Goal: Task Accomplishment & Management: Manage account settings

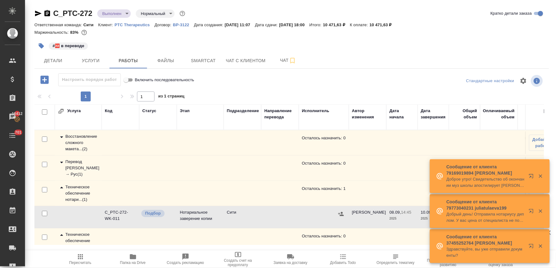
scroll to position [17, 0]
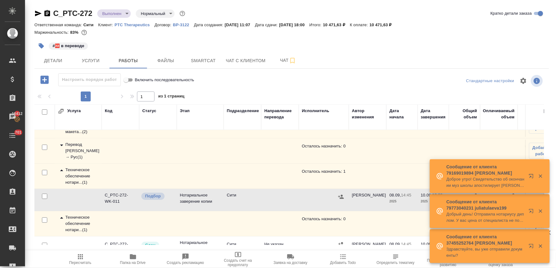
click at [393, 5] on div "C_PTC-272 Выполнен completed Нормальный normal Кратко детали заказа Ответственн…" at bounding box center [291, 130] width 521 height 261
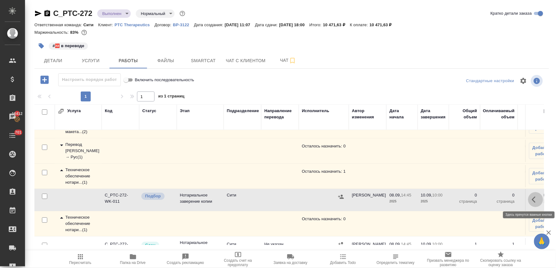
click at [532, 199] on icon "button" at bounding box center [536, 200] width 8 height 8
click at [486, 197] on icon "button" at bounding box center [490, 200] width 8 height 8
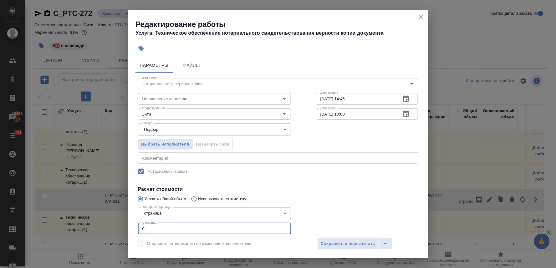
drag, startPoint x: 149, startPoint y: 225, endPoint x: 123, endPoint y: 226, distance: 26.3
click at [123, 226] on div "Редактирование работы Услуга: Техническое обеспечение нотариального свидетельст…" at bounding box center [278, 134] width 556 height 268
type input "34"
click at [349, 247] on span "Сохранить и пересчитать" at bounding box center [348, 244] width 54 height 7
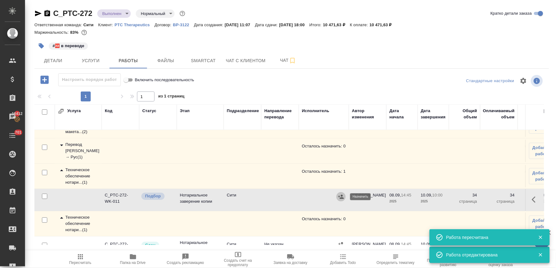
click at [341, 195] on icon "button" at bounding box center [341, 197] width 6 height 4
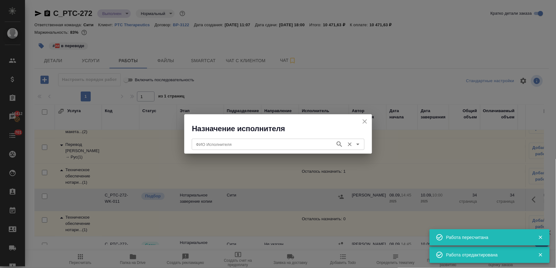
click at [271, 143] on input "ФИО Исполнителя" at bounding box center [263, 145] width 139 height 8
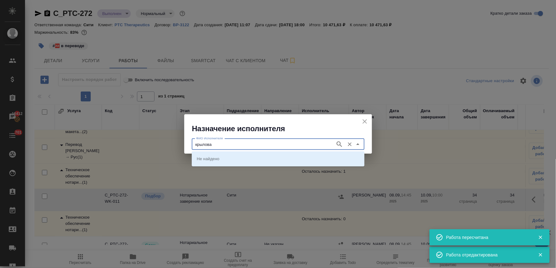
type input "крылова"
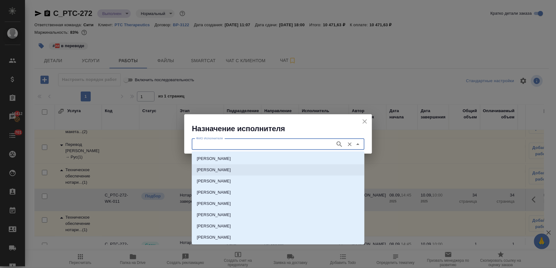
click at [231, 171] on p "НОТАРИУС Крылова Юлия Владимировна" at bounding box center [214, 170] width 34 height 6
type input "НОТАРИУС Крылова Юлия Владимировна"
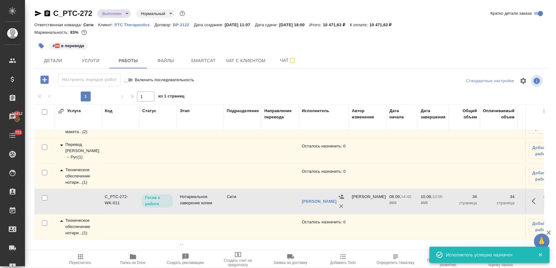
click at [532, 200] on icon "button" at bounding box center [536, 202] width 8 height 8
click at [487, 201] on icon "button" at bounding box center [490, 202] width 6 height 6
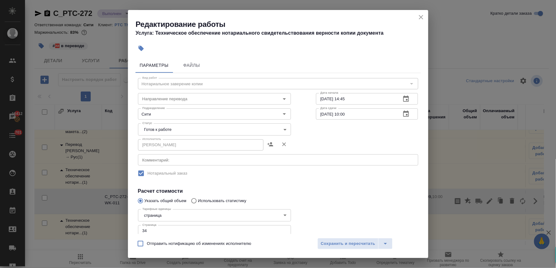
click at [178, 129] on body "🙏 .cls-1 fill:#fff; AWATERA Lyamina Nadezhda Клиенты Спецификации Заказы 16412 …" at bounding box center [278, 134] width 556 height 268
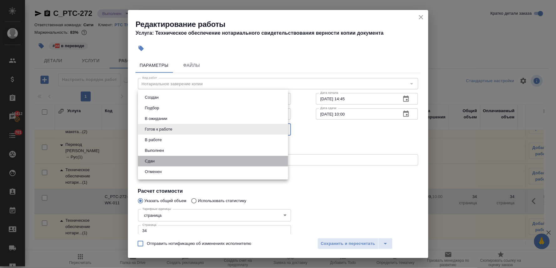
click at [174, 159] on li "Сдан" at bounding box center [213, 161] width 150 height 11
type input "closed"
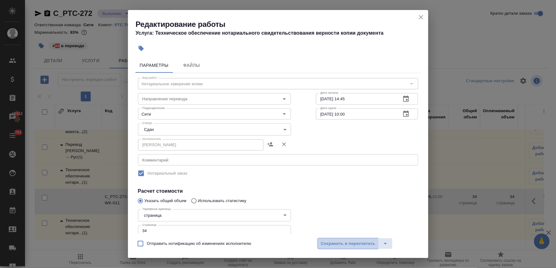
click at [340, 246] on span "Сохранить и пересчитать" at bounding box center [348, 244] width 54 height 7
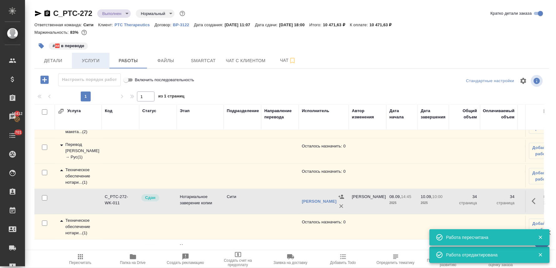
click at [89, 59] on span "Услуги" at bounding box center [91, 61] width 30 height 8
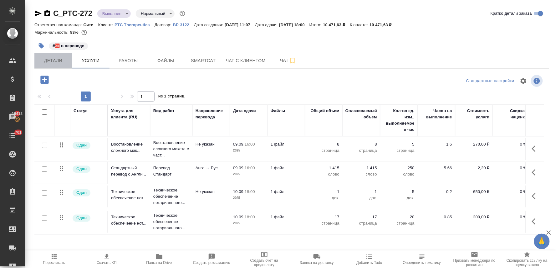
click at [53, 58] on span "Детали" at bounding box center [53, 61] width 30 height 8
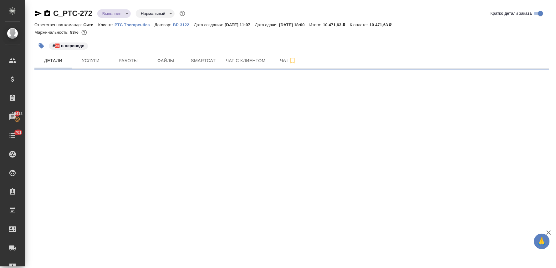
select select "RU"
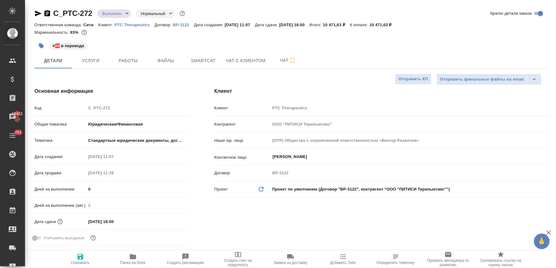
type textarea "x"
type input "Баданян Артак"
click at [84, 111] on div "Код C_PTC-272" at bounding box center [111, 108] width 155 height 11
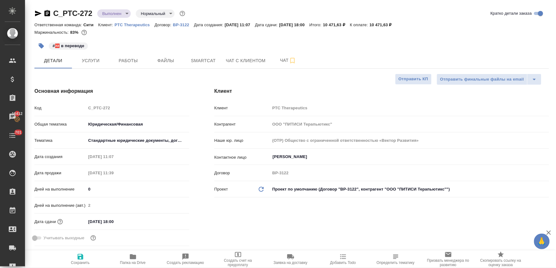
type textarea "x"
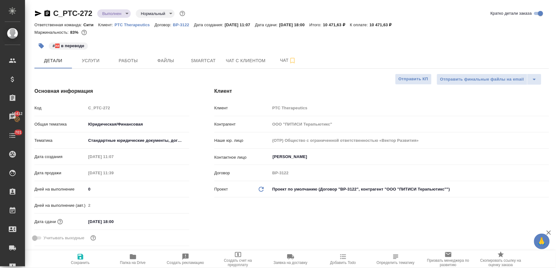
type textarea "x"
click at [127, 60] on span "Работы" at bounding box center [128, 61] width 30 height 8
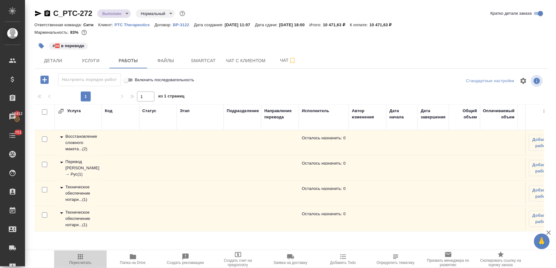
click at [74, 261] on span "Пересчитать" at bounding box center [80, 259] width 45 height 12
click at [51, 60] on span "Детали" at bounding box center [53, 61] width 30 height 8
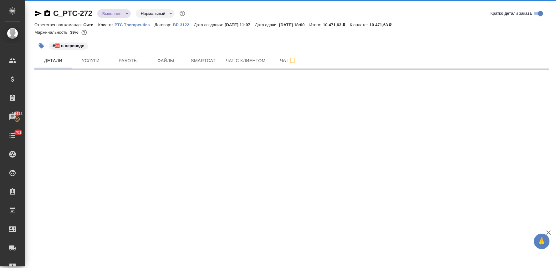
select select "RU"
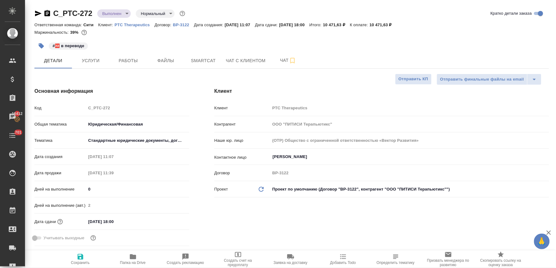
type textarea "x"
click at [98, 60] on span "Услуги" at bounding box center [91, 61] width 30 height 8
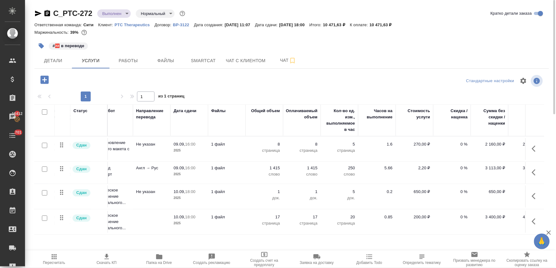
scroll to position [0, 85]
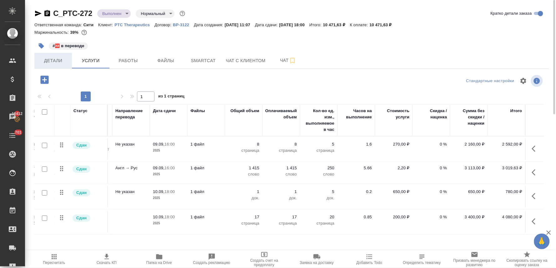
click at [58, 59] on span "Детали" at bounding box center [53, 61] width 30 height 8
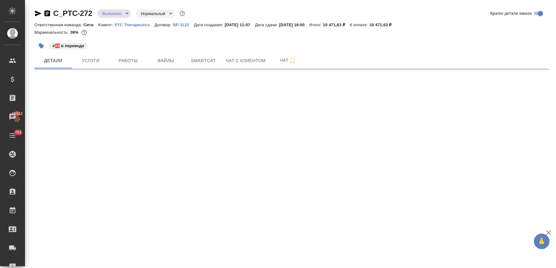
select select "RU"
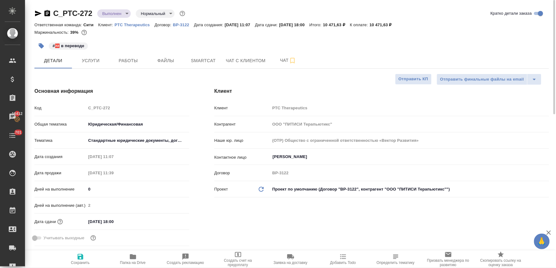
type textarea "x"
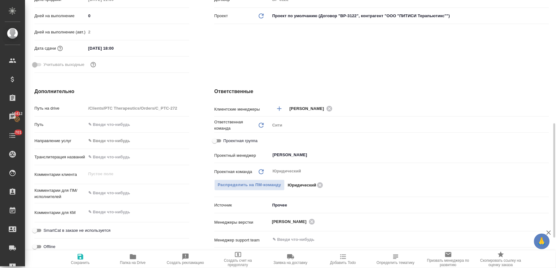
scroll to position [208, 0]
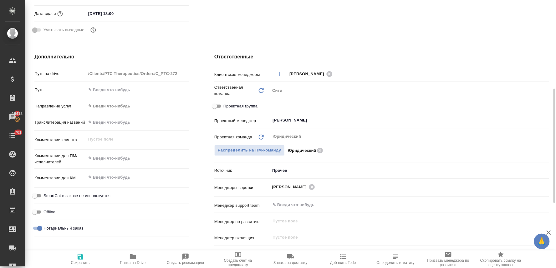
click at [213, 106] on input "Проектная группа" at bounding box center [214, 107] width 23 height 8
checkbox input "true"
type textarea "x"
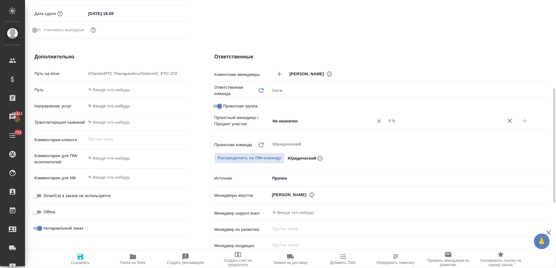
click at [288, 120] on input "Не назначен" at bounding box center [318, 121] width 92 height 8
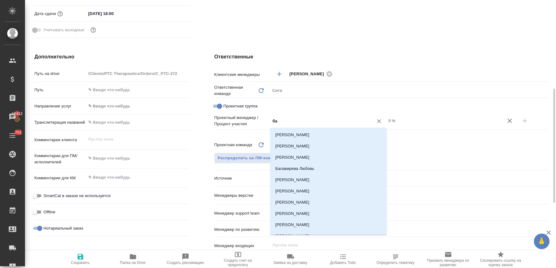
type input "бад"
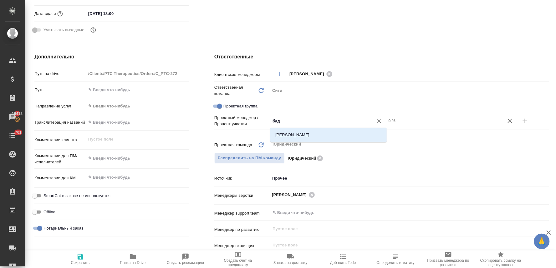
click at [298, 135] on li "Баданян Артак" at bounding box center [328, 134] width 116 height 11
type textarea "x"
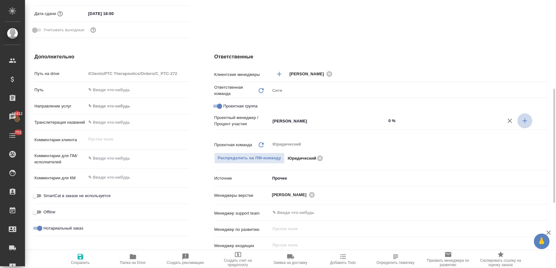
click at [524, 122] on icon "button" at bounding box center [525, 121] width 8 height 8
type textarea "x"
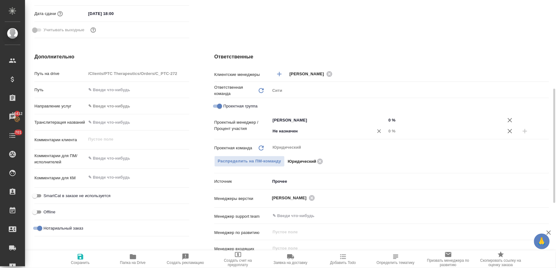
click at [352, 131] on input "Не назначен" at bounding box center [318, 132] width 92 height 8
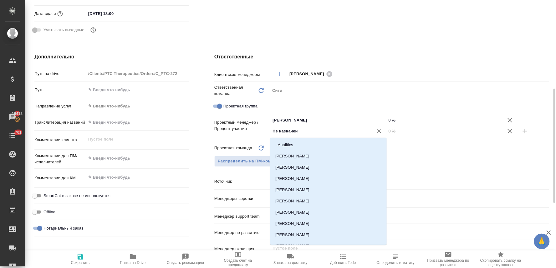
type input "я"
type input "лям"
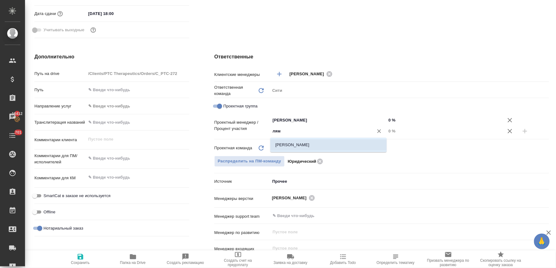
click at [349, 142] on li "[PERSON_NAME]" at bounding box center [328, 145] width 116 height 11
type textarea "x"
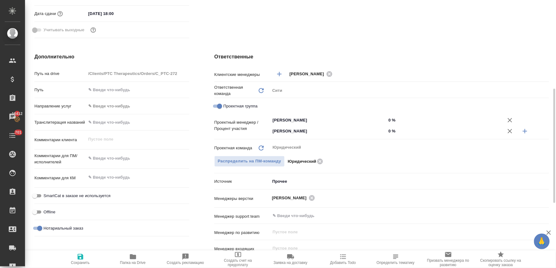
click at [392, 131] on input "0 %" at bounding box center [444, 131] width 116 height 9
type textarea "x"
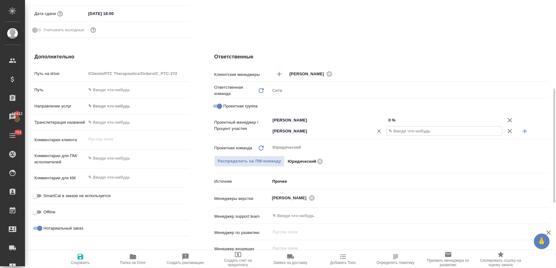
type textarea "x"
type input "4 %"
type textarea "x"
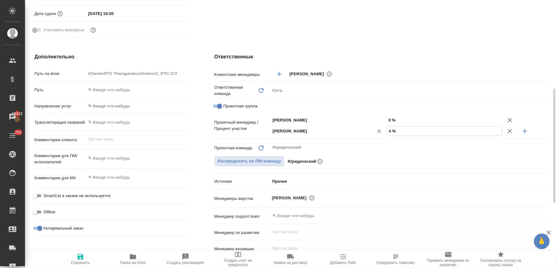
type textarea "x"
type input "46 %"
click at [390, 122] on input "0 %" at bounding box center [445, 120] width 116 height 9
type textarea "x"
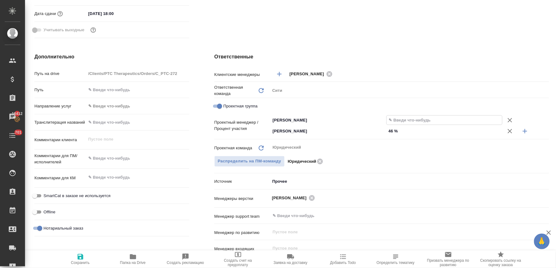
type textarea "x"
type input "54 %"
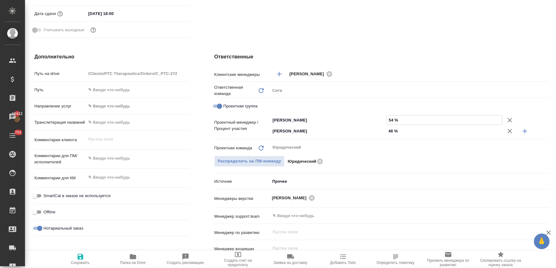
type textarea "x"
type input "54 %"
click at [82, 259] on icon "button" at bounding box center [81, 257] width 6 height 6
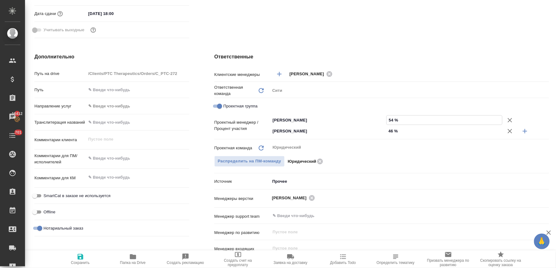
type textarea "x"
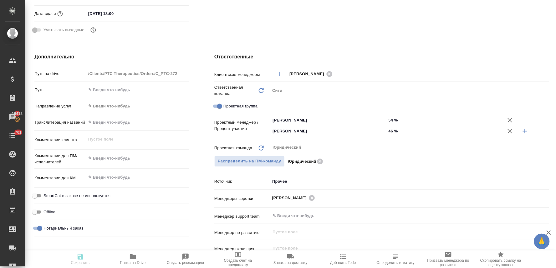
type textarea "x"
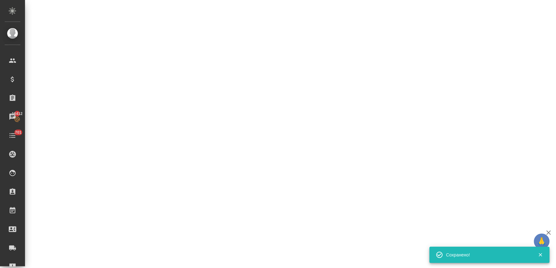
select select "RU"
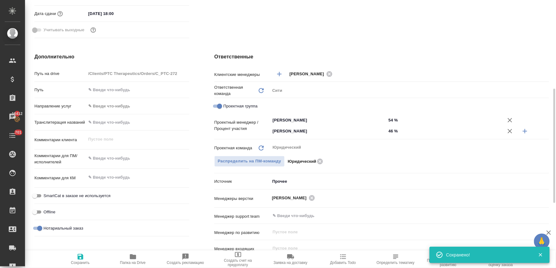
type textarea "x"
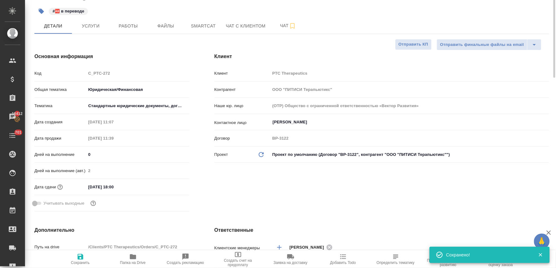
scroll to position [0, 0]
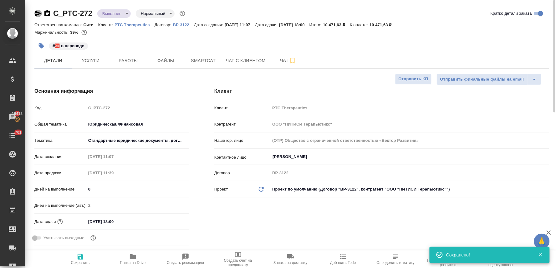
click at [35, 14] on icon "button" at bounding box center [38, 14] width 8 height 8
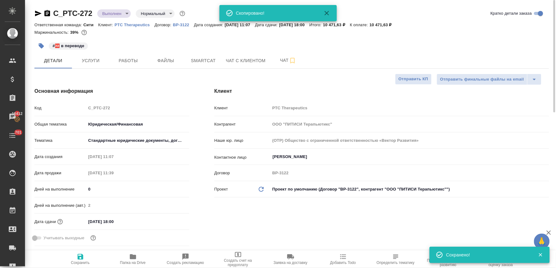
type textarea "x"
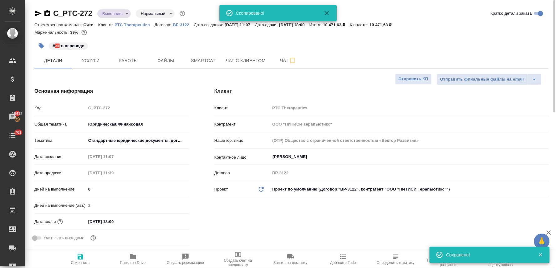
type textarea "x"
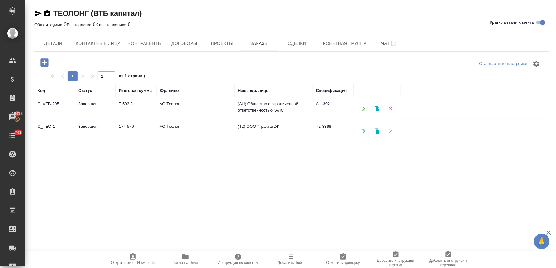
click at [105, 164] on div "Код Статус Итоговая сумма Юр. лицо Наше юр. лицо Спецификация C_VTB-295 Заверше…" at bounding box center [289, 206] width 510 height 244
click at [74, 164] on div "Код Статус Итоговая сумма Юр. лицо Наше юр. лицо Спецификация C_VTB-295 Заверше…" at bounding box center [289, 206] width 510 height 244
click at [96, 194] on div "Код Статус Итоговая сумма Юр. лицо Наше юр. лицо Спецификация C_VTB-295 Заверше…" at bounding box center [289, 206] width 510 height 244
click at [34, 14] on icon "button" at bounding box center [38, 14] width 8 height 8
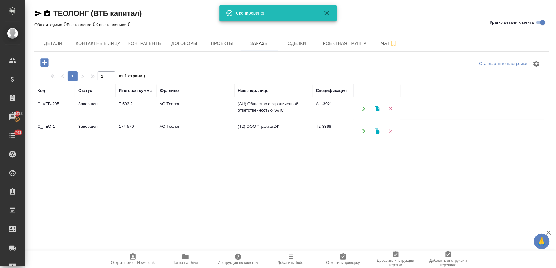
click at [96, 205] on div "Код Статус Итоговая сумма Юр. лицо Наше юр. лицо Спецификация C_VTB-295 Заверше…" at bounding box center [289, 206] width 510 height 244
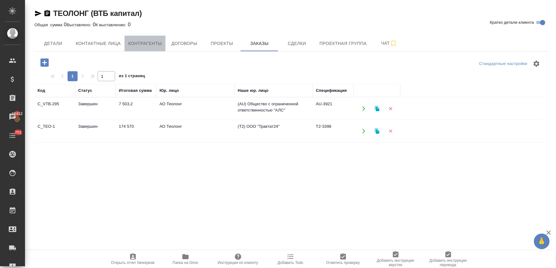
click at [147, 45] on span "Контрагенты" at bounding box center [145, 44] width 34 height 8
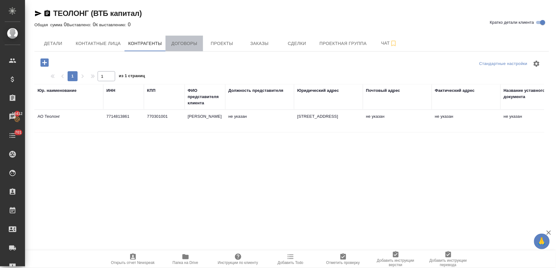
click at [188, 43] on span "Договоры" at bounding box center [184, 44] width 30 height 8
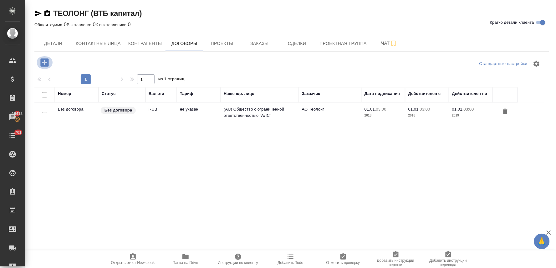
click at [45, 61] on icon "button" at bounding box center [44, 62] width 8 height 8
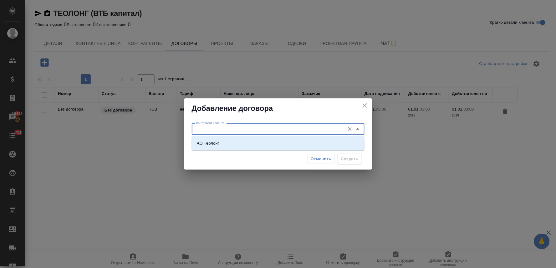
click at [221, 132] on input "Контрагент клиента" at bounding box center [268, 129] width 148 height 8
click at [221, 144] on li "АО Теолонг" at bounding box center [278, 143] width 173 height 11
type input "АО Теолонг"
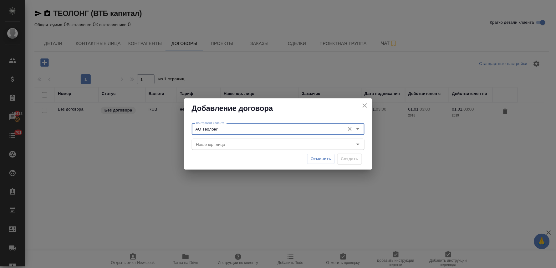
click at [221, 144] on input "Наше юр. лицо" at bounding box center [268, 145] width 148 height 8
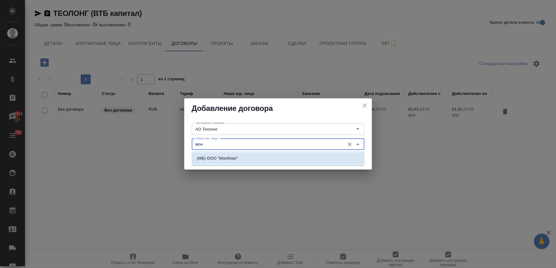
click at [225, 158] on p "(МБ) ООО "Монблан"" at bounding box center [217, 158] width 41 height 6
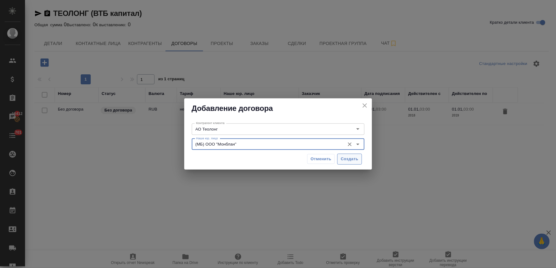
type input "(МБ) ООО "Монблан""
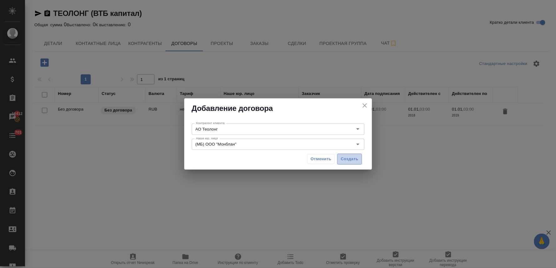
click at [351, 161] on span "Создать" at bounding box center [350, 159] width 18 height 7
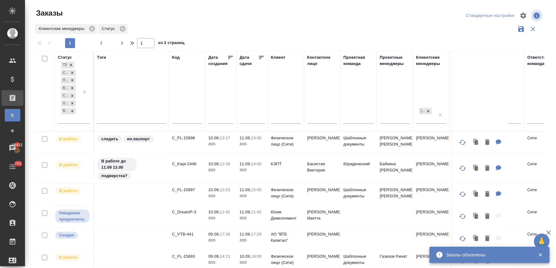
scroll to position [243, 0]
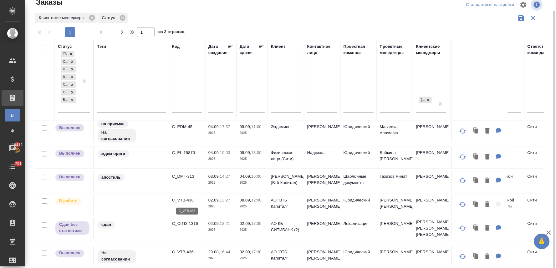
click at [186, 200] on p "C_VTB-438" at bounding box center [187, 200] width 30 height 6
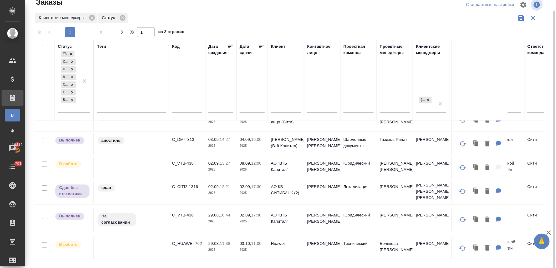
scroll to position [313, 0]
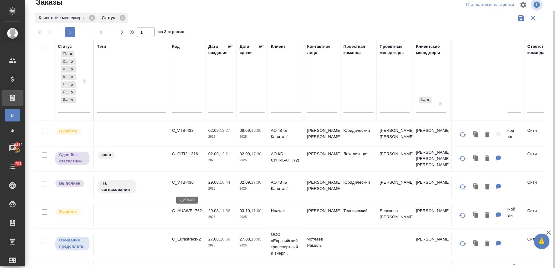
click at [182, 186] on p "C_VTB-436" at bounding box center [187, 183] width 30 height 6
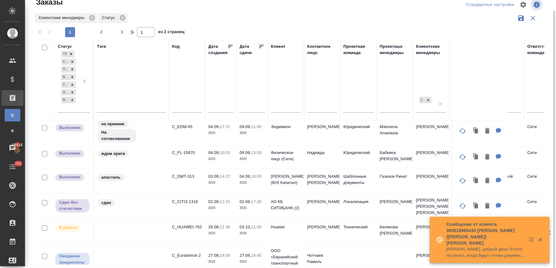
scroll to position [208, 0]
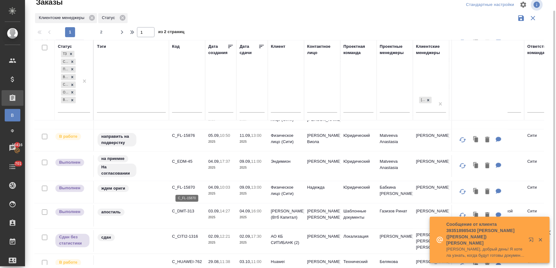
click at [190, 188] on p "C_FL-15870" at bounding box center [187, 188] width 30 height 6
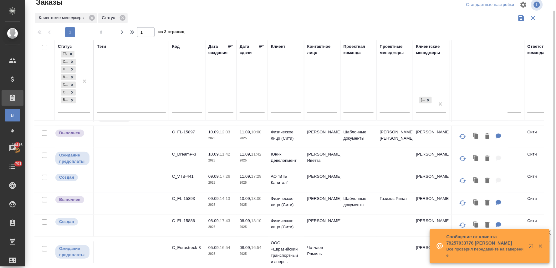
scroll to position [35, 0]
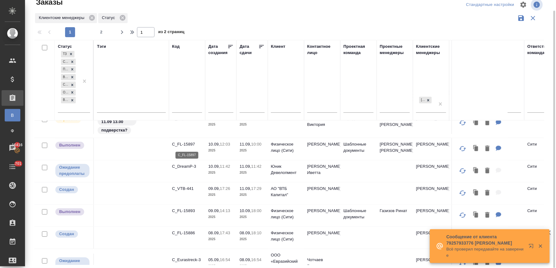
click at [190, 144] on p "C_FL-15897" at bounding box center [187, 144] width 30 height 6
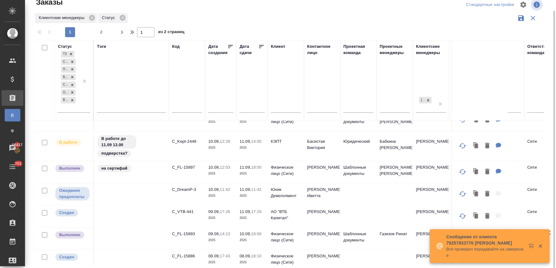
scroll to position [0, 0]
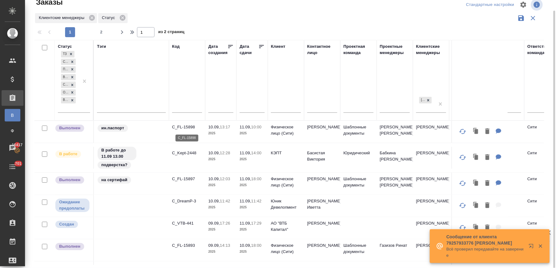
click at [188, 128] on p "C_FL-15898" at bounding box center [187, 127] width 30 height 6
click at [547, 78] on div "Статус ТЗ Создан Подтвержден В работе Сдан без статистики Ожидание предоплаты В…" at bounding box center [291, 152] width 515 height 225
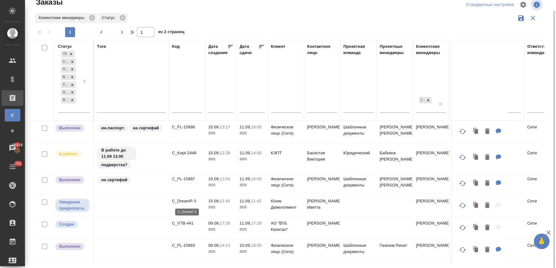
click at [189, 203] on p "C_DreamP-3" at bounding box center [187, 201] width 30 height 6
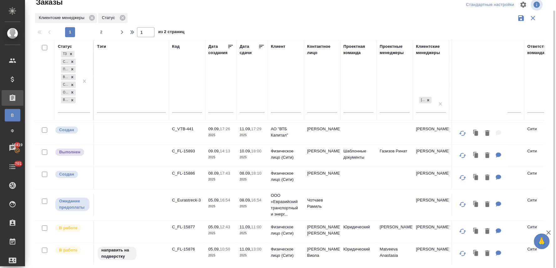
scroll to position [104, 0]
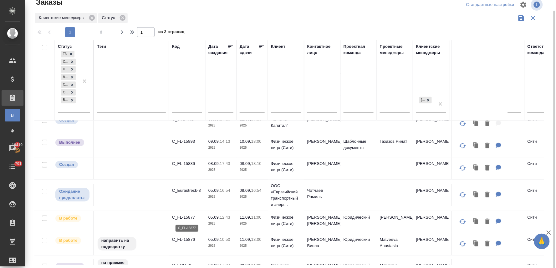
click at [188, 218] on p "C_FL-15877" at bounding box center [187, 218] width 30 height 6
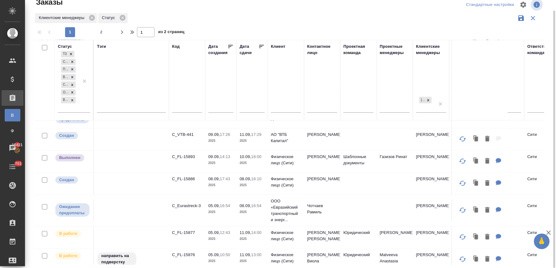
scroll to position [89, 0]
click at [186, 158] on p "C_FL-15893" at bounding box center [187, 157] width 30 height 6
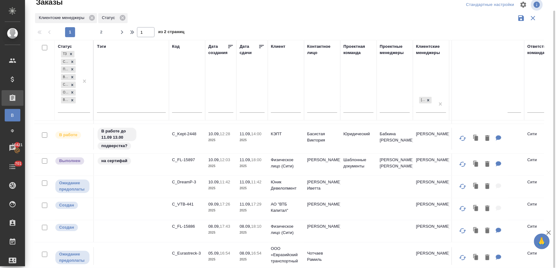
scroll to position [35, 0]
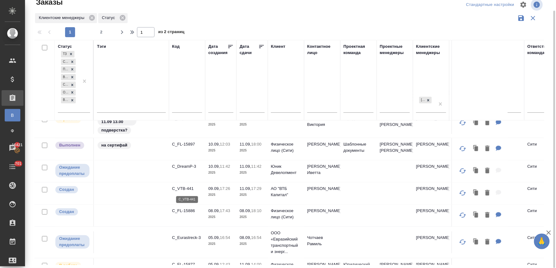
click at [185, 189] on p "C_VTB-441" at bounding box center [187, 189] width 30 height 6
click at [188, 211] on p "C_FL-15886" at bounding box center [187, 211] width 30 height 6
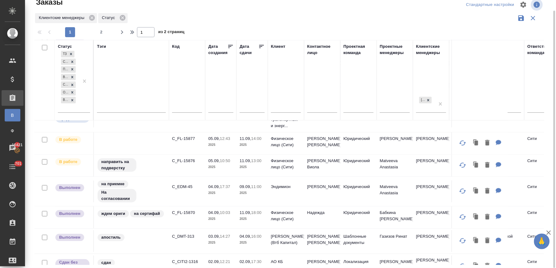
scroll to position [139, 0]
click at [184, 188] on p "C_EDM-45" at bounding box center [187, 187] width 30 height 6
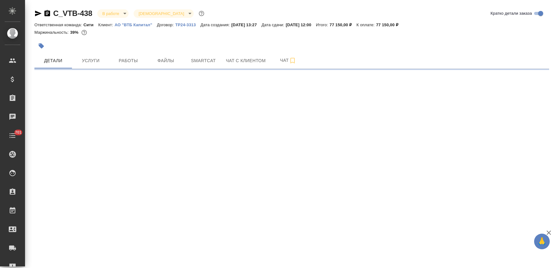
select select "RU"
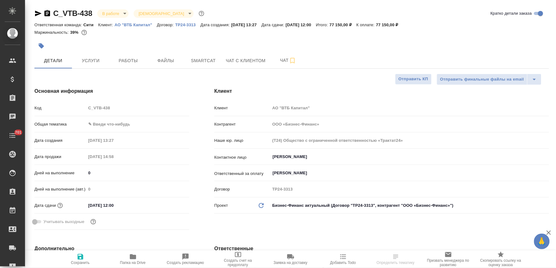
type textarea "x"
click at [36, 13] on icon "button" at bounding box center [38, 14] width 7 height 6
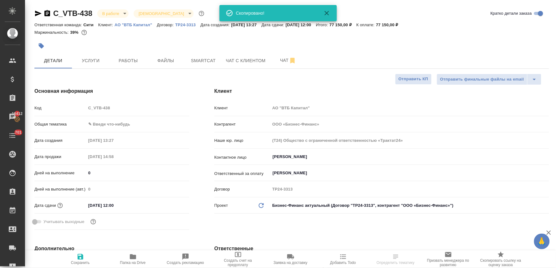
click at [540, 46] on div at bounding box center [291, 46] width 515 height 14
select select "RU"
type textarea "x"
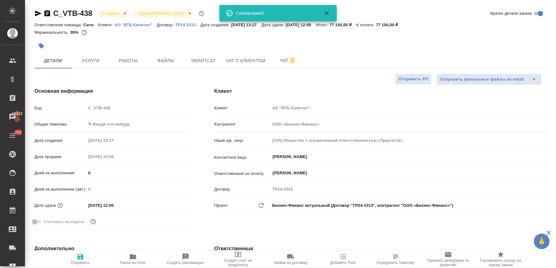
type textarea "x"
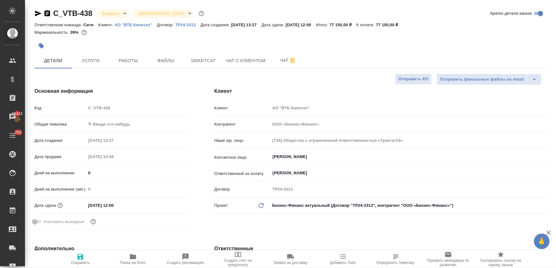
click at [312, 205] on body "🙏 .cls-1 fill:#fff; AWATERA Lyamina Nadezhda Клиенты Спецификации Заказы 16412 …" at bounding box center [278, 134] width 556 height 268
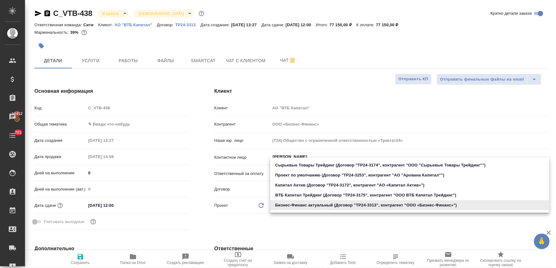
click at [309, 223] on div at bounding box center [278, 134] width 556 height 268
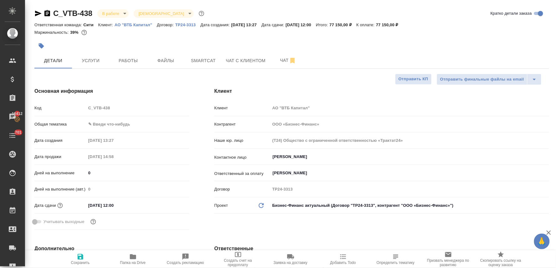
type textarea "x"
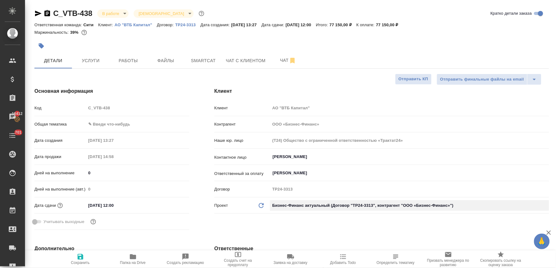
type textarea "x"
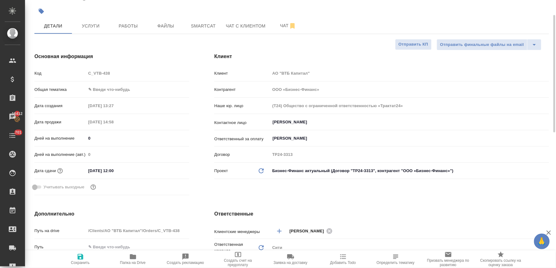
type textarea "x"
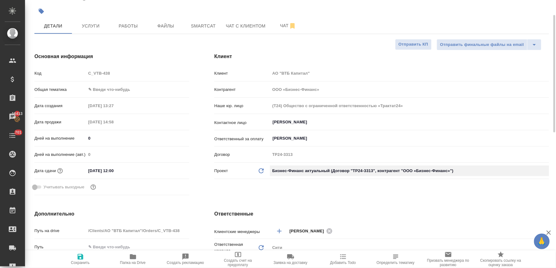
type textarea "x"
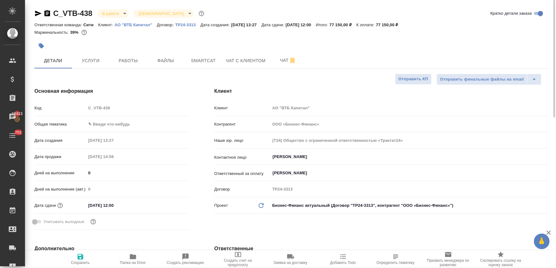
type textarea "x"
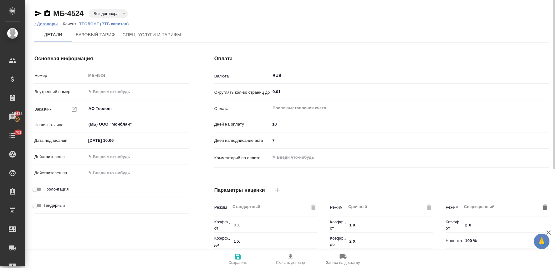
click at [49, 24] on link "‹ Договоры" at bounding box center [45, 24] width 23 height 5
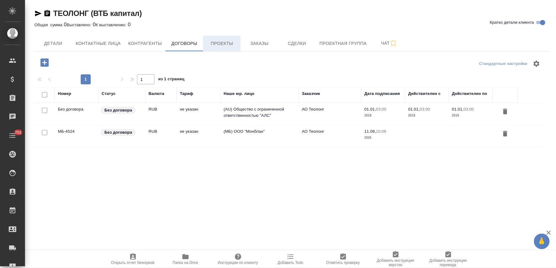
click at [223, 46] on span "Проекты" at bounding box center [222, 44] width 30 height 8
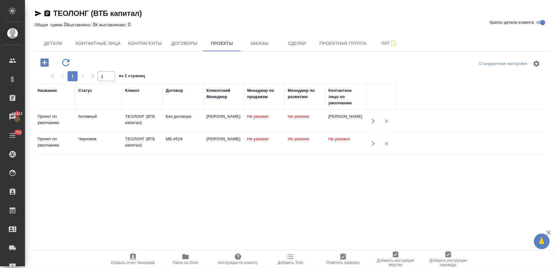
click at [92, 138] on div "Черновик" at bounding box center [98, 139] width 41 height 6
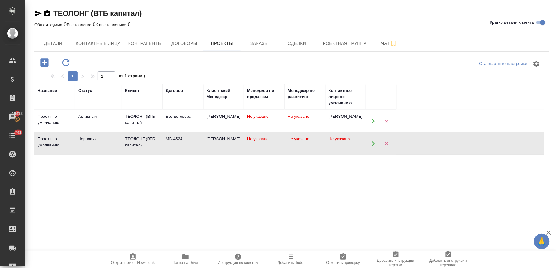
click at [92, 138] on div "Черновик" at bounding box center [98, 139] width 41 height 6
click at [91, 43] on span "Контактные лица" at bounding box center [98, 44] width 45 height 8
select select "RU"
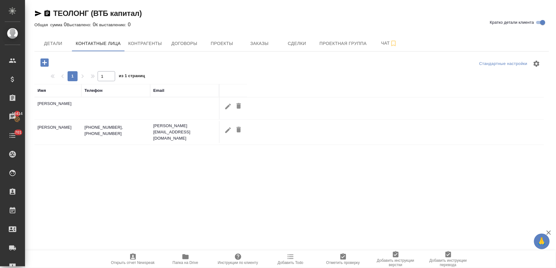
drag, startPoint x: 43, startPoint y: 61, endPoint x: 65, endPoint y: 64, distance: 22.2
click at [43, 61] on icon "button" at bounding box center [44, 62] width 8 height 8
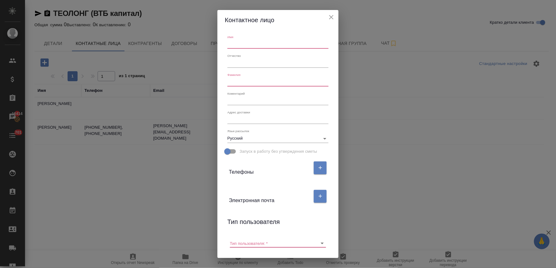
click at [235, 41] on input "text" at bounding box center [277, 44] width 101 height 9
type input "Лилия"
click at [240, 87] on div "Фамилия" at bounding box center [278, 79] width 106 height 19
click at [240, 84] on input "text" at bounding box center [277, 82] width 101 height 9
type input "[PERSON_NAME]"
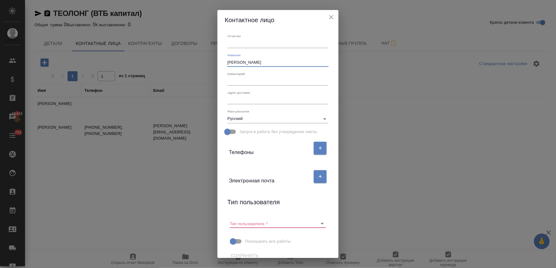
scroll to position [27, 0]
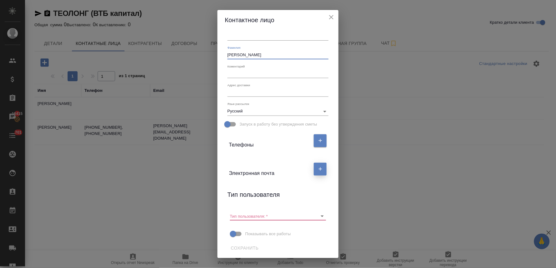
click at [319, 175] on button "button" at bounding box center [320, 169] width 13 height 13
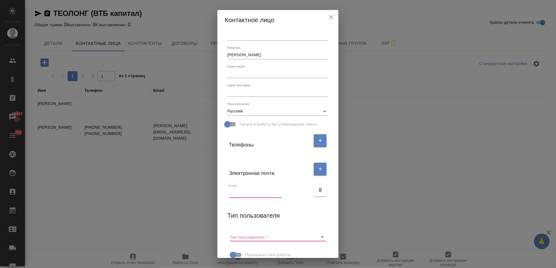
click at [250, 191] on input "text" at bounding box center [255, 193] width 53 height 9
paste input "[EMAIL_ADDRESS][DOMAIN_NAME]"
click at [311, 238] on icon "Очистить" at bounding box center [314, 237] width 6 height 6
type input "[EMAIL_ADDRESS][DOMAIN_NAME]"
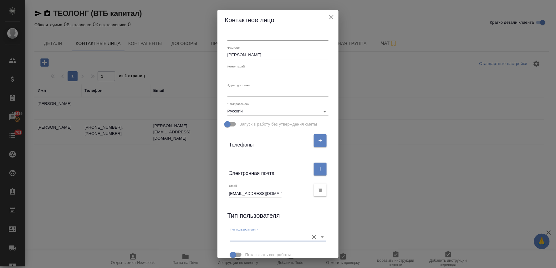
scroll to position [48, 0]
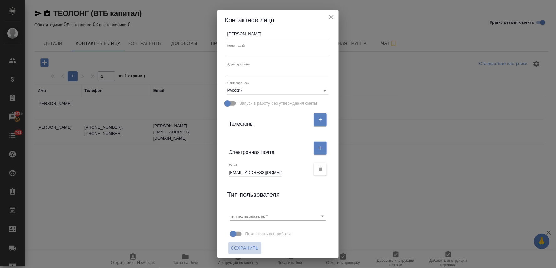
click at [242, 246] on span "Сохранить" at bounding box center [245, 249] width 28 height 8
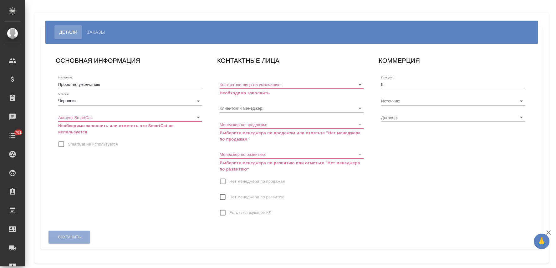
type input "МБ-4524"
type input "[PERSON_NAME]"
click at [84, 100] on body "🙏 .cls-1 fill:#fff; AWATERA Lyamina Nadezhda Клиенты Спецификации Заказы Чаты 7…" at bounding box center [278, 134] width 556 height 268
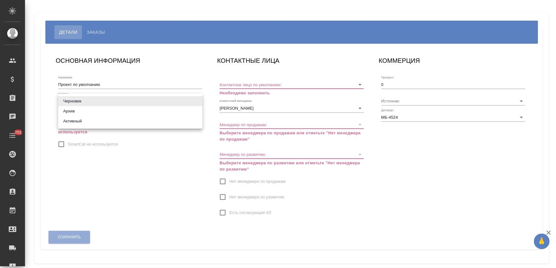
click at [85, 121] on li "Активный" at bounding box center [130, 121] width 144 height 10
type input "active"
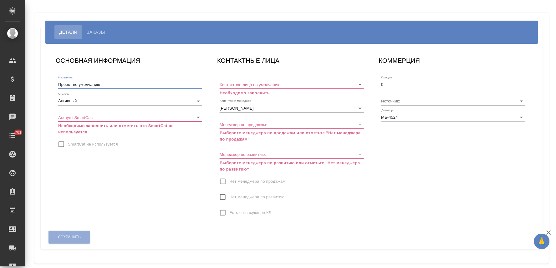
drag, startPoint x: 113, startPoint y: 86, endPoint x: 46, endPoint y: 85, distance: 66.6
click at [46, 85] on div "ОСНОВНАЯ ИНФОРМАЦИЯ Название: Проект по умолчанию Статус: Активный active Аккау…" at bounding box center [292, 147] width 502 height 206
type input "актуальный"
click at [61, 144] on input "SmartCat не используется" at bounding box center [61, 144] width 13 height 13
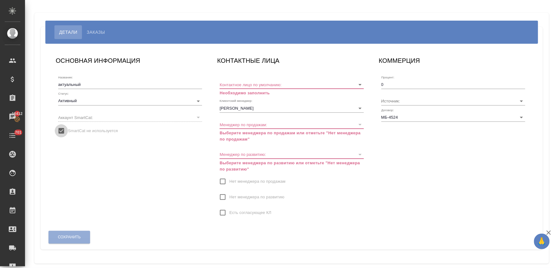
click at [63, 129] on input "SmartCat не используется" at bounding box center [61, 130] width 13 height 13
checkbox input "false"
click at [79, 116] on body "🙏 .cls-1 fill:#fff; AWATERA Lyamina Nadezhda Клиенты Спецификации Заказы 16412 …" at bounding box center [278, 134] width 556 height 268
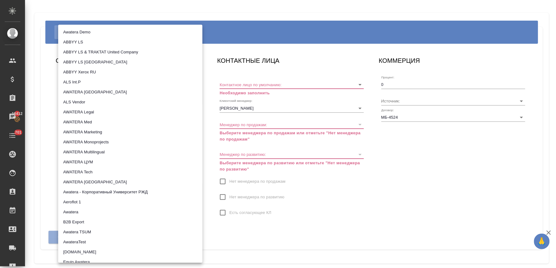
scroll to position [338, 0]
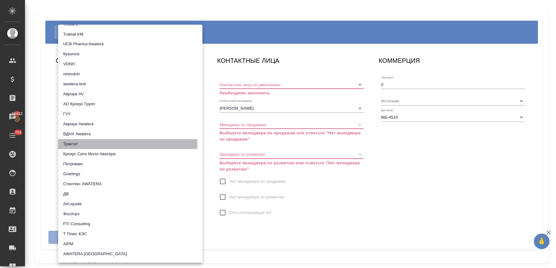
click at [80, 144] on li "Трактат" at bounding box center [130, 145] width 144 height 10
type input "5ee7379ee86966421fbf459a"
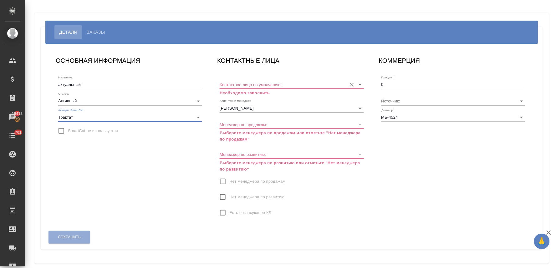
click at [241, 87] on input "Контактное лицо по умолчанию:" at bounding box center [282, 84] width 124 height 8
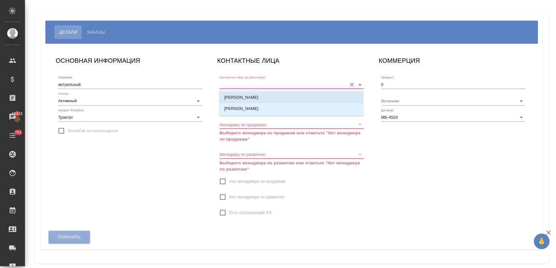
click at [241, 95] on p "Позняк Сергей" at bounding box center [241, 97] width 34 height 6
type input "Позняк Сергей"
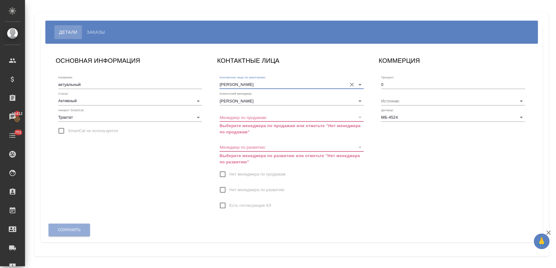
click at [221, 176] on input "Нет менеджера по продажам" at bounding box center [222, 174] width 13 height 13
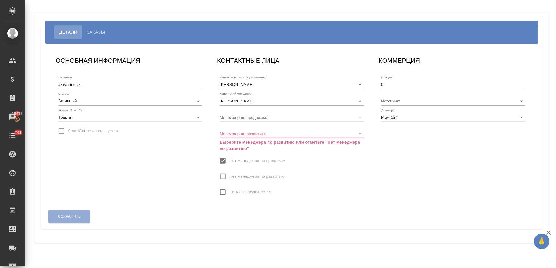
click at [224, 176] on input "Нет менеджера по развитию" at bounding box center [222, 176] width 13 height 13
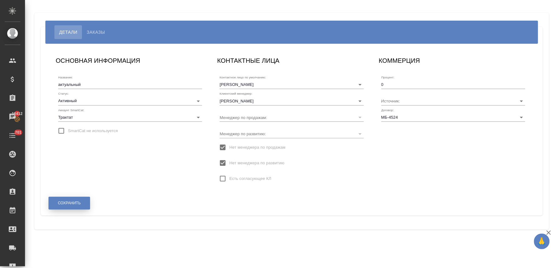
click at [75, 205] on span "Сохранить" at bounding box center [69, 203] width 23 height 5
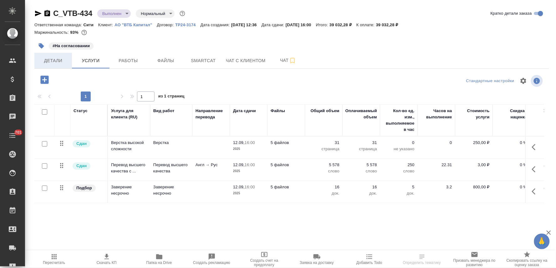
click at [59, 61] on span "Детали" at bounding box center [53, 61] width 30 height 8
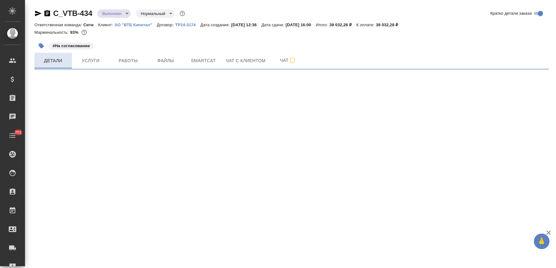
select select "RU"
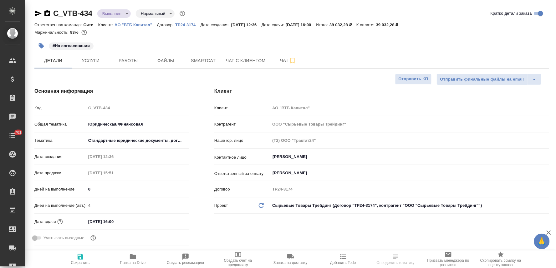
type textarea "x"
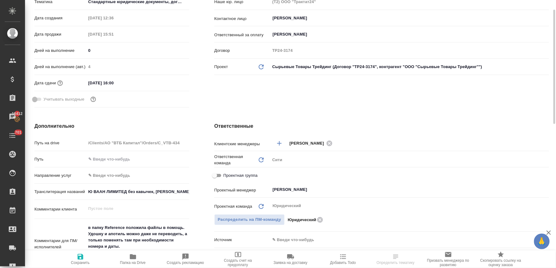
scroll to position [35, 0]
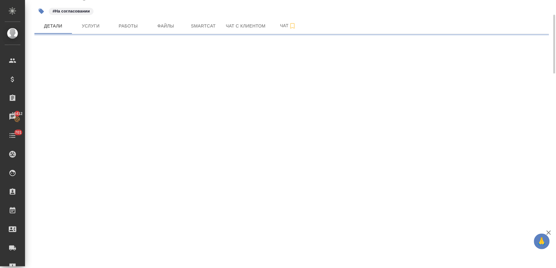
select select "RU"
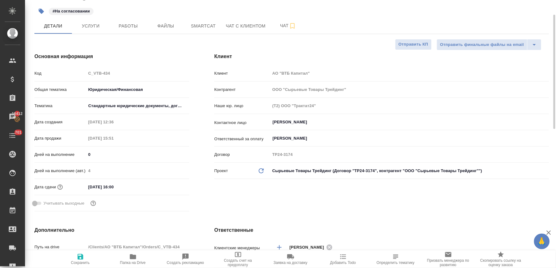
type textarea "x"
click at [404, 17] on div "#На согласовании" at bounding box center [291, 11] width 515 height 14
click at [130, 26] on span "Работы" at bounding box center [128, 26] width 30 height 8
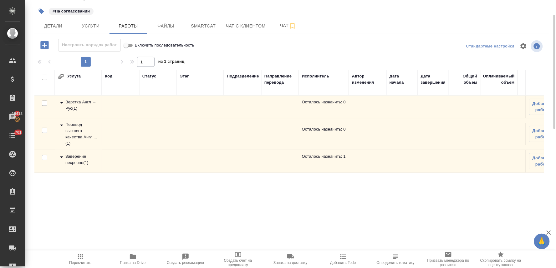
click at [72, 160] on div "Заверение несрочно ( 1 )" at bounding box center [78, 160] width 41 height 13
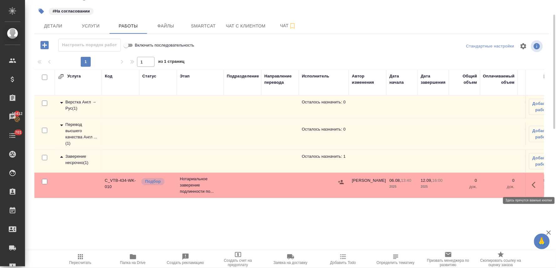
click at [534, 183] on icon "button" at bounding box center [536, 185] width 8 height 8
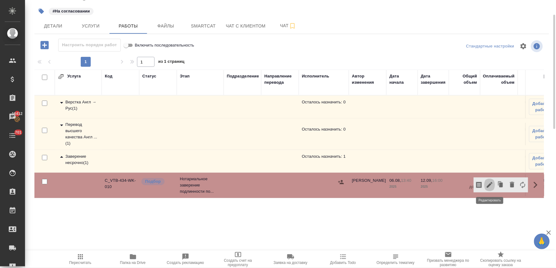
click at [487, 185] on icon "button" at bounding box center [490, 185] width 8 height 8
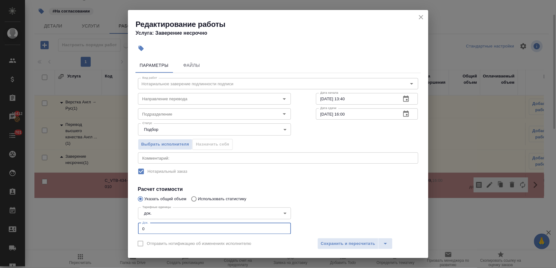
drag, startPoint x: 150, startPoint y: 228, endPoint x: 124, endPoint y: 228, distance: 26.9
click at [124, 228] on div "Редактирование работы Услуга: Заверение несрочно Параметры Файлы Вид работ Нота…" at bounding box center [278, 134] width 556 height 268
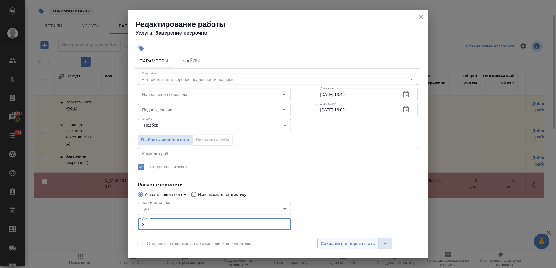
type input "3"
click at [359, 245] on span "Сохранить и пересчитать" at bounding box center [348, 244] width 54 height 7
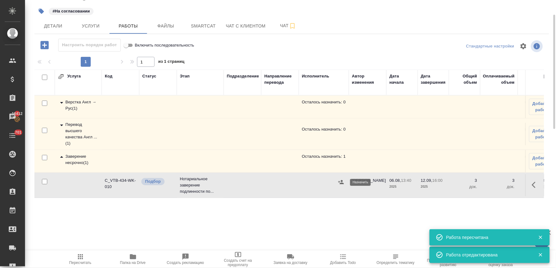
click at [342, 182] on icon "button" at bounding box center [341, 182] width 6 height 4
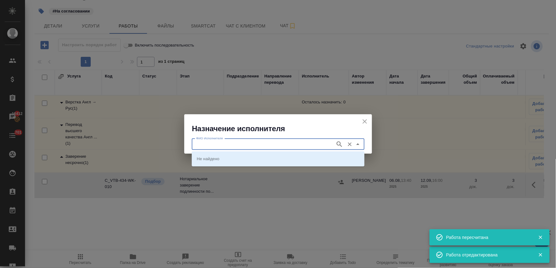
click at [286, 145] on input "ФИО Исполнителя" at bounding box center [263, 145] width 139 height 8
type input "крылова"
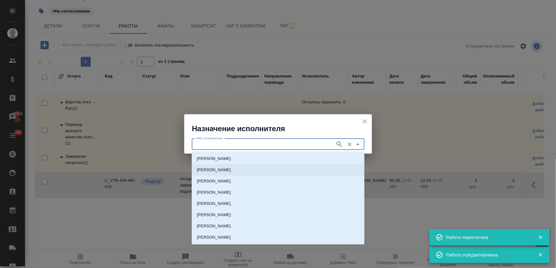
click at [231, 170] on p "[PERSON_NAME]" at bounding box center [214, 170] width 34 height 6
type input "[PERSON_NAME]"
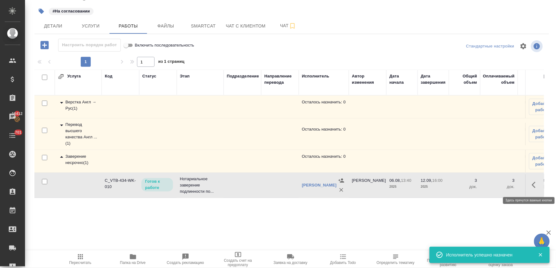
click at [537, 181] on button "button" at bounding box center [535, 185] width 15 height 15
click at [490, 185] on icon "button" at bounding box center [490, 185] width 6 height 6
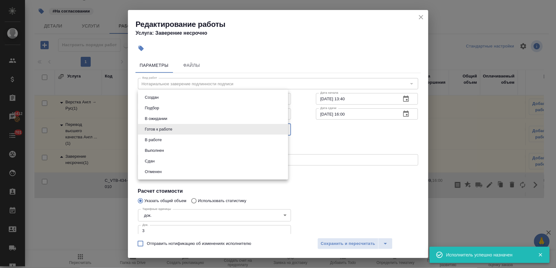
click at [185, 127] on body "🙏 .cls-1 fill:#fff; AWATERA [PERSON_NAME] Спецификации Заказы 16412 Чаты 701 To…" at bounding box center [278, 134] width 556 height 268
click at [173, 163] on li "Сдан" at bounding box center [213, 161] width 150 height 11
type input "closed"
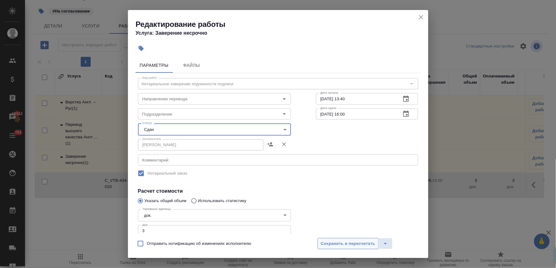
click at [351, 242] on span "Сохранить и пересчитать" at bounding box center [348, 244] width 54 height 7
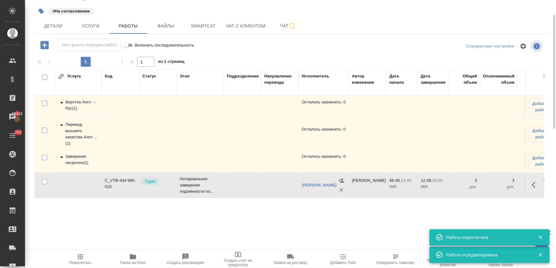
click at [515, 20] on div "Детали Услуги Работы Файлы Smartcat Чат с клиентом Чат" at bounding box center [291, 26] width 515 height 16
click at [79, 260] on icon "button" at bounding box center [80, 257] width 5 height 5
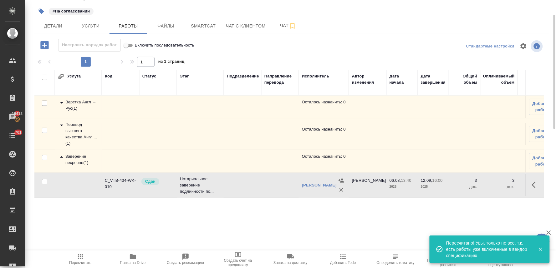
scroll to position [0, 0]
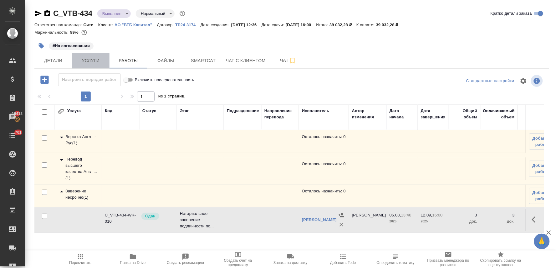
click at [95, 60] on span "Услуги" at bounding box center [91, 61] width 30 height 8
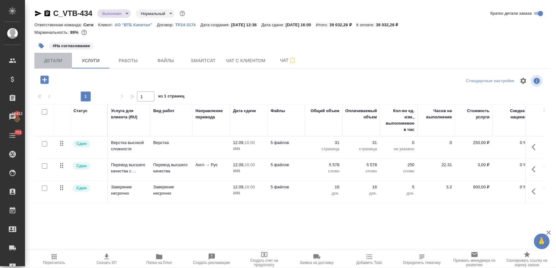
click at [53, 61] on span "Детали" at bounding box center [53, 61] width 30 height 8
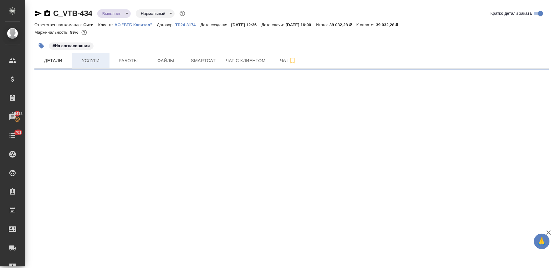
select select "RU"
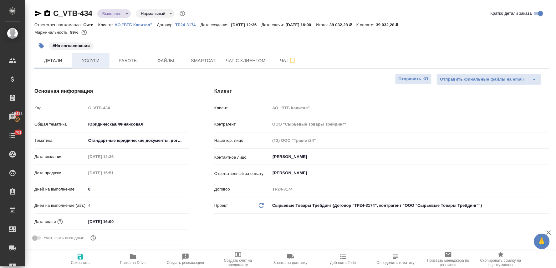
type textarea "x"
click at [104, 58] on span "Услуги" at bounding box center [91, 61] width 30 height 8
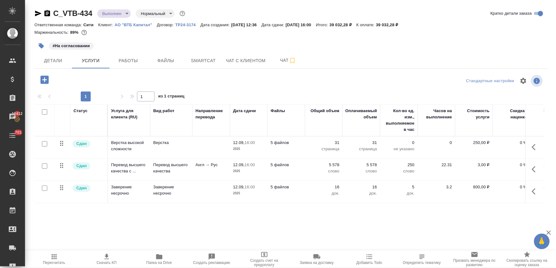
scroll to position [0, 79]
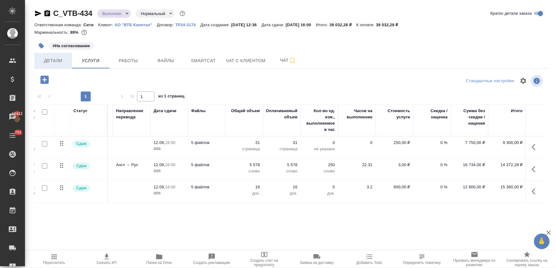
click at [44, 61] on span "Детали" at bounding box center [53, 61] width 30 height 8
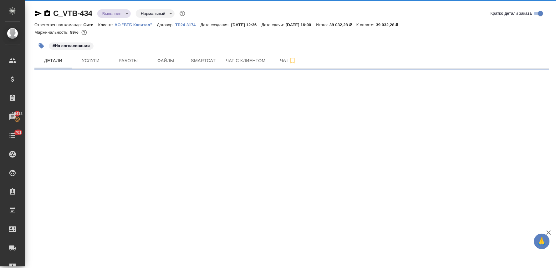
select select "RU"
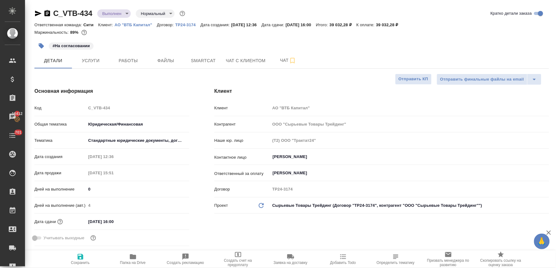
type textarea "x"
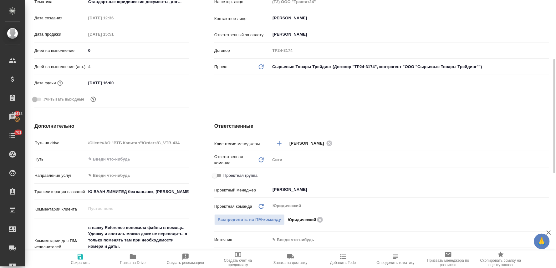
scroll to position [69, 0]
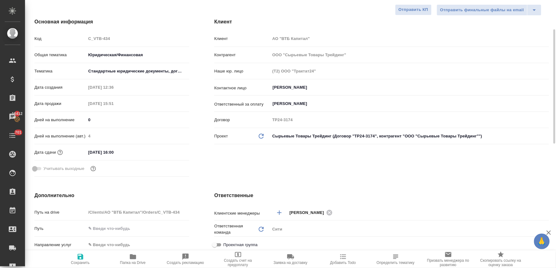
type textarea "x"
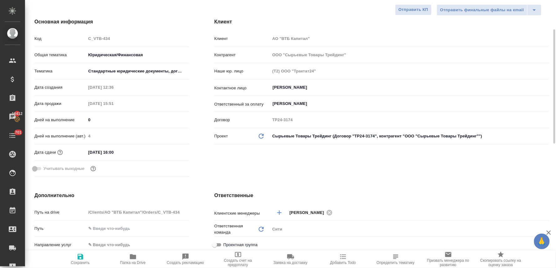
type textarea "x"
click at [333, 16] on div "Клиент Клиент АО "ВТБ Капитал" Контрагент ООО "Сырьевые Товары Трейдинг" Наше ю…" at bounding box center [382, 99] width 360 height 186
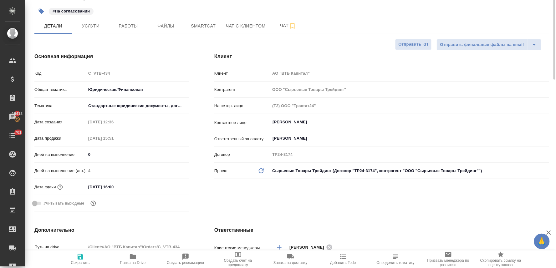
scroll to position [0, 0]
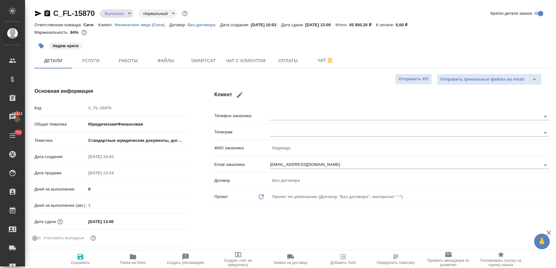
select select "RU"
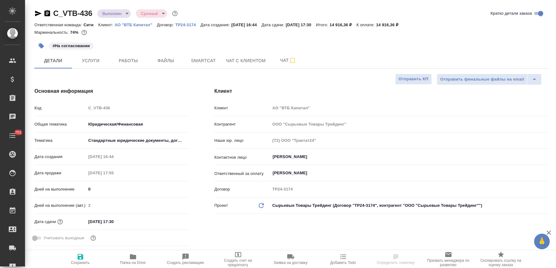
select select "RU"
type textarea "x"
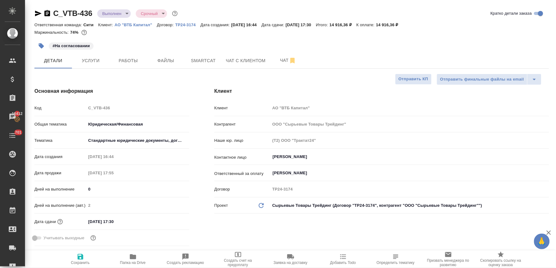
type textarea "x"
click at [133, 64] on span "Работы" at bounding box center [128, 61] width 30 height 8
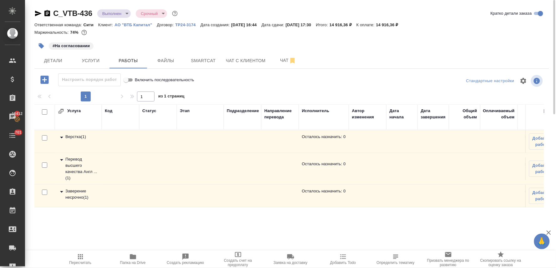
click at [77, 194] on div "Заверение несрочно ( 1 )" at bounding box center [78, 194] width 41 height 13
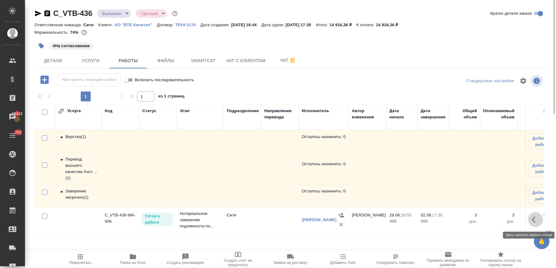
click at [536, 219] on icon "button" at bounding box center [536, 220] width 8 height 8
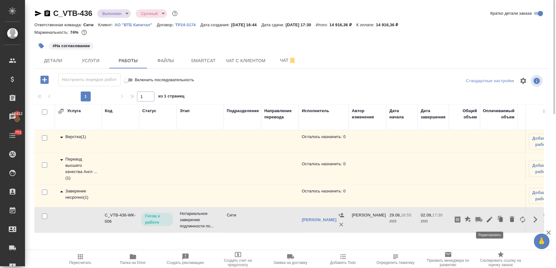
click at [491, 221] on icon "button" at bounding box center [490, 220] width 8 height 8
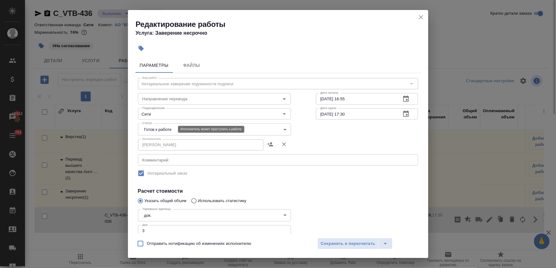
click at [167, 132] on body "🙏 .cls-1 fill:#fff; AWATERA Lyamina [PERSON_NAME] Спецификации Заказы 16412 Чат…" at bounding box center [278, 134] width 556 height 268
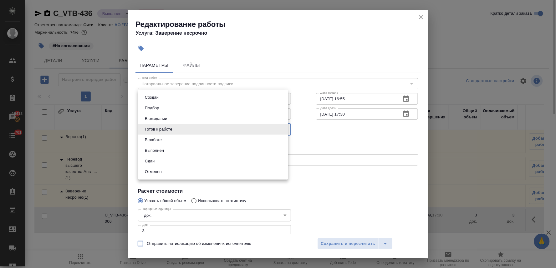
click at [168, 158] on li "Сдан" at bounding box center [213, 161] width 150 height 11
type input "closed"
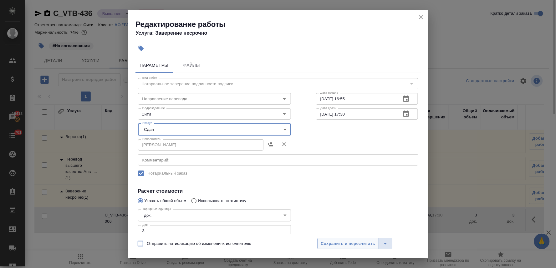
click at [359, 246] on span "Сохранить и пересчитать" at bounding box center [348, 244] width 54 height 7
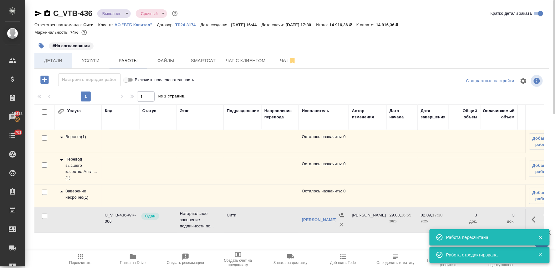
click at [51, 60] on span "Детали" at bounding box center [53, 61] width 30 height 8
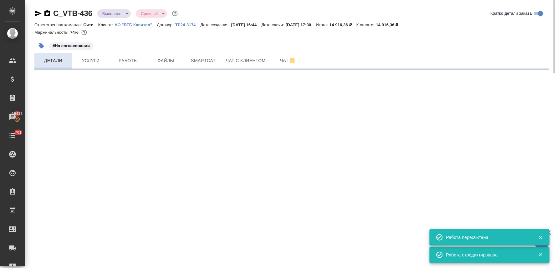
select select "RU"
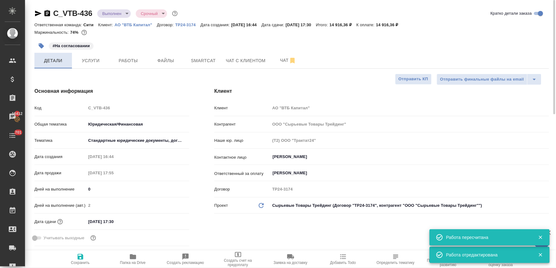
type textarea "x"
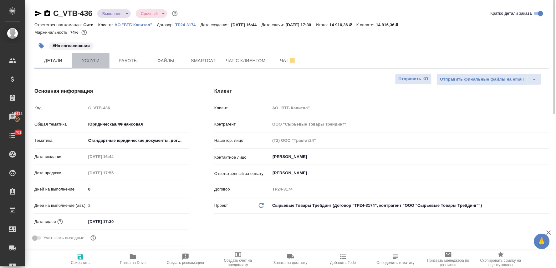
click at [95, 64] on span "Услуги" at bounding box center [91, 61] width 30 height 8
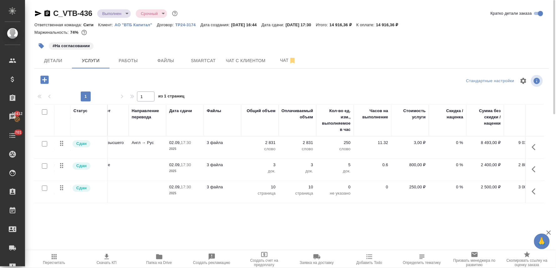
scroll to position [0, 79]
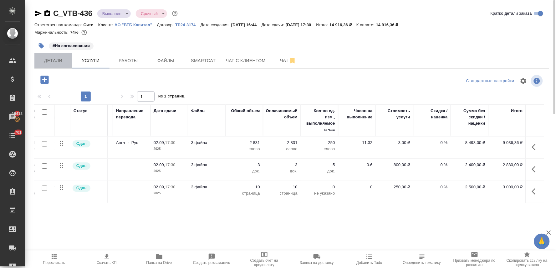
click at [61, 60] on span "Детали" at bounding box center [53, 61] width 30 height 8
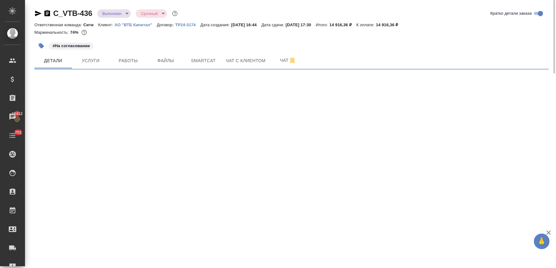
select select "RU"
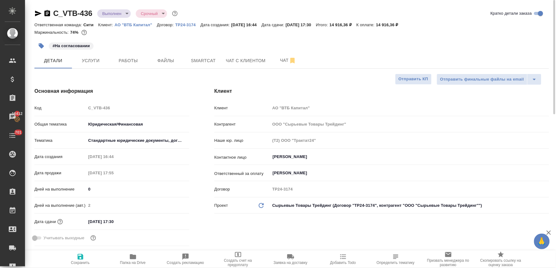
type textarea "x"
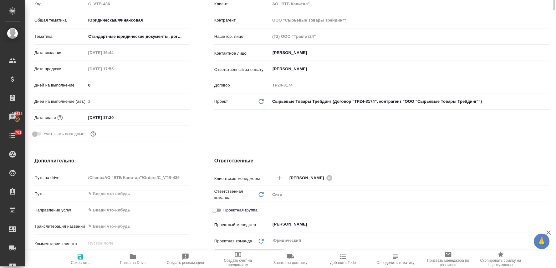
scroll to position [208, 0]
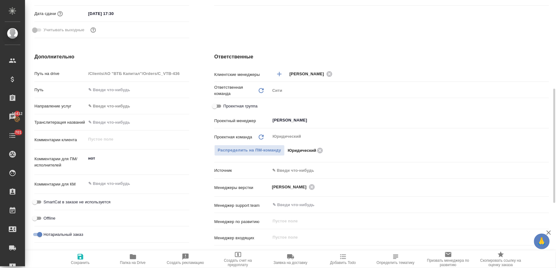
click at [230, 106] on span "Проектная группа" at bounding box center [240, 106] width 34 height 6
click at [226, 106] on input "Проектная группа" at bounding box center [214, 107] width 23 height 8
checkbox input "true"
type textarea "x"
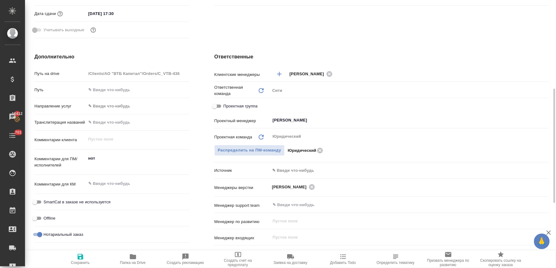
type textarea "x"
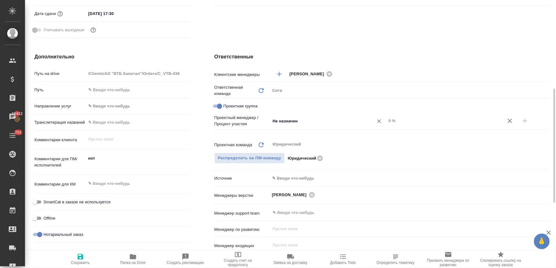
click at [283, 123] on input "Не назначен" at bounding box center [318, 121] width 92 height 8
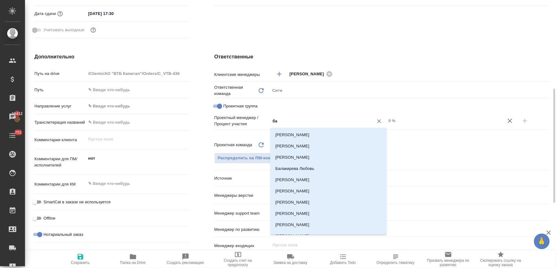
type input "бад"
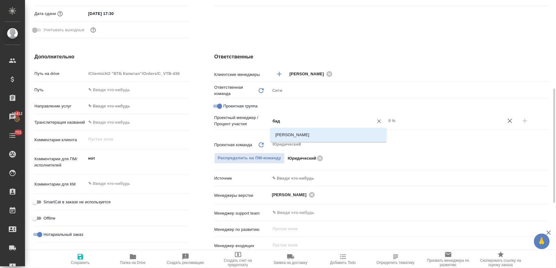
click at [295, 133] on li "Баданян Артак" at bounding box center [328, 134] width 116 height 11
type textarea "x"
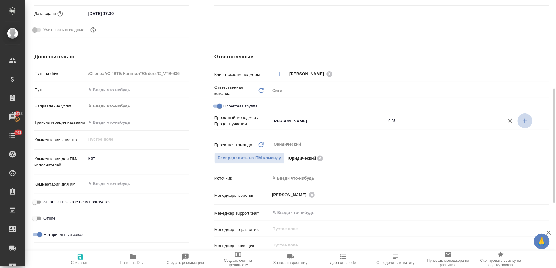
drag, startPoint x: 526, startPoint y: 121, endPoint x: 438, endPoint y: 124, distance: 88.0
click at [526, 120] on icon "button" at bounding box center [525, 121] width 4 height 4
type textarea "x"
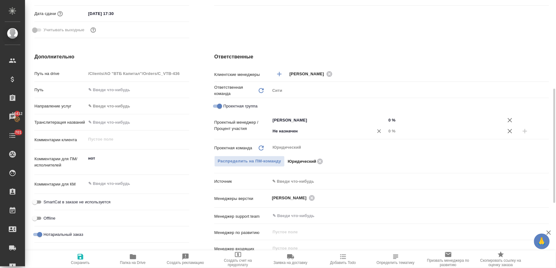
click at [288, 134] on input "Не назначен" at bounding box center [318, 132] width 92 height 8
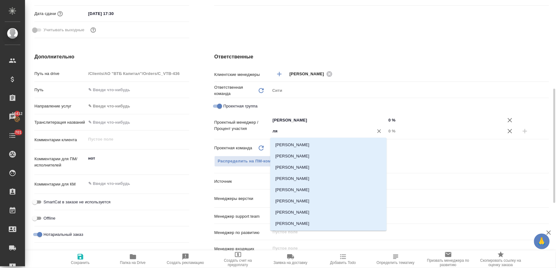
type input "лям"
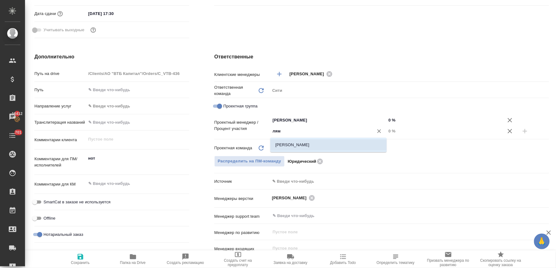
click at [290, 149] on li "[PERSON_NAME]" at bounding box center [328, 145] width 116 height 11
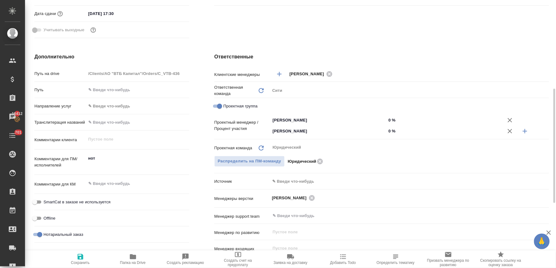
type textarea "x"
click at [391, 130] on input "0 %" at bounding box center [444, 131] width 116 height 9
type textarea "x"
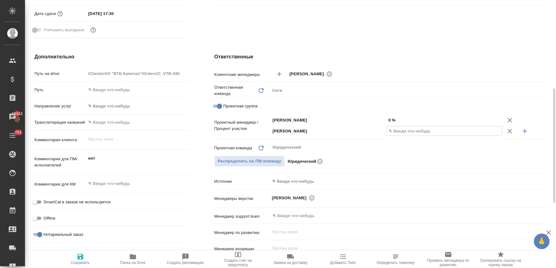
type textarea "x"
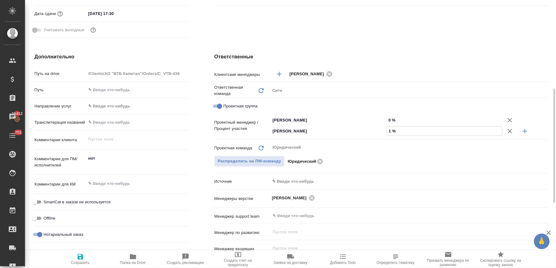
type input "19 %"
type textarea "x"
type input "19 %"
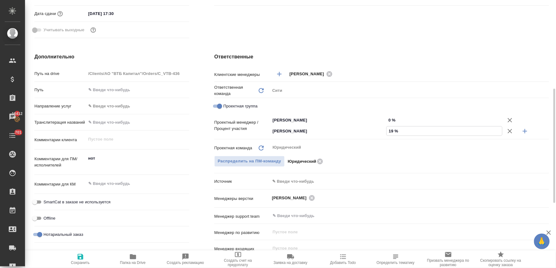
drag, startPoint x: 392, startPoint y: 118, endPoint x: 392, endPoint y: 130, distance: 11.6
click at [392, 118] on input "0 %" at bounding box center [444, 120] width 116 height 9
type textarea "x"
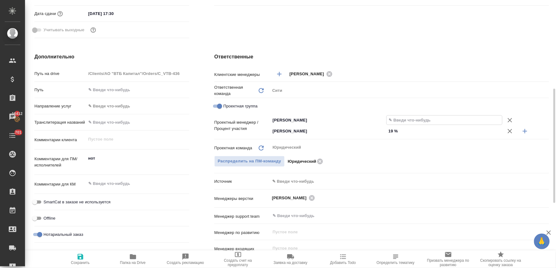
type input "8 %"
type textarea "x"
type input "81 %"
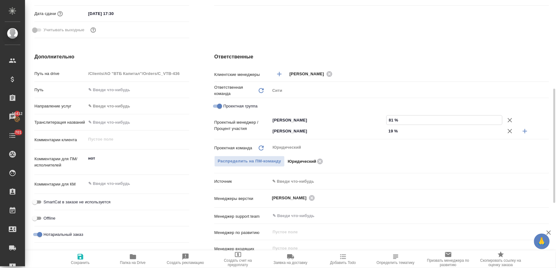
type textarea "x"
type input "81 %"
click at [71, 260] on span "Сохранить" at bounding box center [80, 259] width 45 height 12
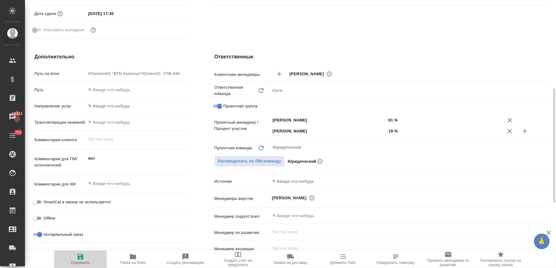
type textarea "x"
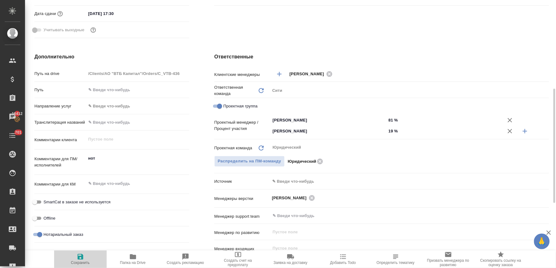
type textarea "x"
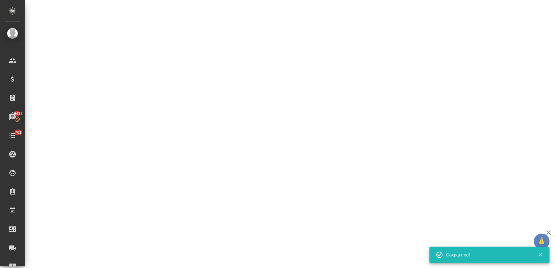
select select "RU"
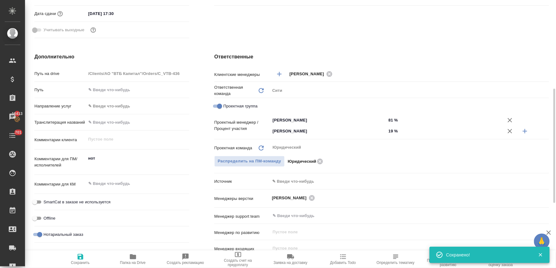
type textarea "x"
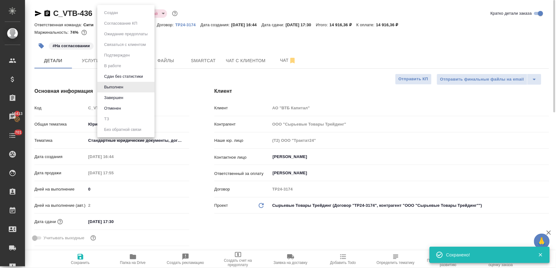
click at [118, 13] on body "🙏 .cls-1 fill:#fff; AWATERA Lyamina Nadezhda Клиенты Спецификации Заказы 16413 …" at bounding box center [278, 134] width 556 height 268
click at [130, 95] on li "Завершен" at bounding box center [125, 98] width 57 height 11
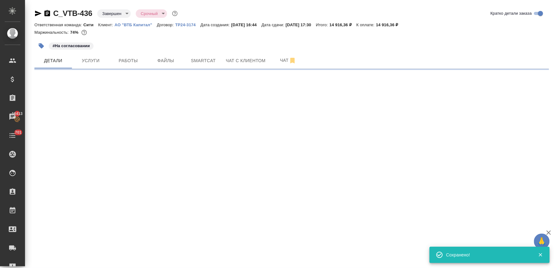
select select "RU"
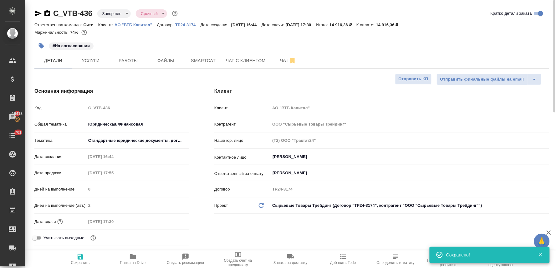
type textarea "x"
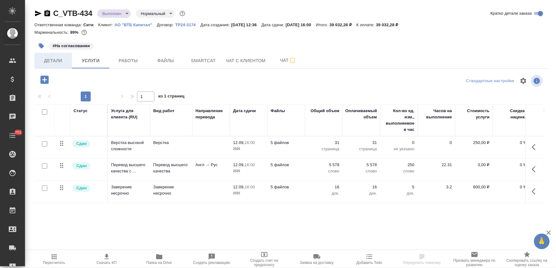
click at [53, 57] on span "Детали" at bounding box center [53, 61] width 30 height 8
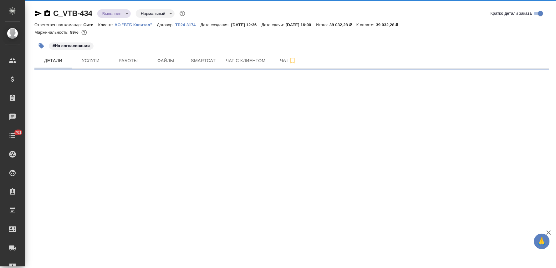
select select "RU"
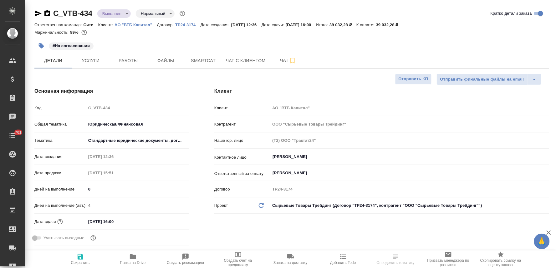
type textarea "x"
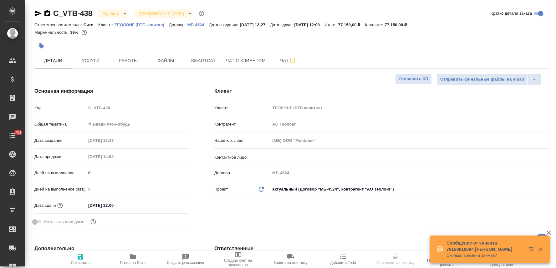
select select "RU"
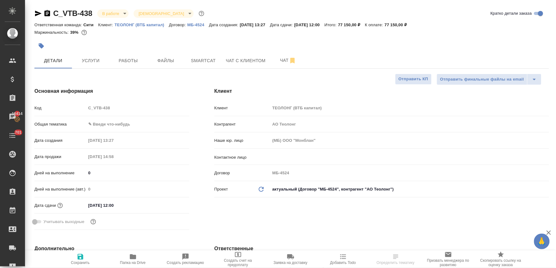
select select "RU"
type textarea "x"
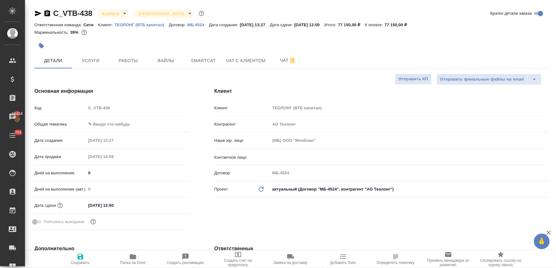
type textarea "x"
click at [287, 158] on input "text" at bounding box center [399, 157] width 254 height 8
click at [286, 159] on input "text" at bounding box center [399, 157] width 254 height 8
click at [311, 215] on div "Клиент Клиент ТЕОЛОНГ (ВТБ капитал) Контрагент АО Теолонг Наше юр. лицо (МБ) ОО…" at bounding box center [382, 160] width 360 height 170
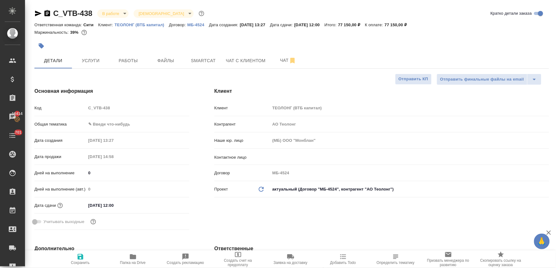
type textarea "x"
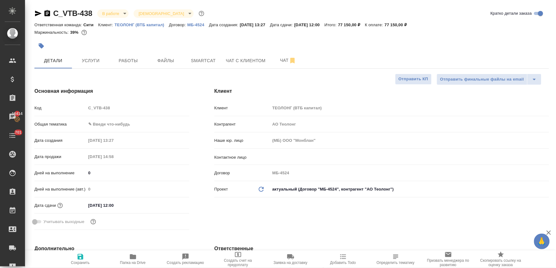
type textarea "x"
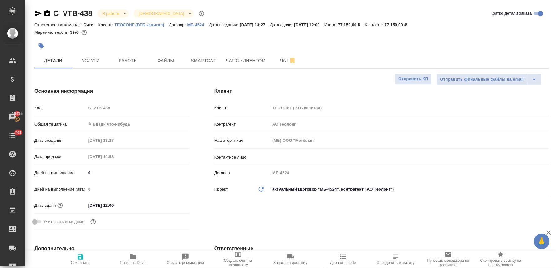
type textarea "x"
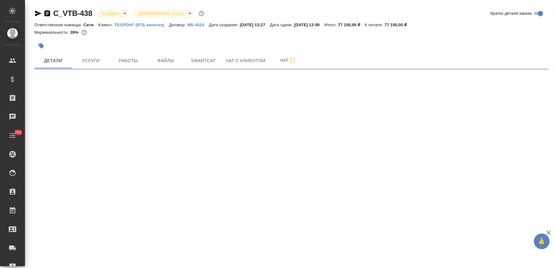
select select "RU"
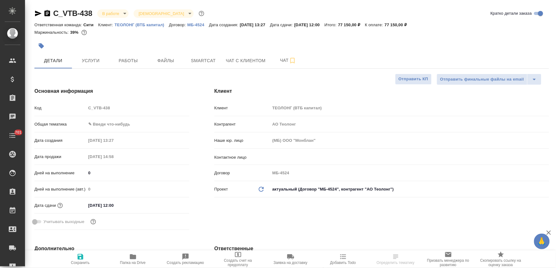
type textarea "x"
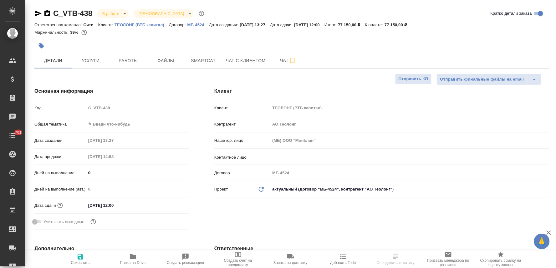
type textarea "x"
click at [289, 160] on input "text" at bounding box center [399, 157] width 254 height 8
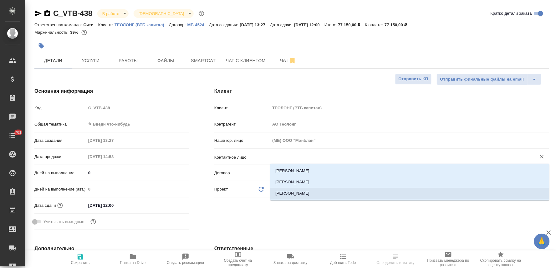
click at [296, 196] on li "Бурнашева Лилия" at bounding box center [409, 193] width 279 height 11
type input "Бурнашева Лилия"
type textarea "x"
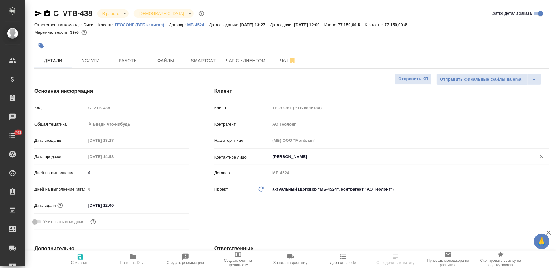
click at [114, 123] on body "🙏 .cls-1 fill:#fff; AWATERA Lyamina Nadezhda Клиенты Спецификации Заказы Чаты 7…" at bounding box center [278, 134] width 556 height 268
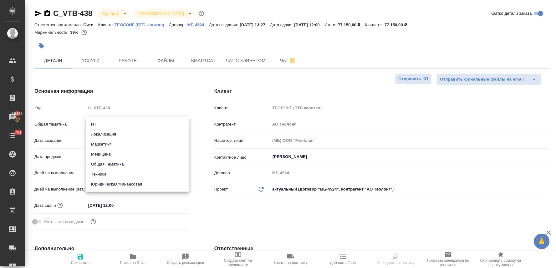
click at [119, 164] on li "Общая Тематика" at bounding box center [137, 165] width 103 height 10
type input "obtem"
type textarea "x"
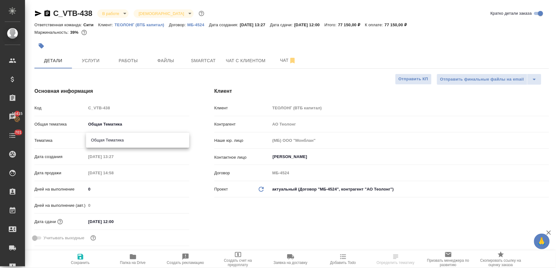
click at [111, 138] on body "🙏 .cls-1 fill:#fff; AWATERA Lyamina Nadezhda Клиенты Спецификации Заказы 16415 …" at bounding box center [278, 134] width 556 height 268
click at [112, 142] on li "Общая Тематика" at bounding box center [137, 140] width 103 height 10
type textarea "x"
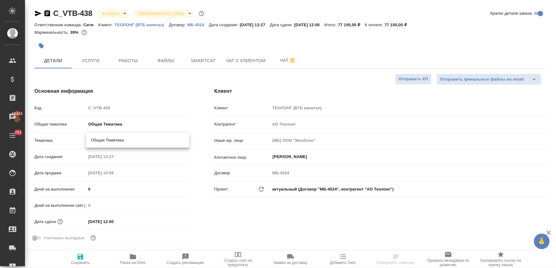
type input "6012b1ca196b0e5c9229a120"
click at [201, 193] on div "Основная информация Код C_VTB-438 Общая тематика Общая Тематика obtem Тематика …" at bounding box center [112, 168] width 180 height 186
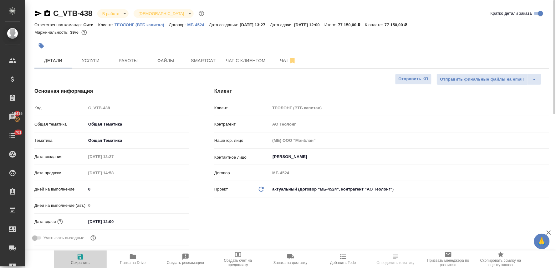
click at [80, 259] on icon "button" at bounding box center [81, 257] width 8 height 8
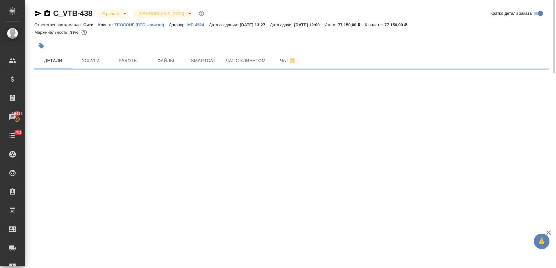
select select "RU"
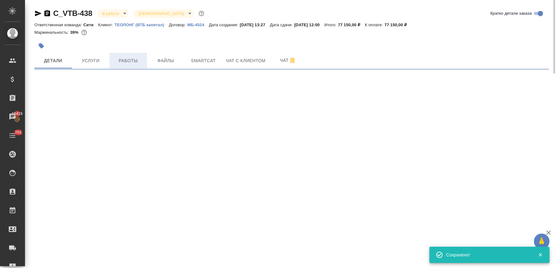
click at [134, 61] on span "Работы" at bounding box center [128, 61] width 30 height 8
select select "RU"
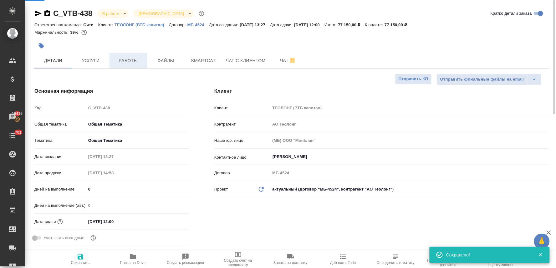
type textarea "x"
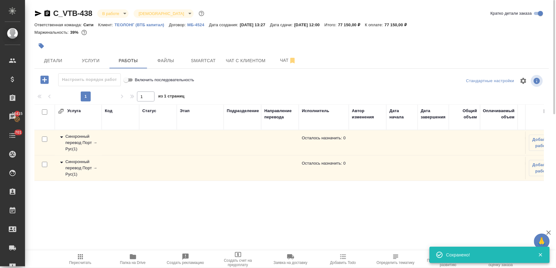
click at [80, 162] on div "Синхронный перевод Порт → Рус ( 1 )" at bounding box center [78, 168] width 41 height 19
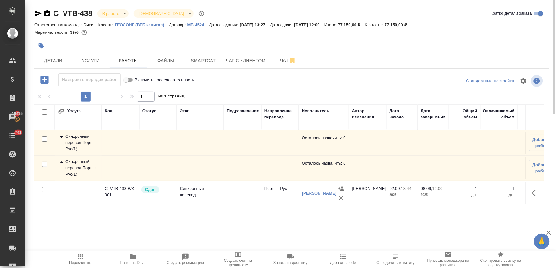
click at [78, 136] on div "Синхронный перевод Порт → Рус ( 1 )" at bounding box center [78, 143] width 41 height 19
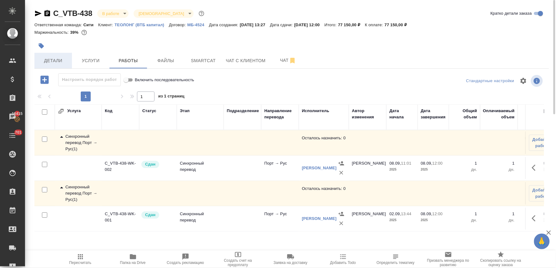
click at [48, 63] on span "Детали" at bounding box center [53, 61] width 30 height 8
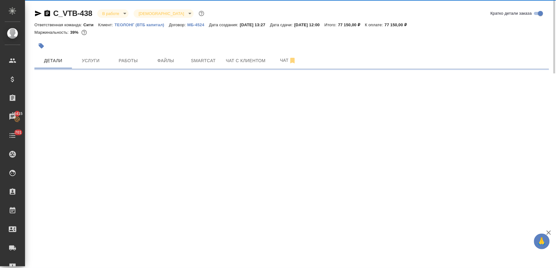
click at [110, 13] on body "🙏 .cls-1 fill:#fff; AWATERA Lyamina Nadezhda Клиенты Спецификации Заказы 16415 …" at bounding box center [278, 134] width 556 height 268
select select "RU"
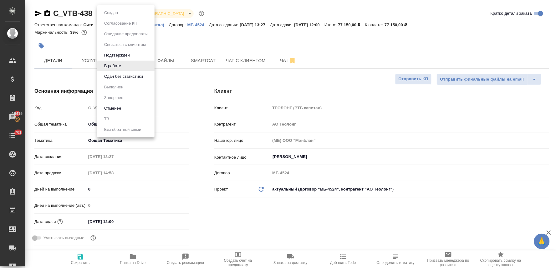
type textarea "x"
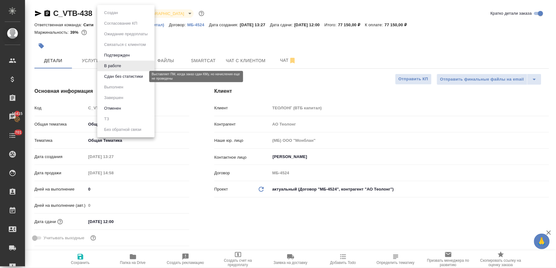
click at [117, 79] on button "Сдан без статистики" at bounding box center [123, 76] width 43 height 7
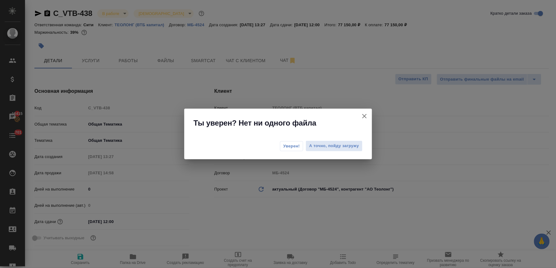
drag, startPoint x: 290, startPoint y: 147, endPoint x: 284, endPoint y: 145, distance: 6.7
click at [290, 147] on span "Уверен!" at bounding box center [291, 146] width 17 height 6
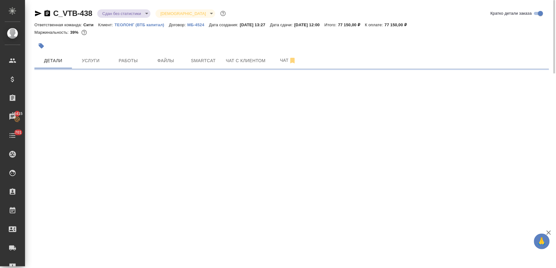
select select "RU"
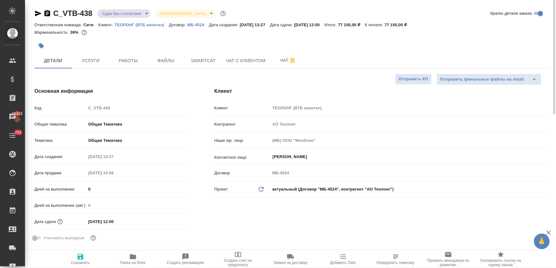
type textarea "x"
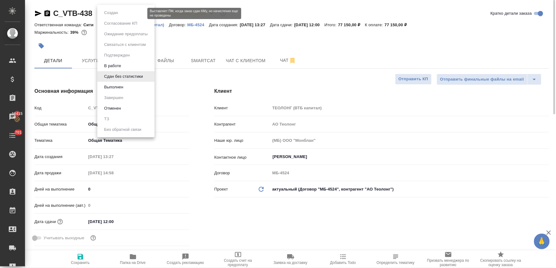
click at [123, 13] on body "🙏 .cls-1 fill:#fff; AWATERA Lyamina Nadezhda Клиенты Спецификации Заказы 16415 …" at bounding box center [278, 134] width 556 height 268
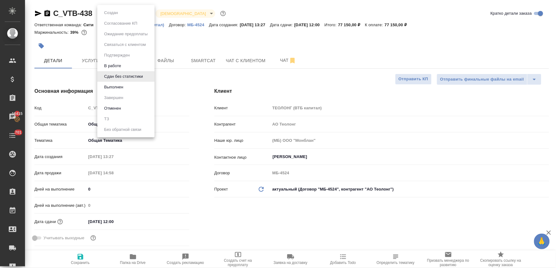
click at [127, 86] on li "Выполнен" at bounding box center [125, 87] width 57 height 11
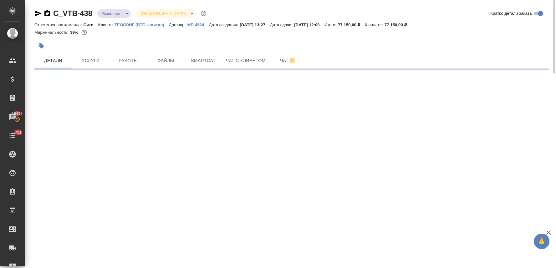
select select "RU"
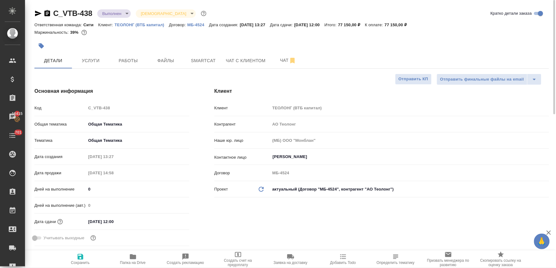
type textarea "x"
click at [113, 13] on body "🙏 .cls-1 fill:#fff; AWATERA Lyamina Nadezhda Клиенты Спецификации Заказы 16415 …" at bounding box center [278, 134] width 556 height 268
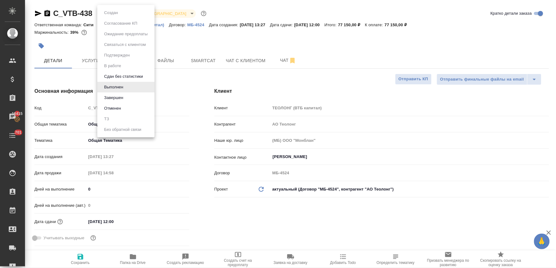
click at [126, 98] on li "Завершен" at bounding box center [125, 98] width 57 height 11
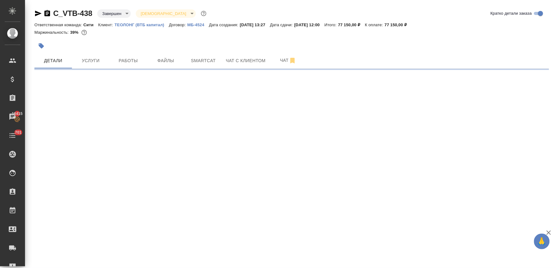
select select "RU"
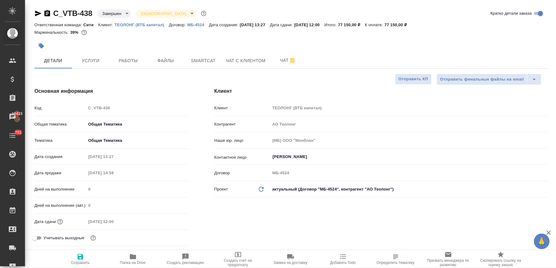
type textarea "x"
click at [298, 217] on div "Клиент Клиент ТЕОЛОНГ (ВТБ капитал) Контрагент АО Теолонг Наше юр. лицо (МБ) ОО…" at bounding box center [382, 168] width 360 height 186
type textarea "x"
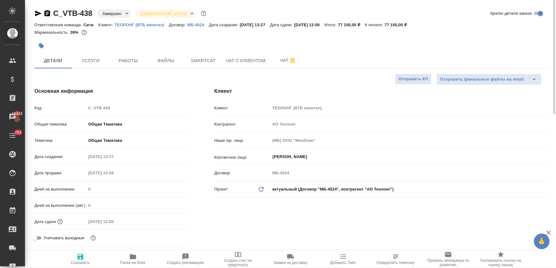
type textarea "x"
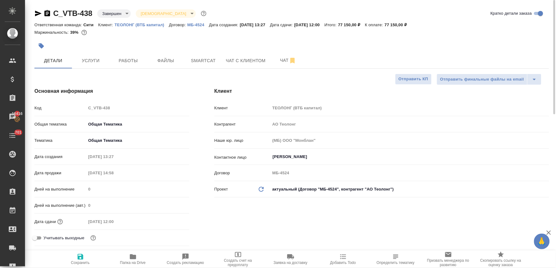
type textarea "x"
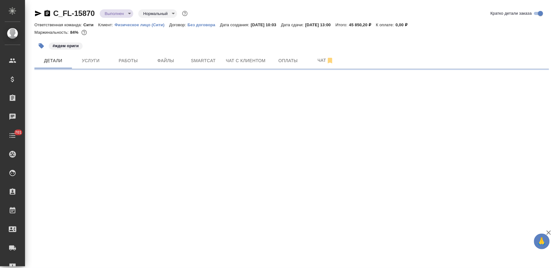
select select "RU"
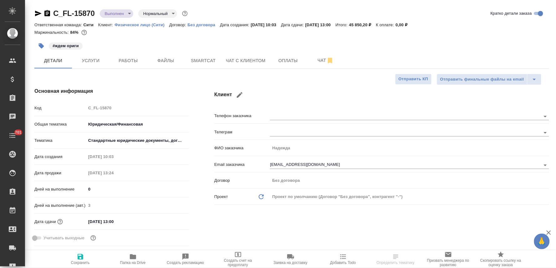
type textarea "x"
click at [130, 221] on input "09.09.2025 13:00" at bounding box center [113, 221] width 55 height 9
click at [171, 220] on icon "button" at bounding box center [171, 222] width 8 height 8
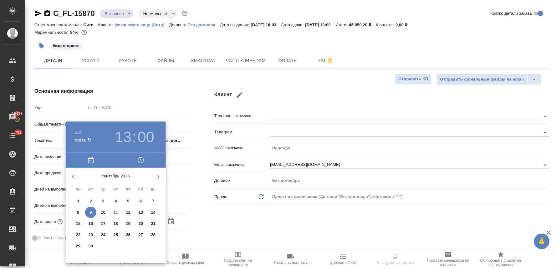
click at [113, 213] on span "11" at bounding box center [115, 213] width 11 height 6
type input "11.09.2025 13:00"
type textarea "x"
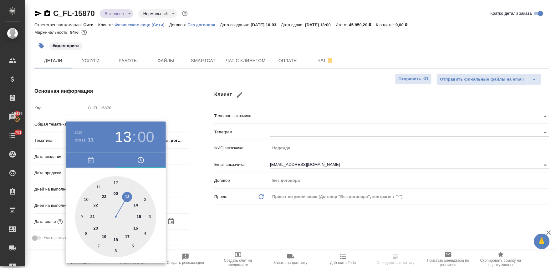
click at [117, 239] on div at bounding box center [115, 216] width 81 height 81
type input "11.09.2025 18:00"
type textarea "x"
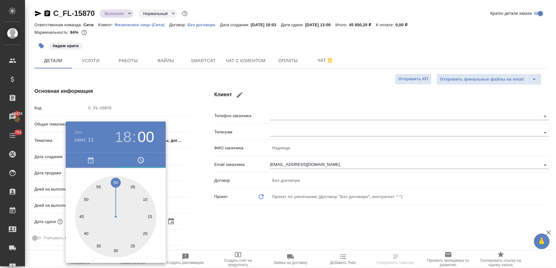
click at [209, 210] on div at bounding box center [278, 134] width 556 height 268
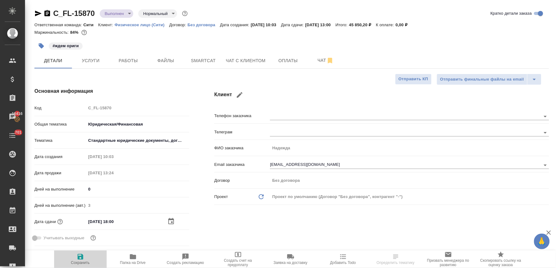
click at [83, 260] on icon "button" at bounding box center [81, 257] width 8 height 8
type textarea "x"
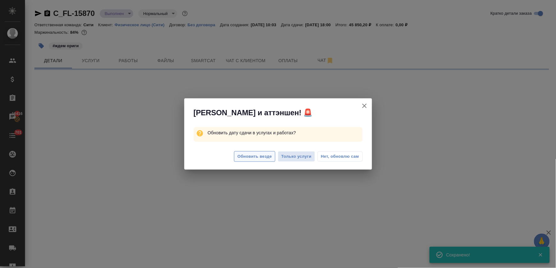
click at [260, 155] on span "Обновить везде" at bounding box center [254, 156] width 34 height 7
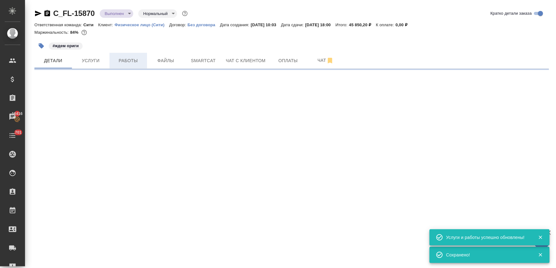
select select "RU"
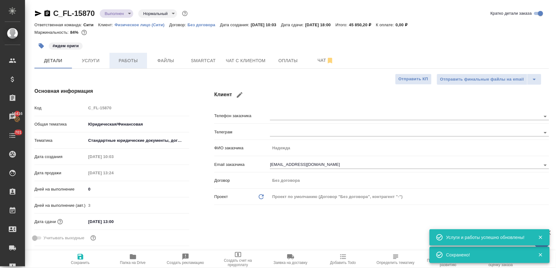
click at [133, 60] on span "Работы" at bounding box center [128, 61] width 30 height 8
type textarea "x"
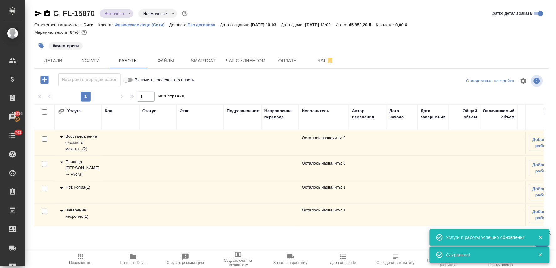
click at [80, 215] on div "Заверение несрочно ( 1 )" at bounding box center [78, 213] width 41 height 13
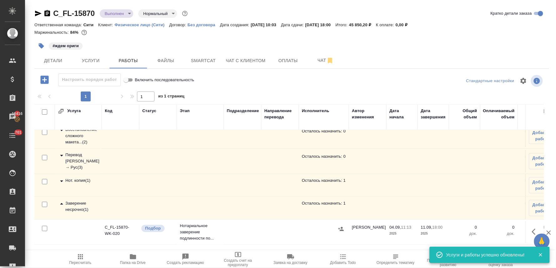
scroll to position [13, 0]
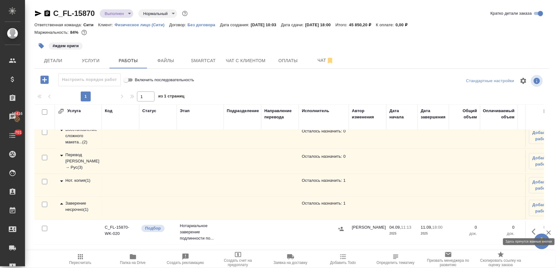
click at [532, 229] on icon "button" at bounding box center [536, 232] width 8 height 8
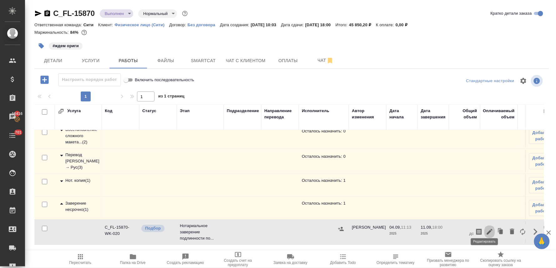
click at [486, 229] on icon "button" at bounding box center [490, 232] width 8 height 8
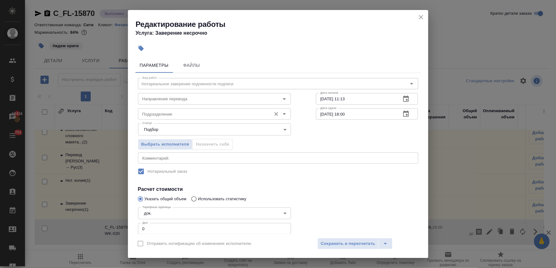
click at [188, 117] on input "Подразделение" at bounding box center [204, 114] width 128 height 8
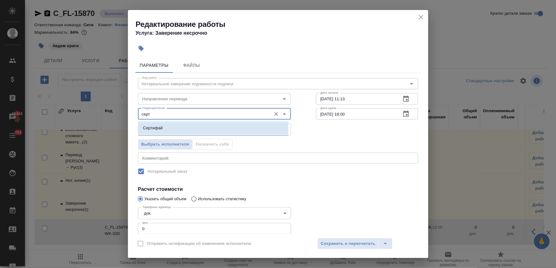
click at [185, 127] on li "Сертифай" at bounding box center [213, 128] width 150 height 11
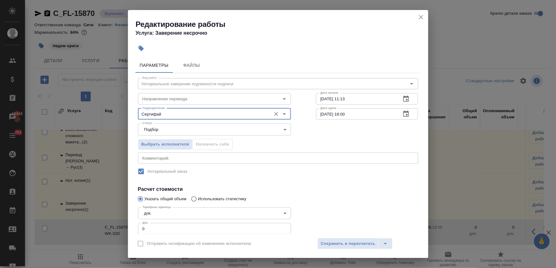
type input "Сертифай"
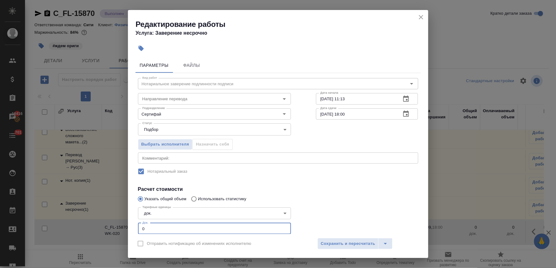
scroll to position [30, 0]
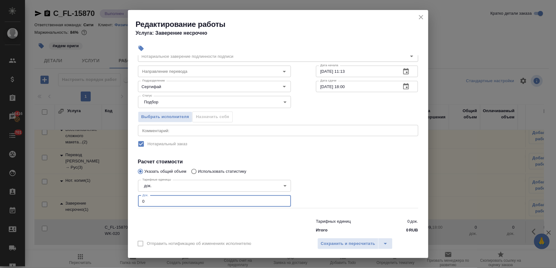
drag, startPoint x: 151, startPoint y: 231, endPoint x: 127, endPoint y: 229, distance: 24.1
click at [129, 231] on div "Параметры Файлы Вид работ Нотариальное заверение подлинности подписи Вид работ …" at bounding box center [278, 144] width 300 height 179
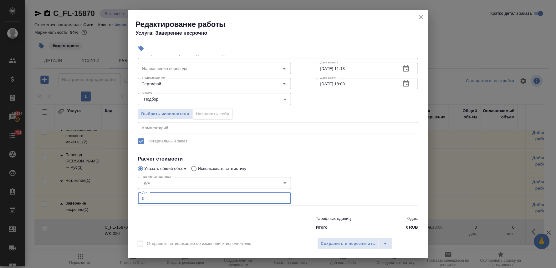
type input "5"
click at [324, 167] on div at bounding box center [366, 190] width 127 height 56
click at [354, 241] on span "Сохранить и пересчитать" at bounding box center [348, 244] width 54 height 7
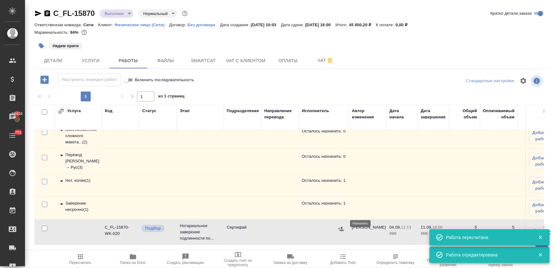
click at [340, 226] on icon "button" at bounding box center [341, 229] width 6 height 6
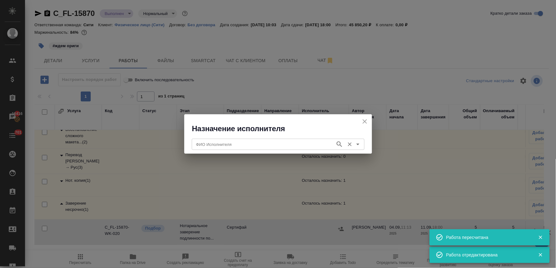
click at [274, 145] on input "ФИО Исполнителя" at bounding box center [263, 145] width 139 height 8
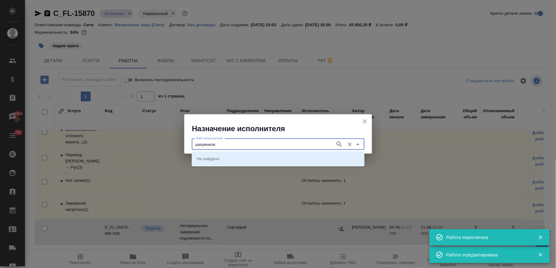
type input "шишенков"
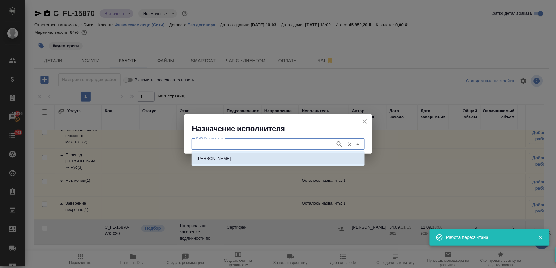
click at [294, 155] on li "НОТАРИУС Шишенков Леонид Васильевич" at bounding box center [278, 158] width 173 height 11
type input "НОТАРИУС Шишенков Леонид Васильевич"
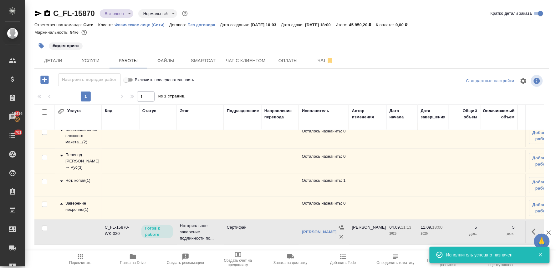
click at [73, 178] on div "Нот. копия ( 1 )" at bounding box center [78, 182] width 41 height 8
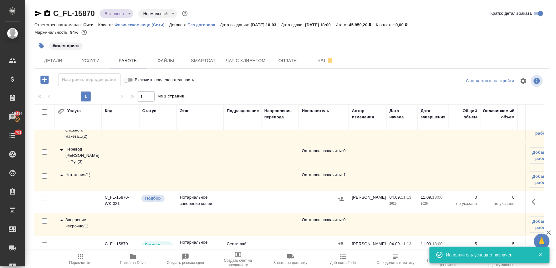
click at [532, 199] on icon "button" at bounding box center [536, 202] width 8 height 8
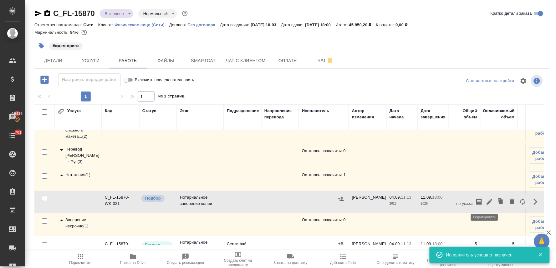
click at [486, 203] on icon "button" at bounding box center [490, 202] width 8 height 8
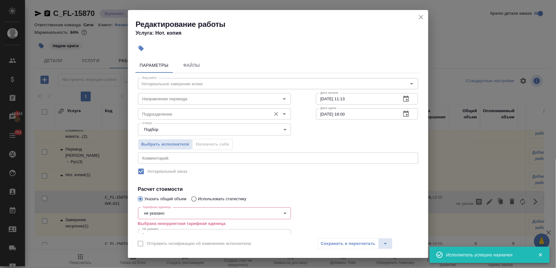
click at [192, 116] on input "Подразделение" at bounding box center [204, 114] width 128 height 8
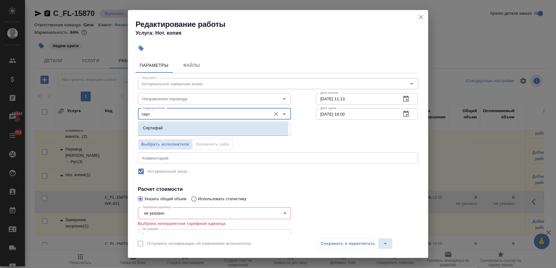
click at [189, 129] on li "Сертифай" at bounding box center [213, 128] width 150 height 11
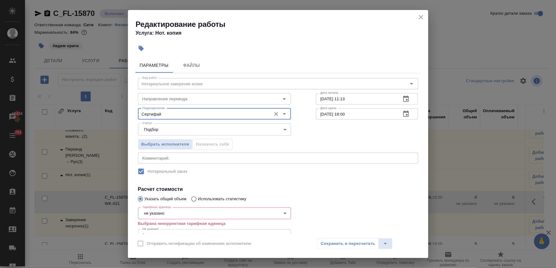
type input "Сертифай"
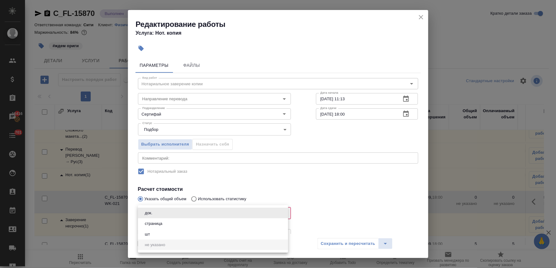
click at [168, 211] on body "🙏 .cls-1 fill:#fff; AWATERA Lyamina Nadezhda Клиенты Спецификации Заказы 16416 …" at bounding box center [278, 134] width 556 height 268
click at [169, 222] on li "страница" at bounding box center [213, 224] width 150 height 11
type input "5a8b1489cc6b4906c91bfdb2"
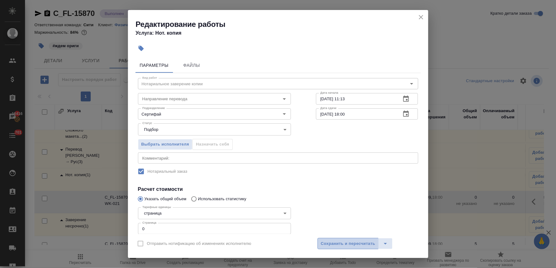
click at [357, 247] on span "Сохранить и пересчитать" at bounding box center [348, 244] width 54 height 7
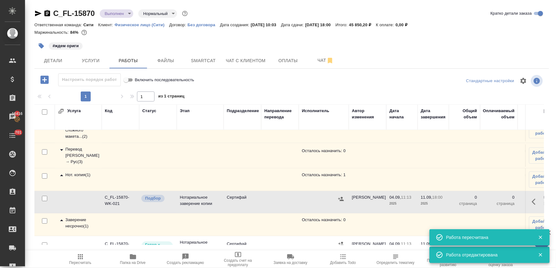
click at [40, 47] on icon "button" at bounding box center [41, 45] width 5 height 5
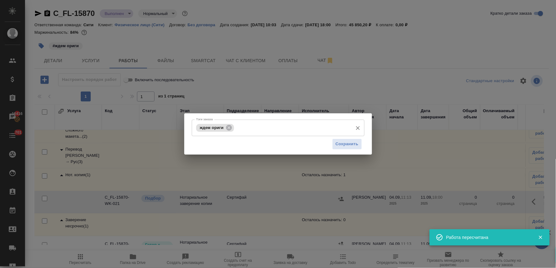
click at [265, 129] on input "Тэги заказа" at bounding box center [293, 128] width 114 height 11
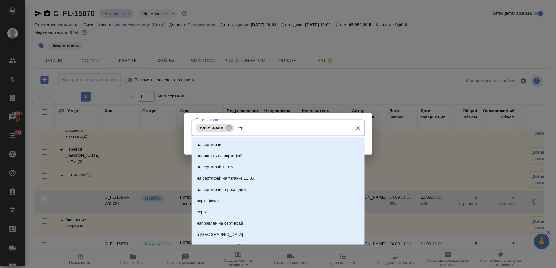
type input "серт"
click at [262, 146] on li "на сертифай" at bounding box center [278, 144] width 173 height 11
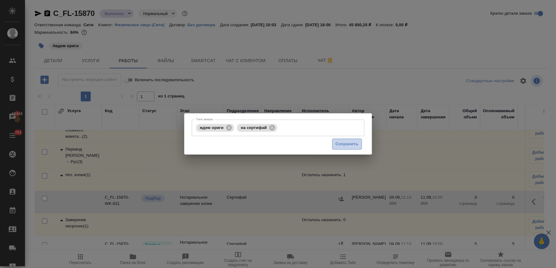
click at [343, 142] on span "Сохранить" at bounding box center [347, 144] width 23 height 7
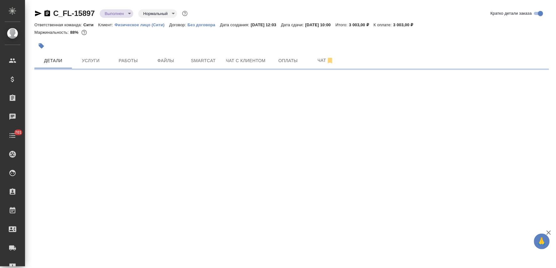
select select "RU"
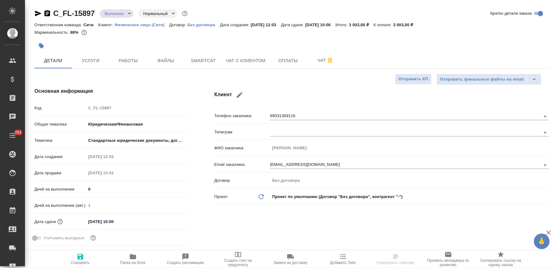
type textarea "x"
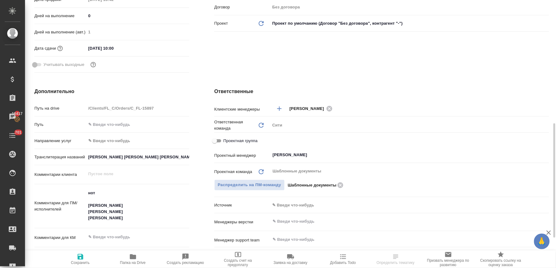
scroll to position [243, 0]
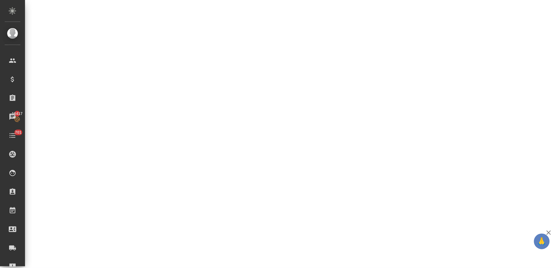
select select "RU"
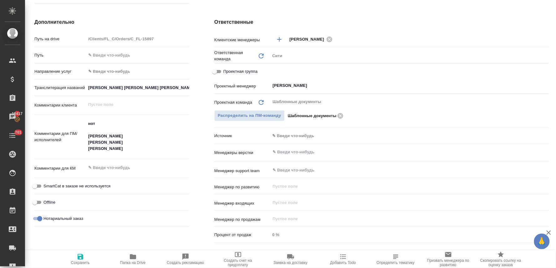
type textarea "x"
drag, startPoint x: 503, startPoint y: 22, endPoint x: 490, endPoint y: 26, distance: 13.2
click at [503, 22] on h4 "Ответственные" at bounding box center [381, 22] width 335 height 8
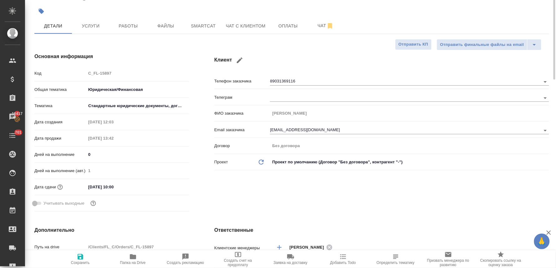
scroll to position [0, 0]
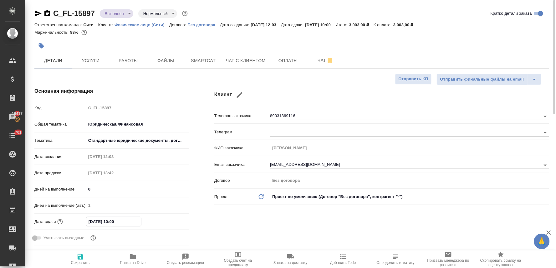
click at [114, 222] on input "[DATE] 10:00" at bounding box center [113, 221] width 55 height 9
type input "[DATE] 10:0_"
type textarea "x"
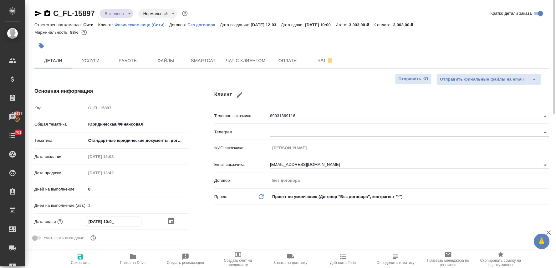
type input "[DATE] 18:00"
type textarea "x"
type input "[DATE] 18:00"
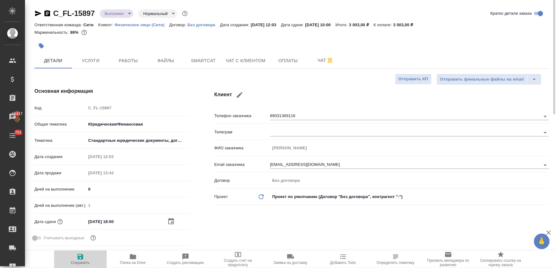
click at [79, 257] on icon "button" at bounding box center [81, 257] width 6 height 6
type textarea "x"
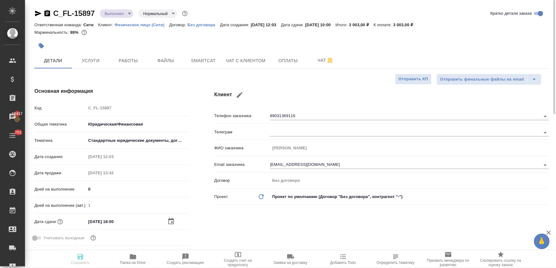
type textarea "x"
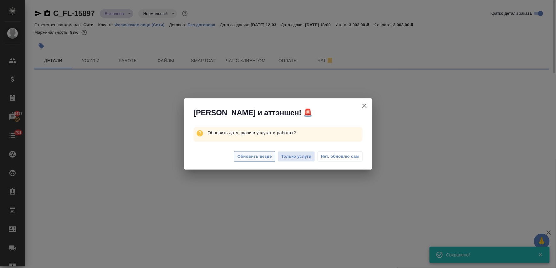
click at [253, 159] on span "Обновить везде" at bounding box center [254, 156] width 34 height 7
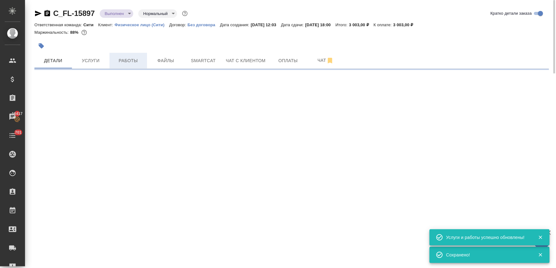
select select "RU"
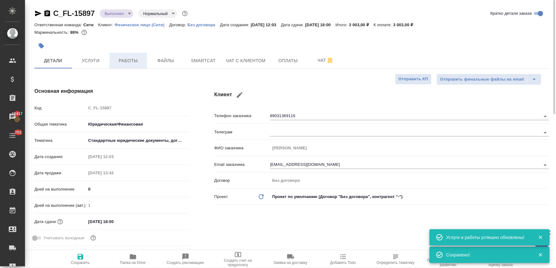
type textarea "x"
click at [128, 57] on span "Работы" at bounding box center [128, 61] width 30 height 8
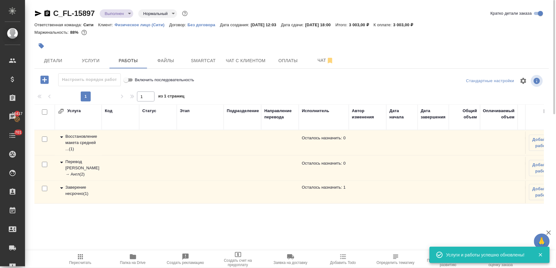
click at [74, 191] on div "Заверение несрочно ( 1 )" at bounding box center [78, 191] width 41 height 13
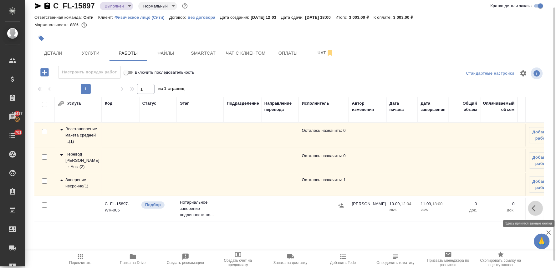
click at [537, 207] on icon "button" at bounding box center [536, 209] width 8 height 8
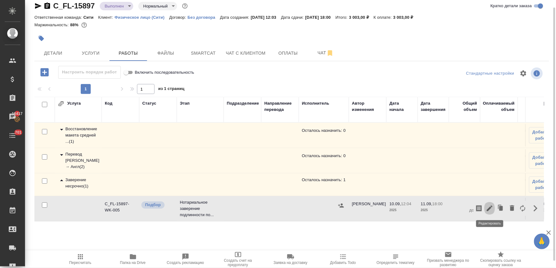
click at [489, 210] on icon "button" at bounding box center [490, 209] width 6 height 6
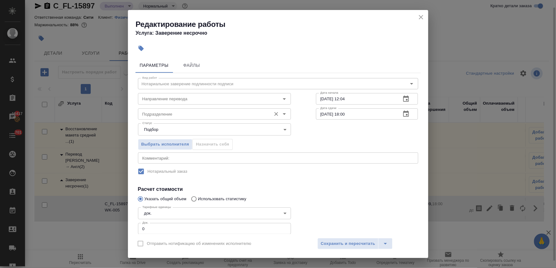
click at [199, 109] on div "Подразделение" at bounding box center [214, 114] width 153 height 11
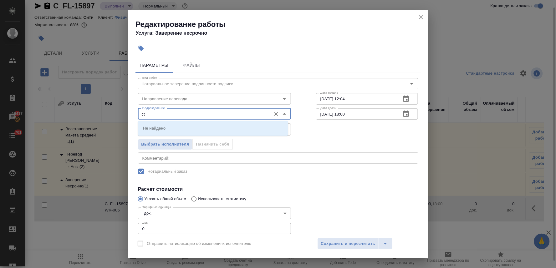
type input "c"
click at [195, 124] on li "Сертифай" at bounding box center [213, 128] width 150 height 11
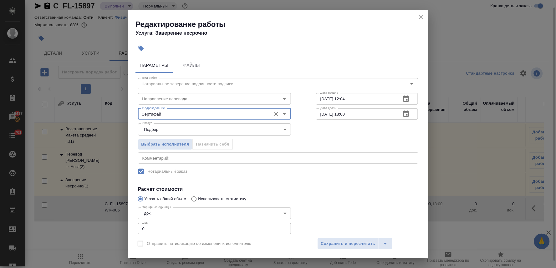
type input "Сертифай"
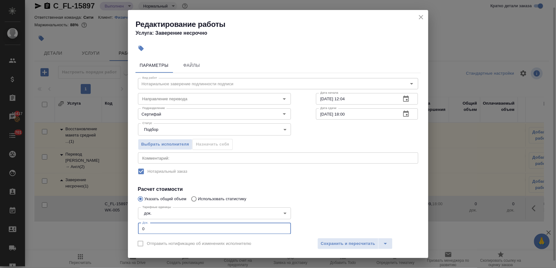
scroll to position [3, 0]
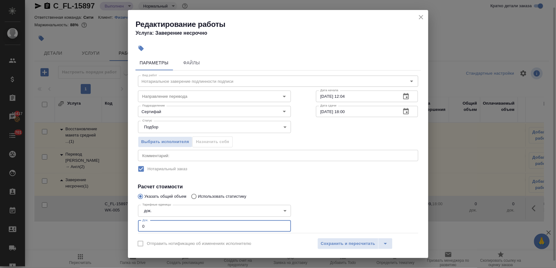
drag, startPoint x: 156, startPoint y: 229, endPoint x: 126, endPoint y: 227, distance: 30.1
click at [126, 227] on div "Редактирование работы Услуга: Заверение несрочно Параметры Файлы Вид работ Нота…" at bounding box center [278, 134] width 556 height 268
type input "1"
click at [346, 238] on div "Отправить нотификацию об изменениях исполнителю Сохранить и пересчитать" at bounding box center [278, 246] width 300 height 24
click at [347, 242] on span "Сохранить и пересчитать" at bounding box center [348, 244] width 54 height 7
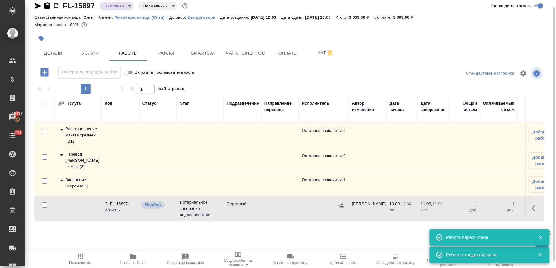
click at [338, 205] on icon "button" at bounding box center [341, 206] width 6 height 6
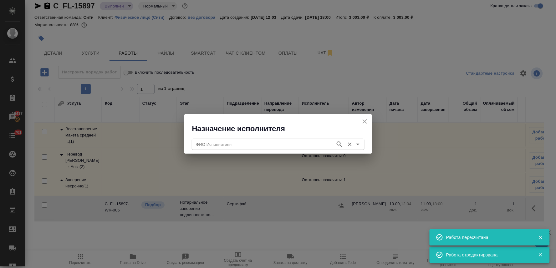
click at [290, 141] on input "ФИО Исполнителя" at bounding box center [263, 145] width 139 height 8
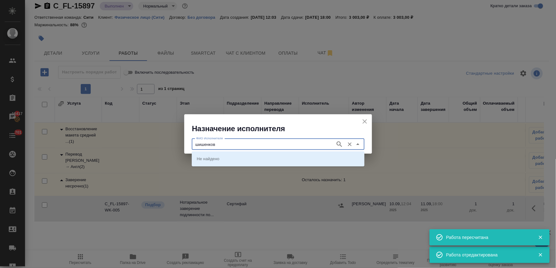
type input "шишенков"
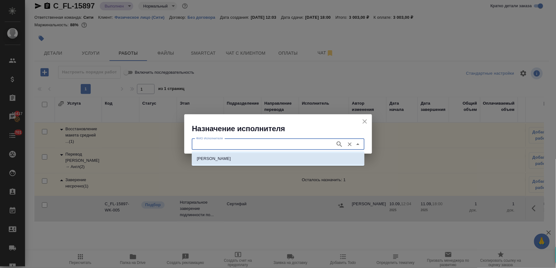
click at [281, 158] on li "[PERSON_NAME]" at bounding box center [278, 158] width 173 height 11
type input "[PERSON_NAME]"
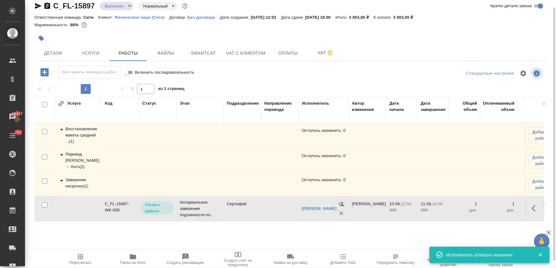
click at [84, 259] on span "Пересчитать" at bounding box center [80, 259] width 45 height 12
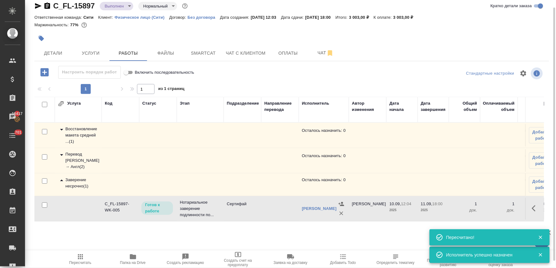
click at [44, 40] on button "button" at bounding box center [41, 39] width 14 height 14
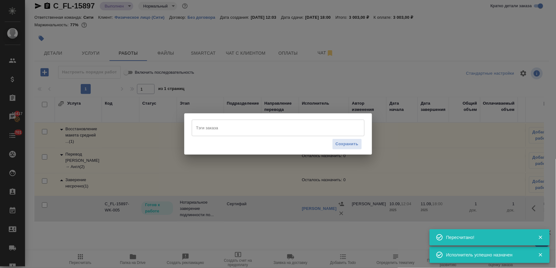
click at [227, 126] on input "Тэги заказа" at bounding box center [272, 128] width 155 height 11
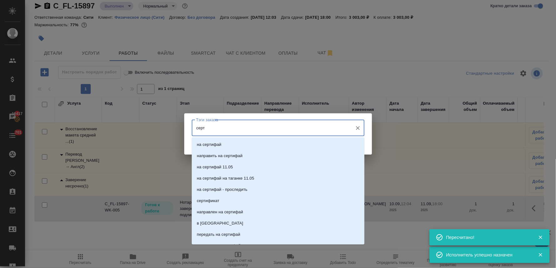
type input "серти"
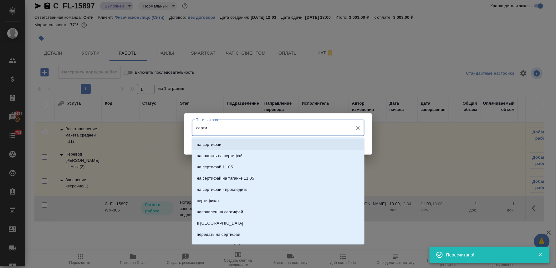
click at [233, 144] on li "на сертифай" at bounding box center [278, 144] width 173 height 11
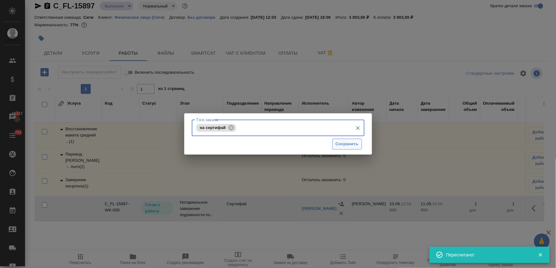
click at [353, 142] on span "Сохранить" at bounding box center [347, 144] width 23 height 7
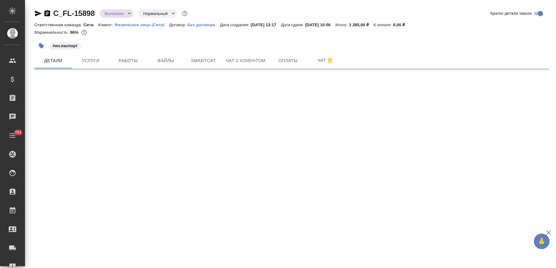
select select "RU"
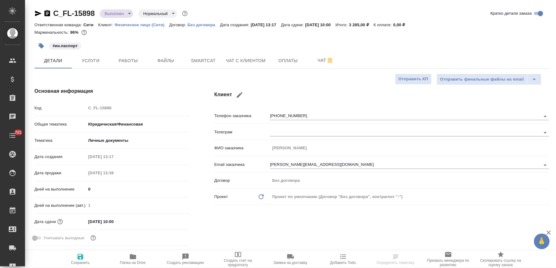
type textarea "x"
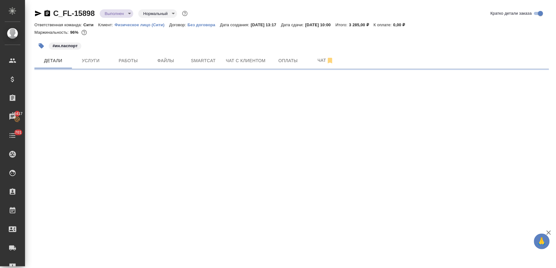
select select "RU"
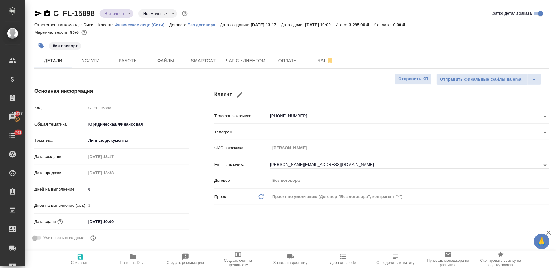
type textarea "x"
click at [163, 35] on div "Маржинальность: 96%" at bounding box center [291, 32] width 515 height 8
click at [114, 221] on input "11.09.2025 10:00" at bounding box center [113, 221] width 55 height 9
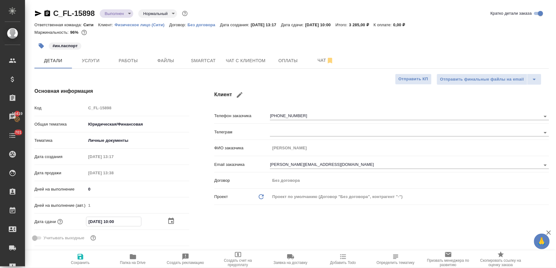
type input "11.09.2025 10:0_"
type textarea "x"
type input "11.09.2025 18:00"
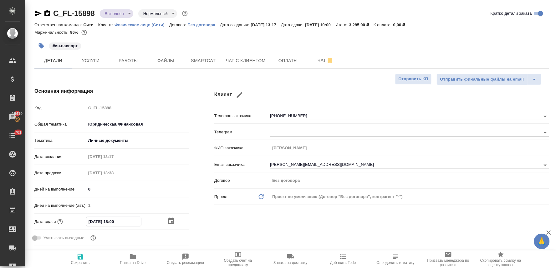
type textarea "x"
type input "11.09.2025 18:00"
click at [80, 260] on icon "button" at bounding box center [81, 257] width 6 height 6
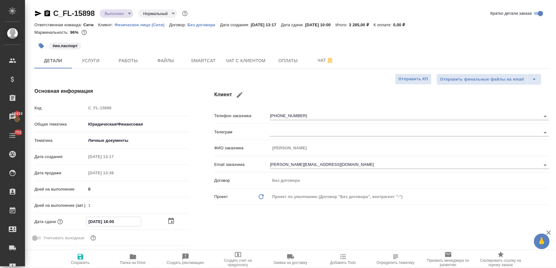
type textarea "x"
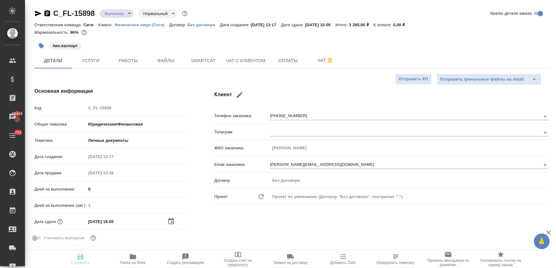
type textarea "x"
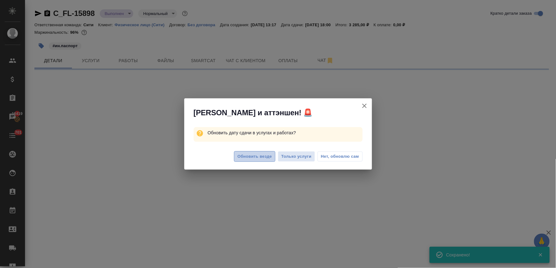
click at [267, 155] on span "Обновить везде" at bounding box center [254, 156] width 34 height 7
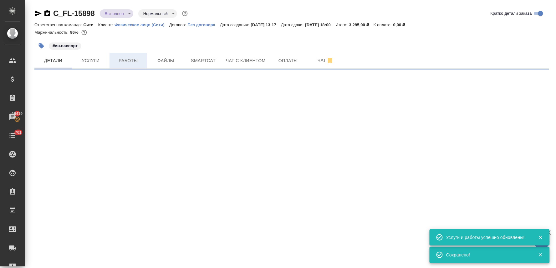
click at [133, 55] on button "Работы" at bounding box center [128, 61] width 38 height 16
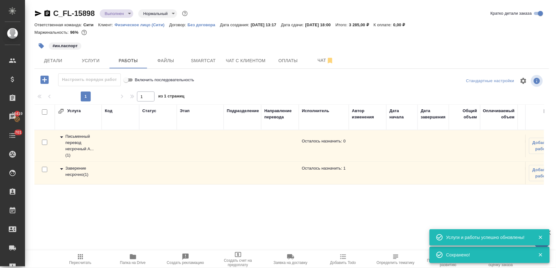
click at [82, 171] on div "Заверение несрочно ( 1 )" at bounding box center [78, 171] width 41 height 13
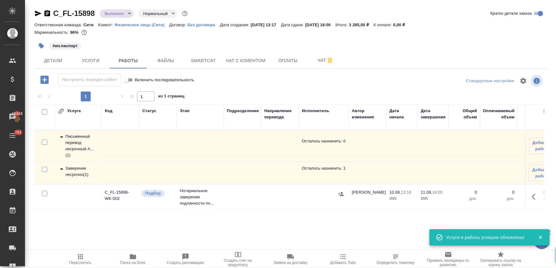
click at [536, 198] on icon "button" at bounding box center [536, 197] width 8 height 8
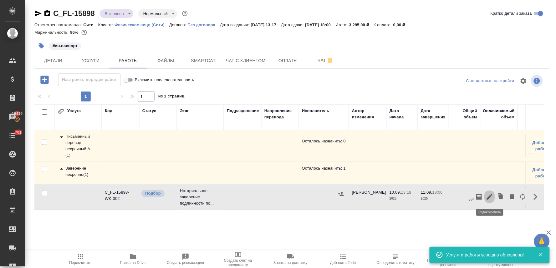
click at [489, 199] on icon "button" at bounding box center [490, 197] width 6 height 6
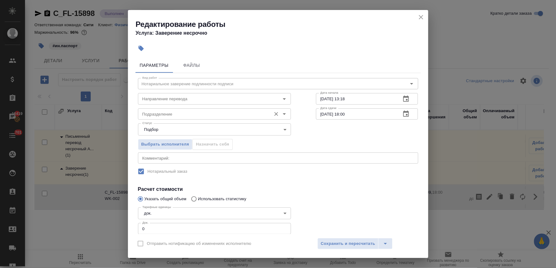
click at [189, 116] on input "Подразделение" at bounding box center [204, 114] width 128 height 8
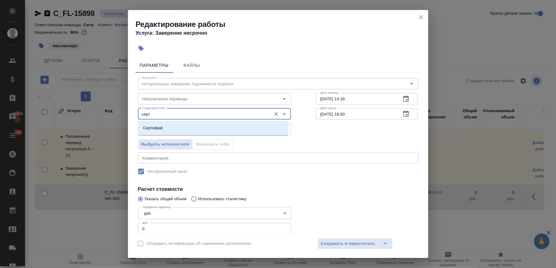
click at [190, 129] on li "Сертифай" at bounding box center [213, 128] width 150 height 11
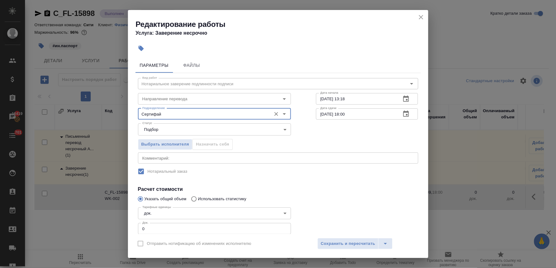
type input "Сертифай"
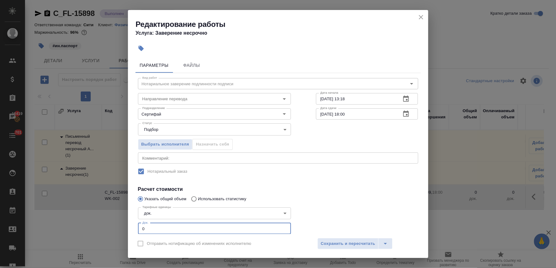
drag, startPoint x: 150, startPoint y: 226, endPoint x: 134, endPoint y: 227, distance: 15.0
click at [135, 227] on div "Тарифные единицы док. 5a8b1489cc6b4906c91bfd8b Тарифные единицы Док. 0 Док." at bounding box center [214, 221] width 178 height 56
type input "3"
click at [364, 246] on span "Сохранить и пересчитать" at bounding box center [348, 244] width 54 height 7
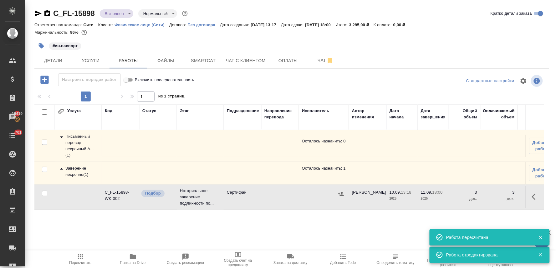
click at [340, 193] on icon "button" at bounding box center [341, 194] width 6 height 6
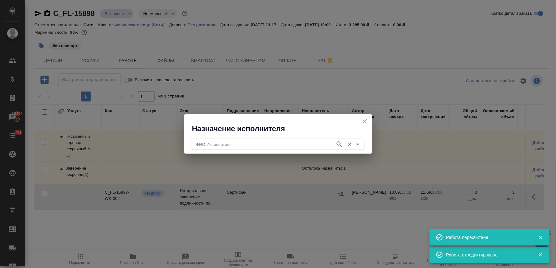
click at [258, 142] on input "ФИО Исполнителя" at bounding box center [263, 145] width 139 height 8
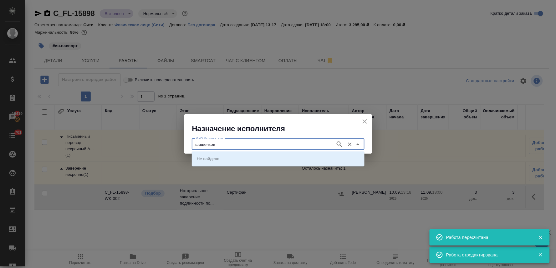
type input "шишенков"
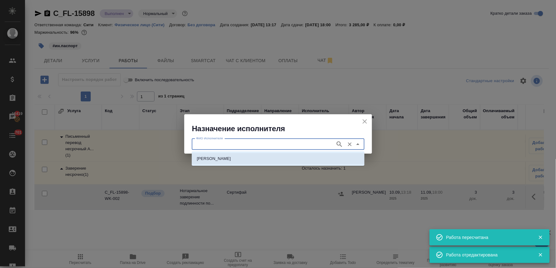
click at [231, 160] on p "НОТАРИУС Шишенков Леонид Васильевич" at bounding box center [214, 159] width 34 height 6
type input "НОТАРИУС Шишенков Леонид Васильевич"
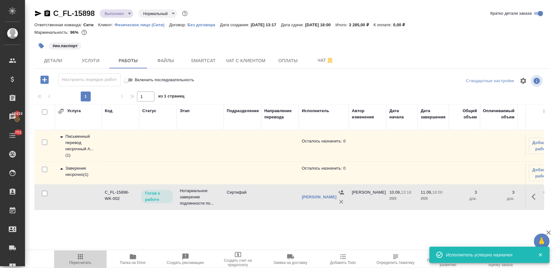
click at [81, 258] on icon "button" at bounding box center [81, 257] width 8 height 8
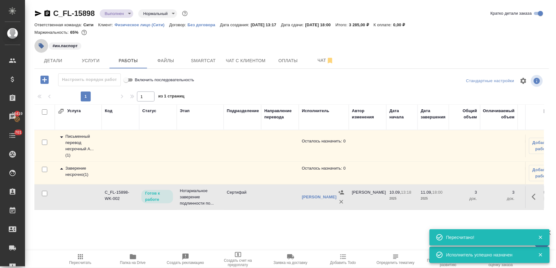
click at [41, 46] on icon "button" at bounding box center [41, 45] width 5 height 5
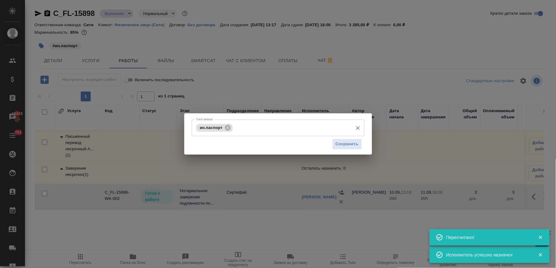
click at [296, 129] on input "Тэги заказа" at bounding box center [291, 128] width 115 height 11
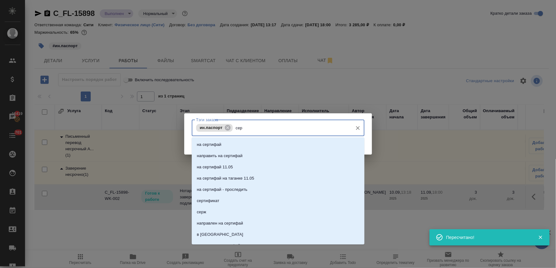
type input "серт"
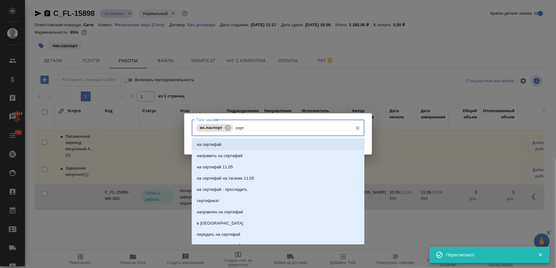
click at [299, 144] on li "на сертифай" at bounding box center [278, 144] width 173 height 11
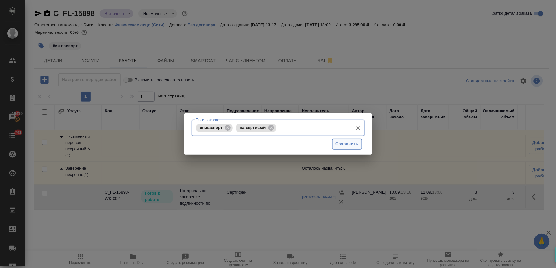
click at [348, 142] on span "Сохранить" at bounding box center [347, 144] width 23 height 7
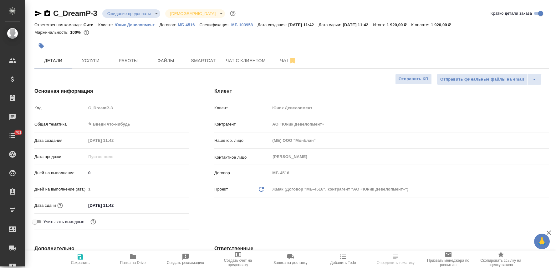
select select "RU"
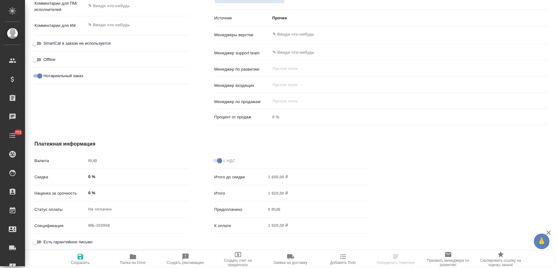
scroll to position [67, 0]
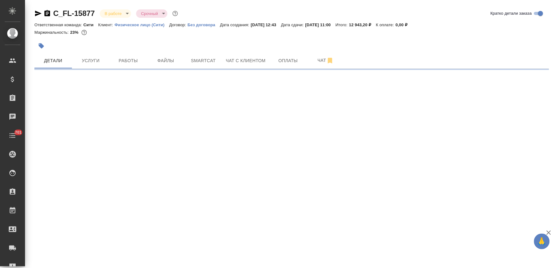
select select "RU"
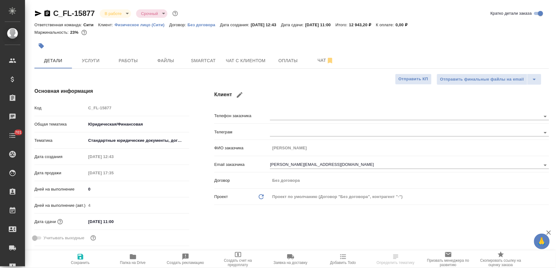
type textarea "x"
click at [112, 223] on input "[DATE] 11:00" at bounding box center [113, 221] width 55 height 9
type input "[DATE] 10:0_"
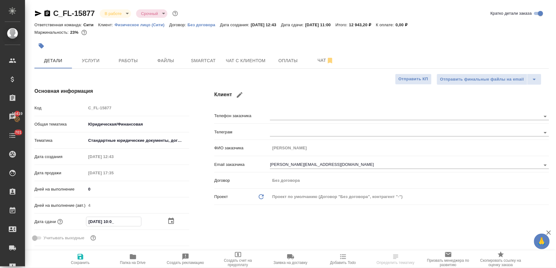
type textarea "x"
type input "[DATE] 14:00"
type textarea "x"
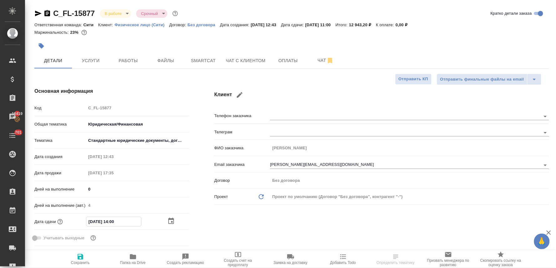
type textarea "x"
type input "[DATE] 14:00"
click at [83, 259] on icon "button" at bounding box center [81, 257] width 6 height 6
type textarea "x"
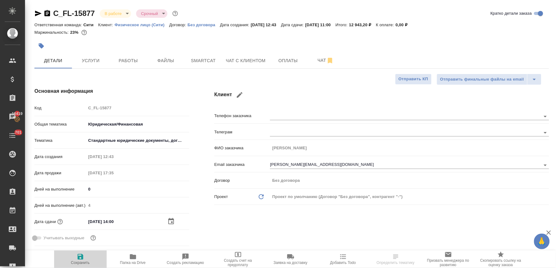
type textarea "x"
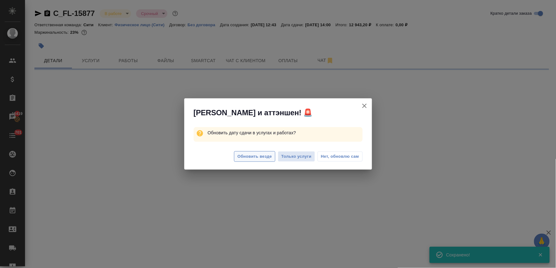
click at [271, 158] on span "Обновить везде" at bounding box center [254, 156] width 34 height 7
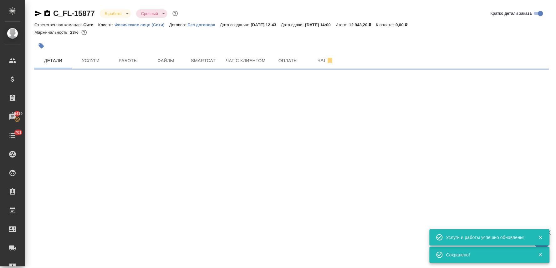
select select "RU"
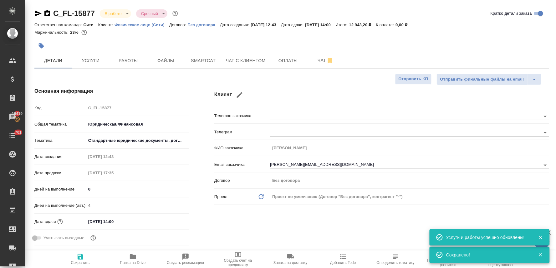
type textarea "x"
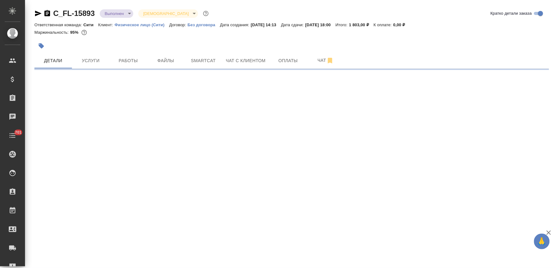
select select "RU"
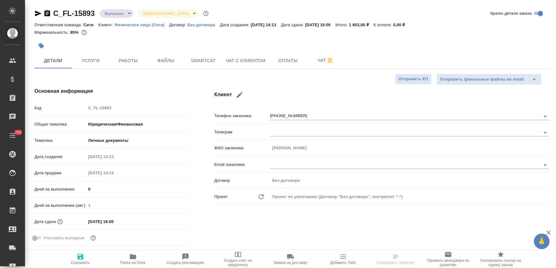
type textarea "x"
click at [121, 58] on span "Работы" at bounding box center [128, 61] width 30 height 8
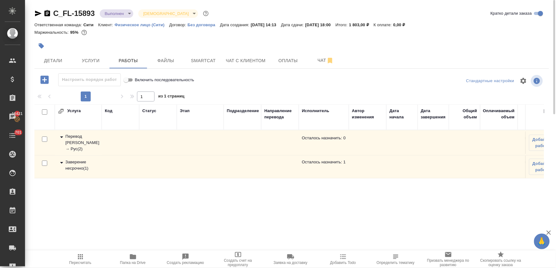
click at [73, 164] on div "Заверение несрочно ( 1 )" at bounding box center [78, 165] width 41 height 13
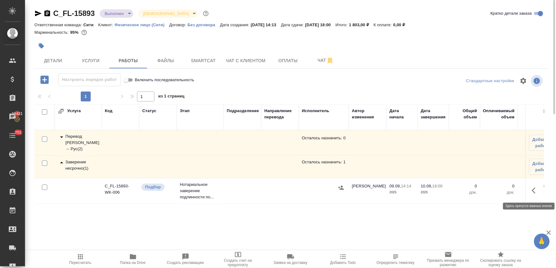
click at [533, 191] on icon "button" at bounding box center [536, 191] width 8 height 8
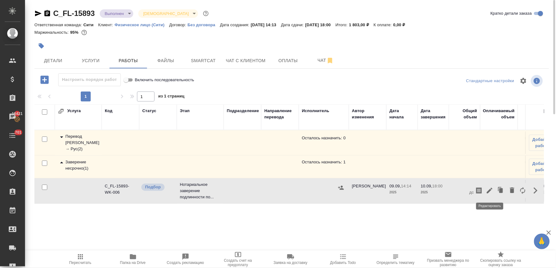
click at [489, 195] on button "button" at bounding box center [489, 190] width 11 height 15
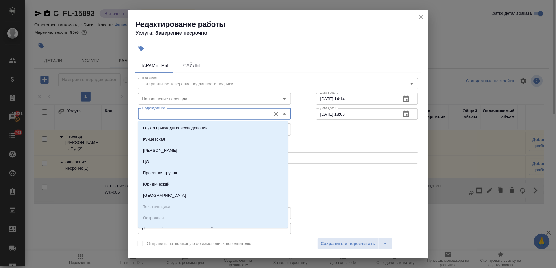
click at [227, 116] on input "Подразделение" at bounding box center [204, 114] width 128 height 8
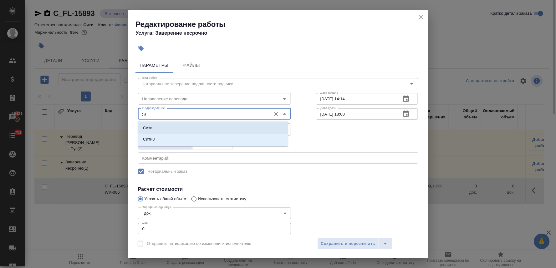
click at [227, 129] on li "Сити" at bounding box center [213, 128] width 150 height 11
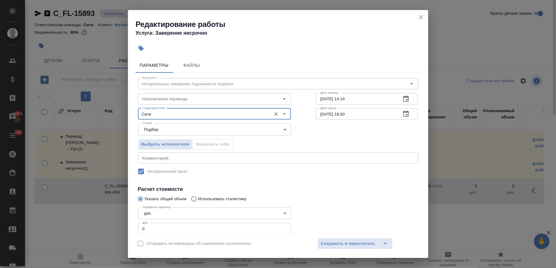
type input "Сити"
drag, startPoint x: 151, startPoint y: 227, endPoint x: 134, endPoint y: 227, distance: 17.5
click at [134, 227] on div "Параметры Файлы Вид работ Нотариальное заверение подлинности подписи Вид работ …" at bounding box center [278, 144] width 300 height 179
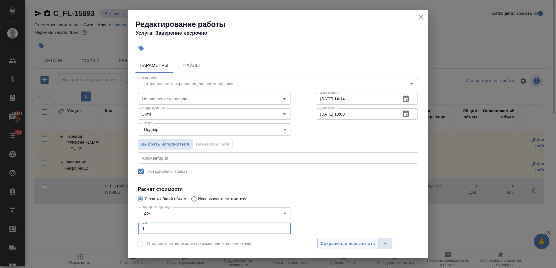
type input "1"
click at [336, 242] on span "Сохранить и пересчитать" at bounding box center [348, 244] width 54 height 7
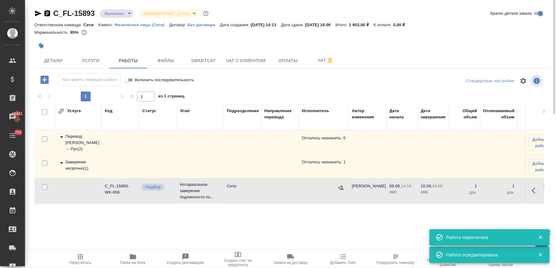
click at [345, 188] on button "button" at bounding box center [340, 187] width 9 height 9
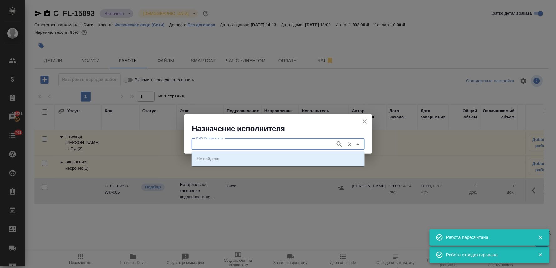
click at [278, 141] on input "ФИО Исполнителя" at bounding box center [263, 145] width 139 height 8
type input "крылова"
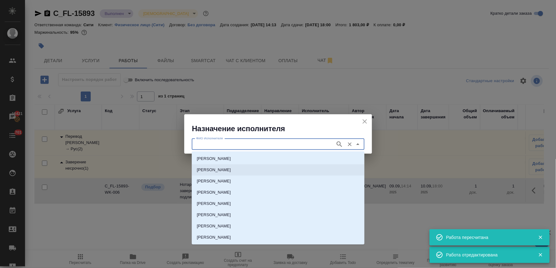
click at [231, 171] on p "НОТАРИУС Крылова Юлия Владимировна" at bounding box center [214, 170] width 34 height 6
type input "НОТАРИУС Крылова Юлия Владимировна"
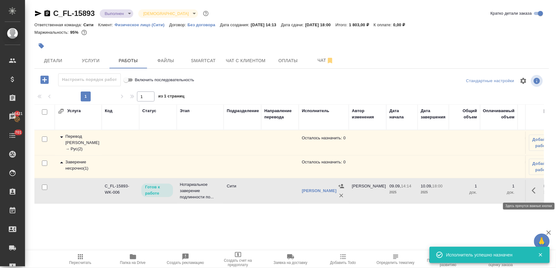
click at [535, 189] on icon "button" at bounding box center [536, 191] width 8 height 8
click at [490, 192] on icon "button" at bounding box center [490, 191] width 8 height 8
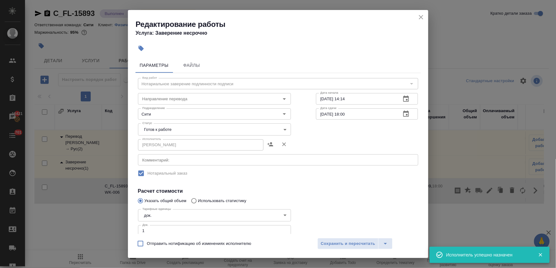
click at [190, 128] on body "🙏 .cls-1 fill:#fff; AWATERA Lyamina Nadezhda Клиенты Спецификации Заказы 16421 …" at bounding box center [278, 134] width 556 height 268
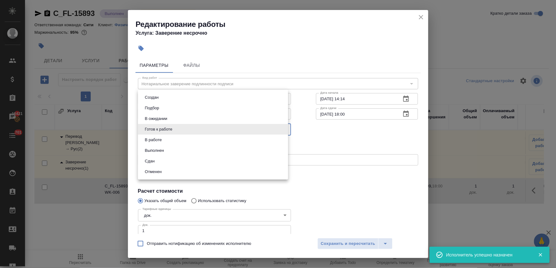
click at [176, 165] on li "Сдан" at bounding box center [213, 161] width 150 height 11
type input "closed"
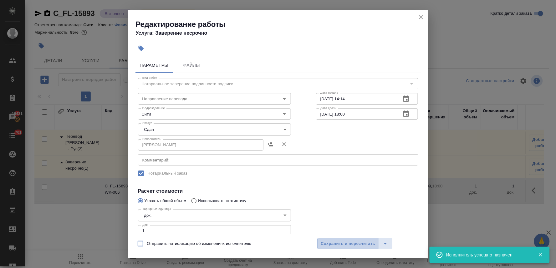
click at [332, 241] on span "Сохранить и пересчитать" at bounding box center [348, 244] width 54 height 7
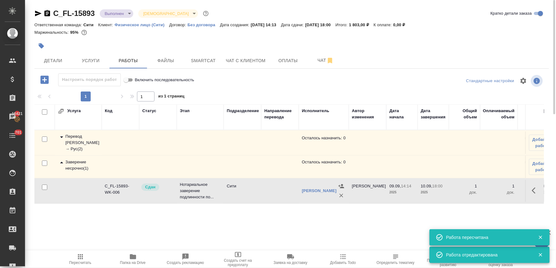
click at [79, 258] on icon "button" at bounding box center [81, 257] width 8 height 8
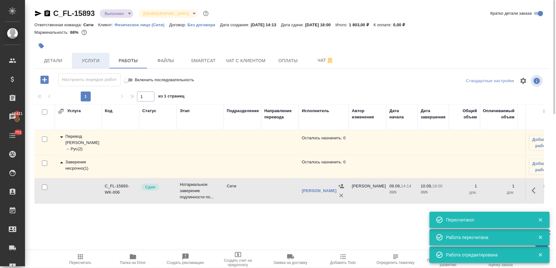
click at [94, 62] on span "Услуги" at bounding box center [91, 61] width 30 height 8
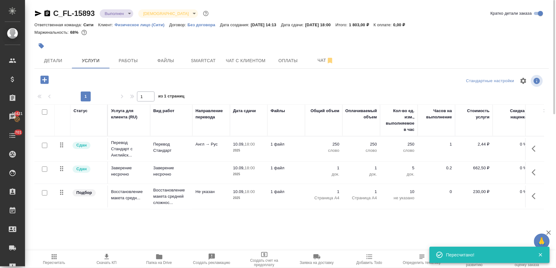
scroll to position [0, 79]
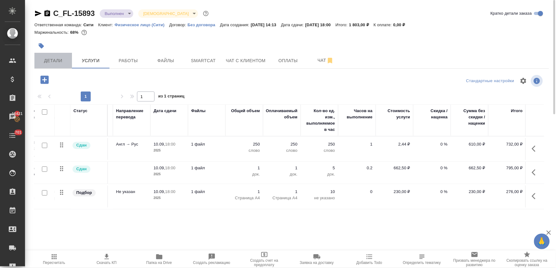
click at [56, 60] on span "Детали" at bounding box center [53, 61] width 30 height 8
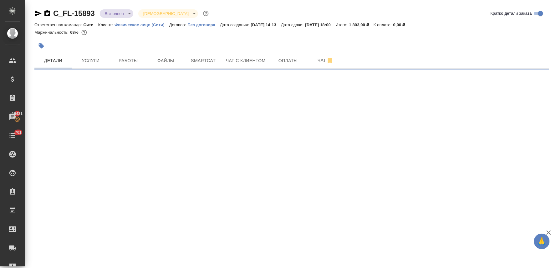
select select "RU"
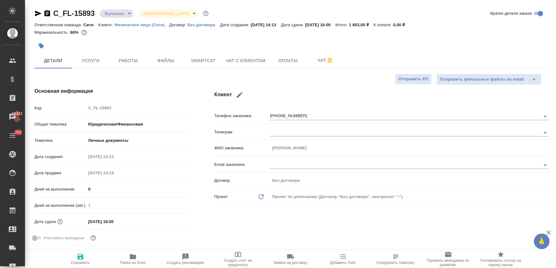
type textarea "x"
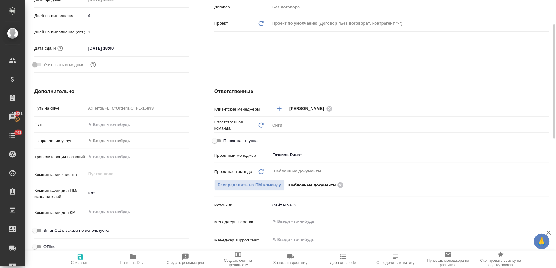
scroll to position [208, 0]
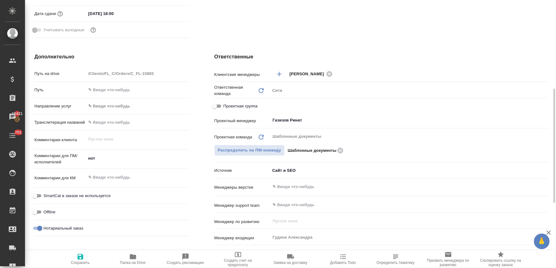
click at [224, 103] on label "Проектная группа" at bounding box center [234, 107] width 47 height 8
click at [224, 103] on input "Проектная группа" at bounding box center [214, 107] width 23 height 8
checkbox input "true"
type textarea "x"
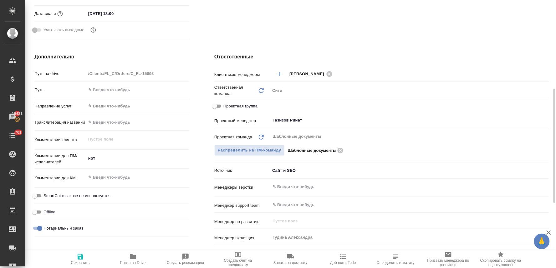
type textarea "x"
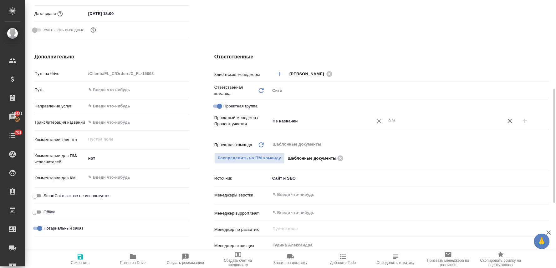
click at [275, 120] on input "Не назначен" at bounding box center [318, 121] width 92 height 8
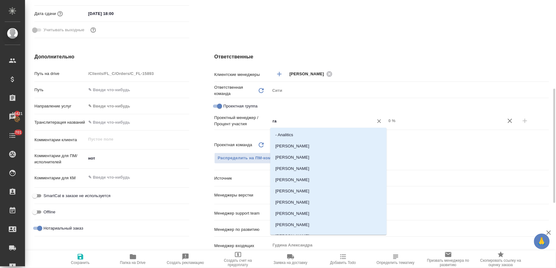
type input "газ"
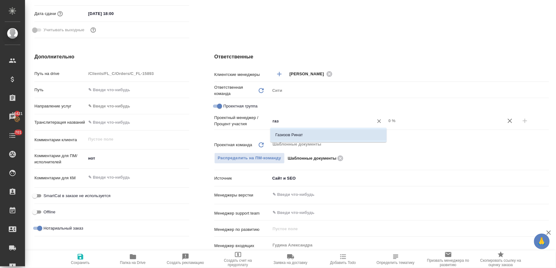
click at [278, 132] on li "Газизов Ринат" at bounding box center [328, 134] width 116 height 11
type textarea "x"
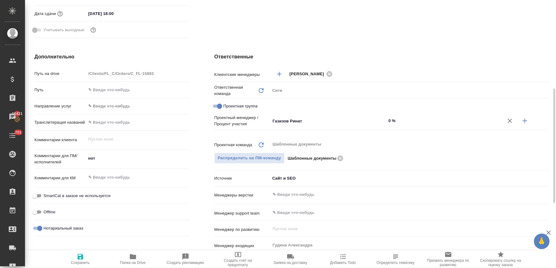
click at [521, 121] on icon "button" at bounding box center [525, 121] width 8 height 8
type textarea "x"
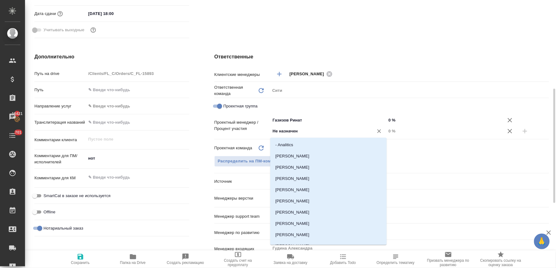
click at [327, 132] on input "Не назначен" at bounding box center [318, 132] width 92 height 8
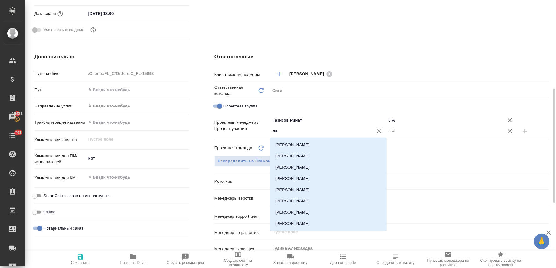
type input "лям"
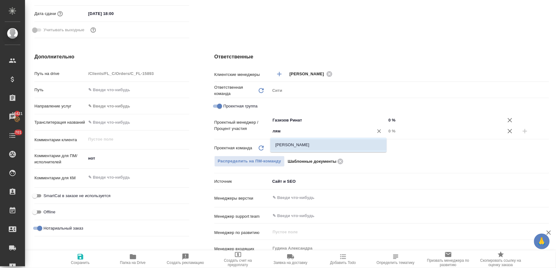
click at [326, 143] on li "[PERSON_NAME]" at bounding box center [328, 145] width 116 height 11
type textarea "x"
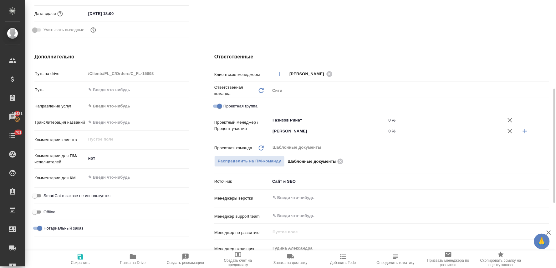
click at [392, 132] on input "0 %" at bounding box center [444, 131] width 116 height 9
type textarea "x"
type input "4 %"
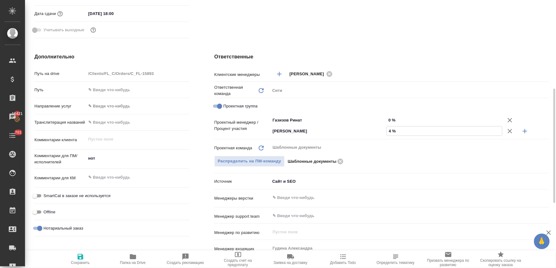
type textarea "x"
type input "44 %"
type textarea "x"
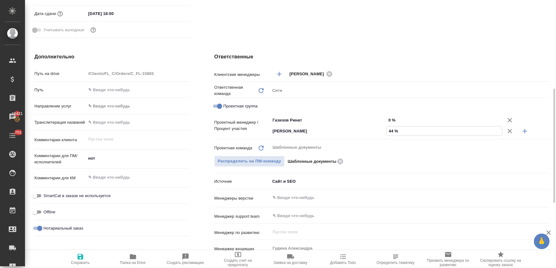
type textarea "x"
type input "44 %"
click at [392, 121] on input "0 %" at bounding box center [444, 120] width 116 height 9
type textarea "x"
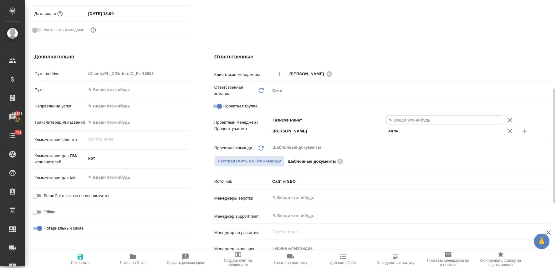
type textarea "x"
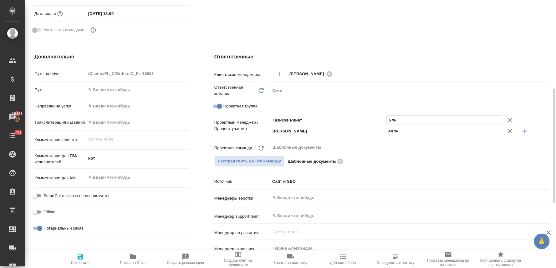
type input "56 %"
type textarea "x"
type input "56 %"
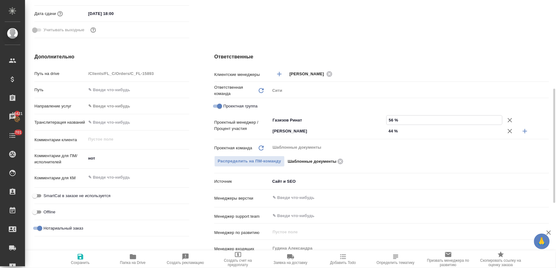
click at [83, 261] on span "Сохранить" at bounding box center [80, 263] width 19 height 4
type textarea "x"
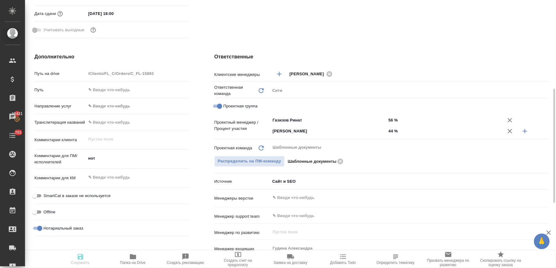
type textarea "x"
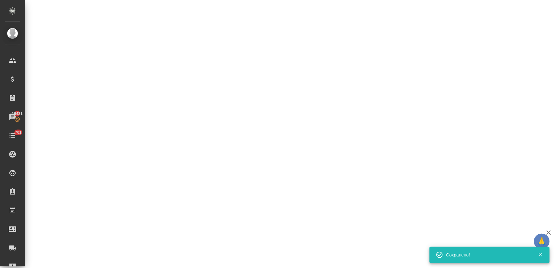
select select "RU"
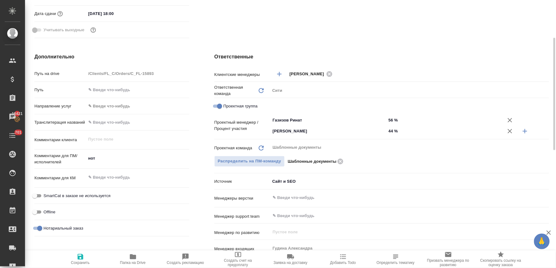
scroll to position [0, 0]
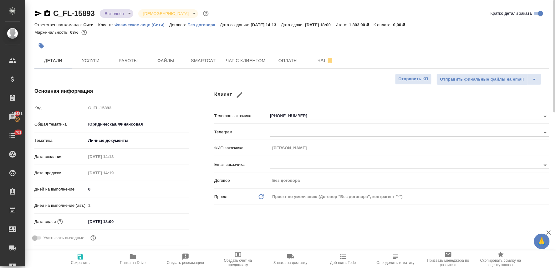
type textarea "x"
click at [254, 62] on span "Чат с клиентом" at bounding box center [246, 61] width 40 height 8
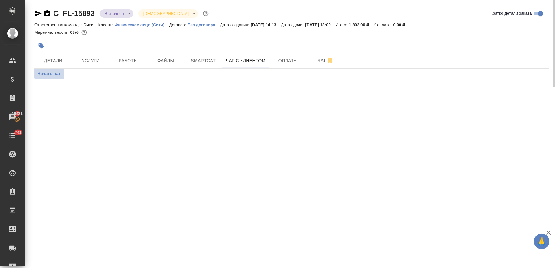
click at [52, 70] on span "Начать чат" at bounding box center [49, 73] width 23 height 7
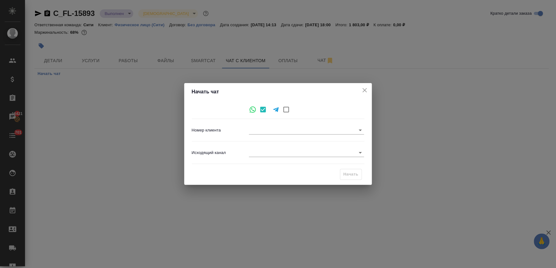
type input "72d915bdf14f7e22b91c4f40"
click at [253, 155] on body "🙏 .cls-1 fill:#fff; AWATERA Lyamina Nadezhda Клиенты Спецификации Заказы 16421 …" at bounding box center [278, 134] width 556 height 268
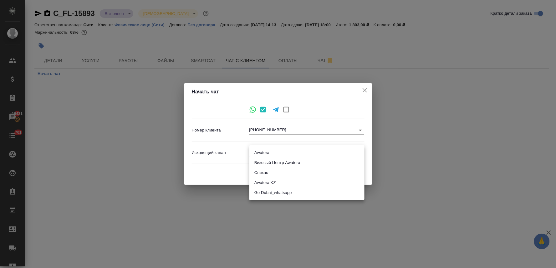
click at [262, 153] on li "Awatera" at bounding box center [306, 153] width 115 height 10
type input "2"
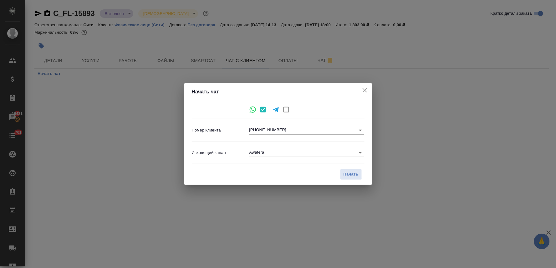
click at [339, 176] on div "Начать" at bounding box center [278, 175] width 173 height 16
click at [348, 176] on span "Начать" at bounding box center [350, 174] width 15 height 7
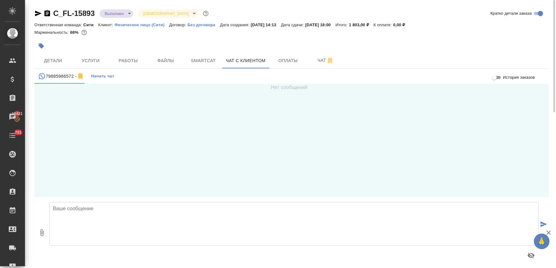
click at [121, 220] on textarea at bounding box center [293, 224] width 489 height 44
type textarea "Андрей, добрый день! Это бюро переводов Awatera Документ готов, его можно забир…"
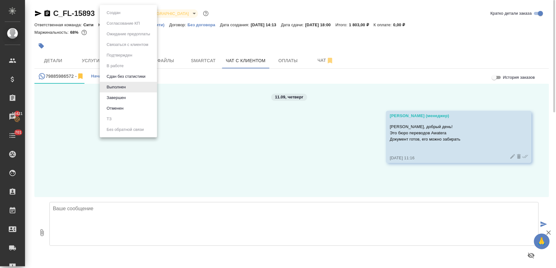
click at [113, 13] on body "🙏 .cls-1 fill:#fff; AWATERA Lyamina Nadezhda Клиенты Спецификации Заказы 16421 …" at bounding box center [278, 134] width 556 height 268
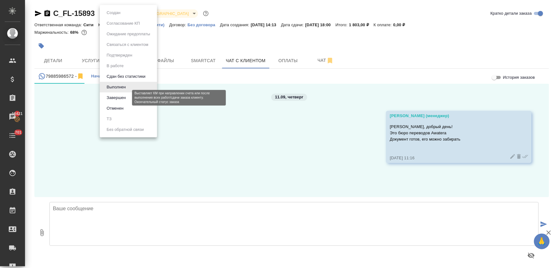
click at [122, 97] on button "Завершен" at bounding box center [116, 97] width 23 height 7
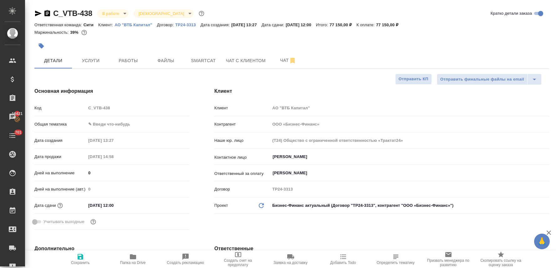
select select "RU"
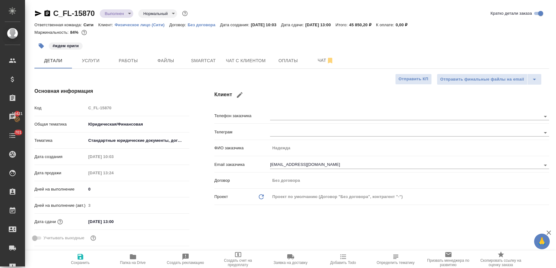
select select "RU"
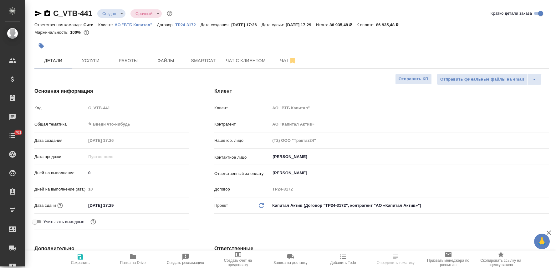
select select "RU"
click at [83, 111] on div "Код C_VTB-441" at bounding box center [111, 108] width 155 height 11
select select "RU"
type textarea "x"
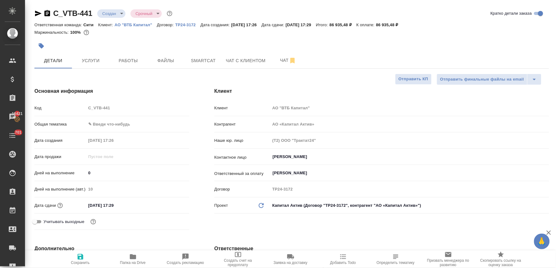
type textarea "x"
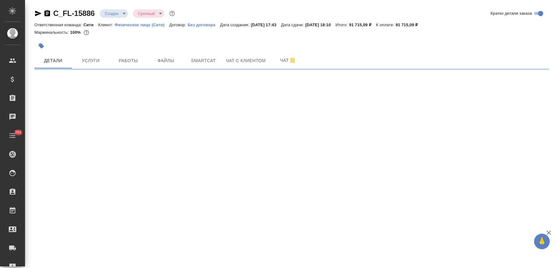
select select "RU"
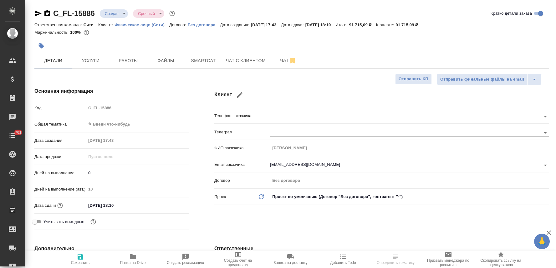
type textarea "x"
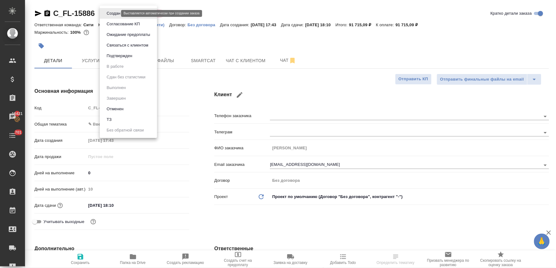
click at [111, 13] on body "🙏 .cls-1 fill:#fff; AWATERA [PERSON_NAME] Спецификации Заказы 16421 Чаты 701 To…" at bounding box center [278, 134] width 556 height 268
click at [189, 100] on div at bounding box center [278, 134] width 556 height 268
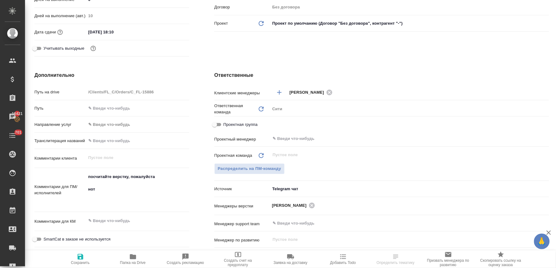
scroll to position [313, 0]
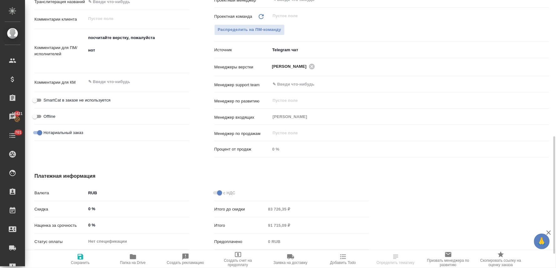
click at [119, 82] on div ".cls-1 fill:#fff; AWATERA [PERSON_NAME] Спецификации Заказы 16421 Чаты 701 Todo…" at bounding box center [278, 134] width 556 height 268
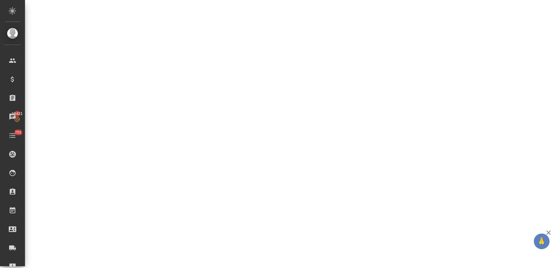
select select "RU"
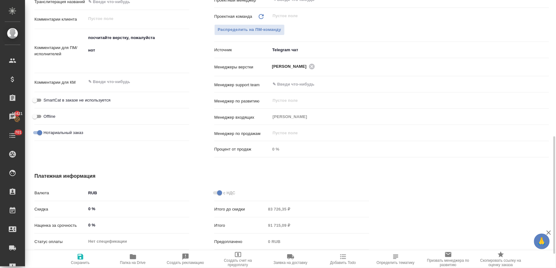
type textarea "x"
click at [109, 81] on textarea at bounding box center [137, 82] width 103 height 11
type textarea "x"
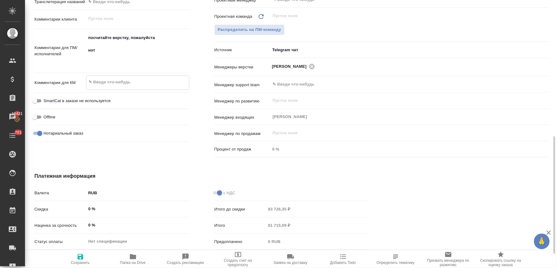
type textarea "x"
type textarea "з"
type textarea "x"
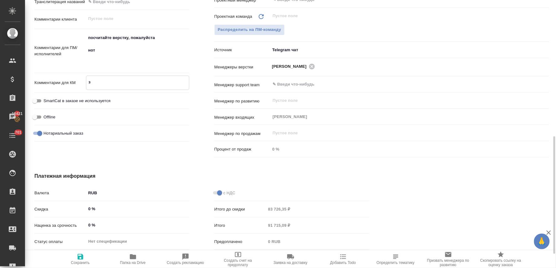
type textarea "за"
type textarea "x"
type textarea "зак"
type textarea "x"
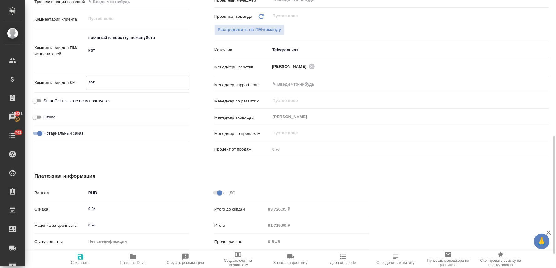
type textarea "x"
type textarea "зака"
type textarea "x"
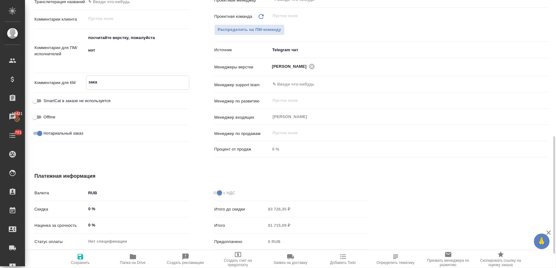
type textarea "x"
type textarea "заказ"
type textarea "x"
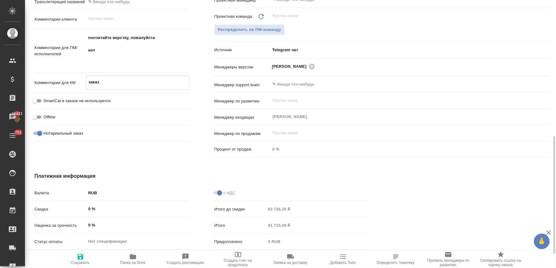
type textarea "x"
type textarea "заказ"
type textarea "x"
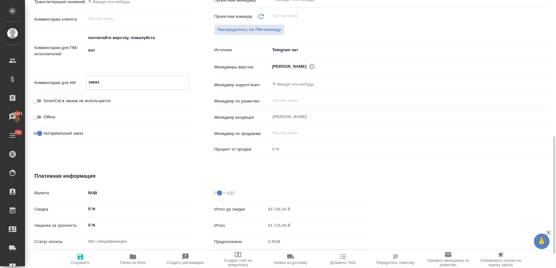
type textarea "заказ п"
type textarea "x"
type textarea "заказ пе"
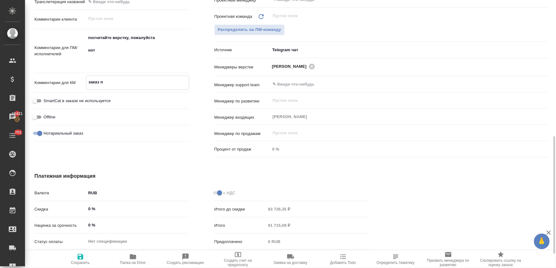
type textarea "x"
type textarea "заказ пер"
type textarea "x"
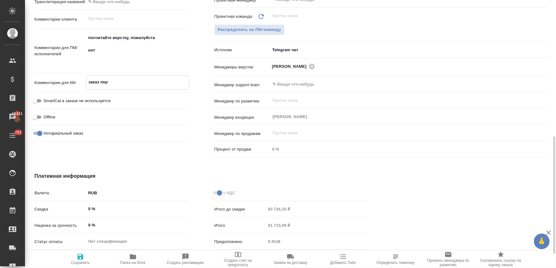
type textarea "x"
type textarea "заказ пере"
type textarea "x"
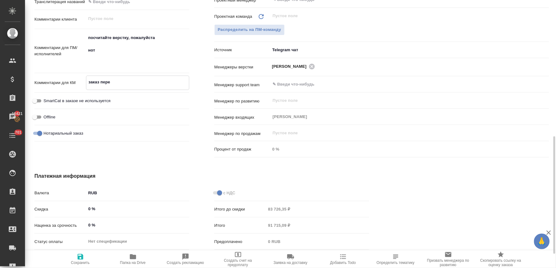
type textarea "x"
type textarea "заказ перен"
type textarea "x"
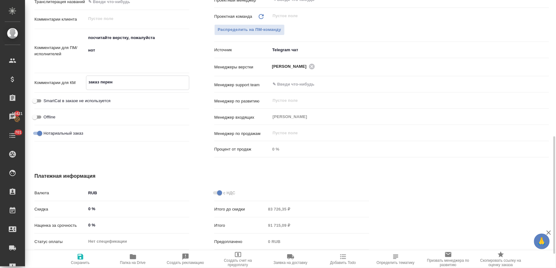
type textarea "заказ перене"
type textarea "x"
type textarea "заказ перенес"
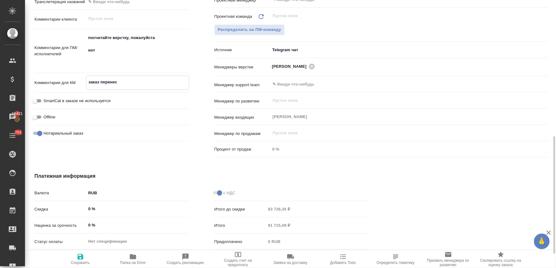
type textarea "x"
type textarea "заказ перенесе"
type textarea "x"
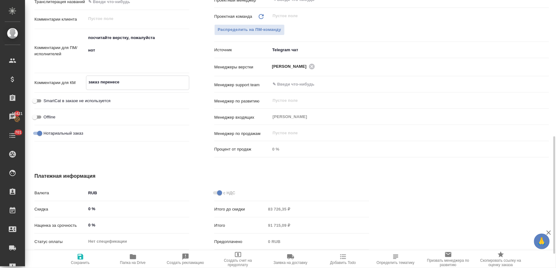
type textarea "x"
type textarea "заказ перенесен"
type textarea "x"
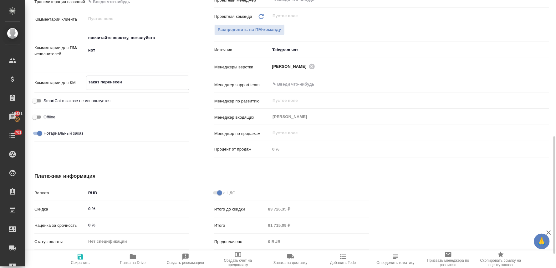
type textarea "x"
type textarea "заказ перенесен"
type textarea "x"
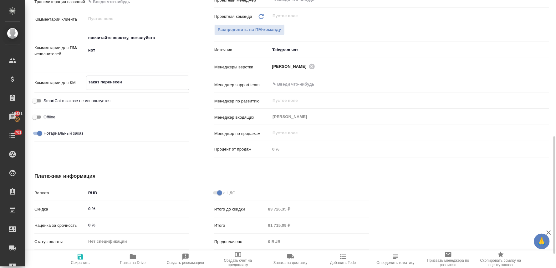
type textarea "заказ перенесен с"
type textarea "x"
type textarea "заказ перенесен сю"
type textarea "x"
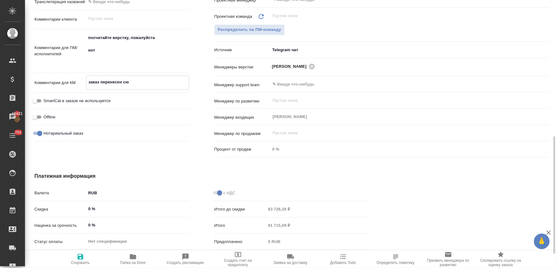
type textarea "x"
type textarea "заказ перенесен сюд"
type textarea "x"
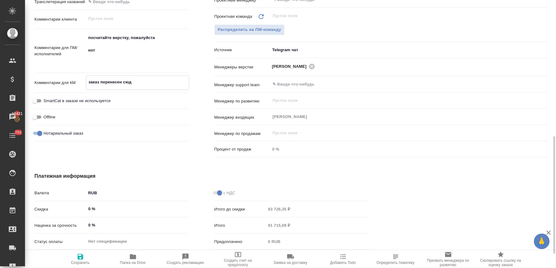
type textarea "заказ перенесен сюда"
type textarea "x"
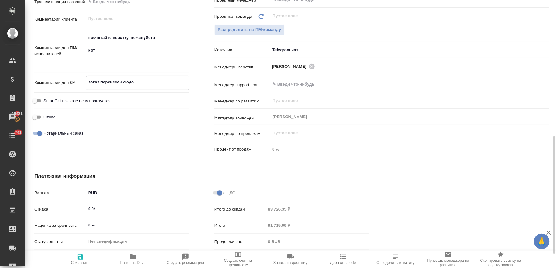
type textarea "x"
type textarea "заказ перенесен сюда"
type textarea "x"
paste textarea "C_VTB-441"
type textarea "заказ перенесен сюда C_VTB-441"
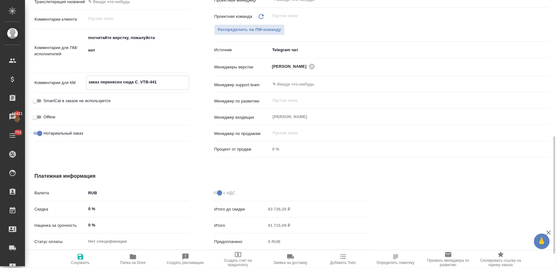
type textarea "x"
type textarea "заказ перенесен сюда C_VTB-441"
type textarea "x"
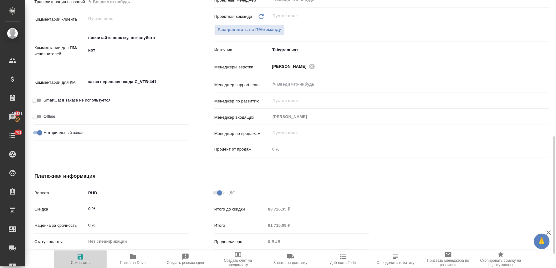
click at [82, 264] on span "Сохранить" at bounding box center [80, 263] width 19 height 4
type textarea "x"
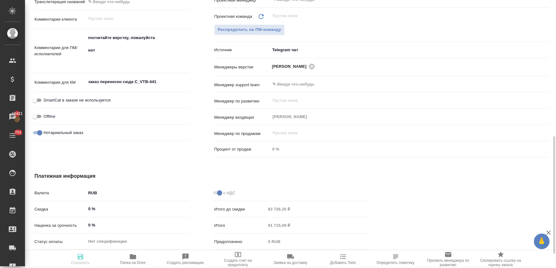
type textarea "x"
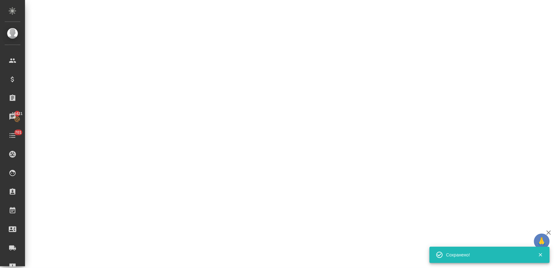
select select "RU"
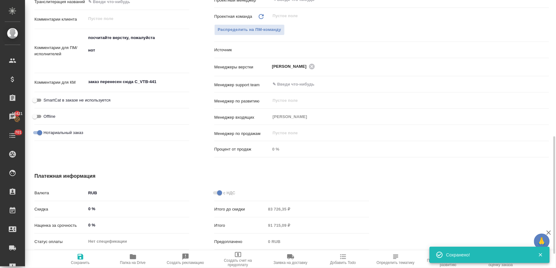
type textarea "x"
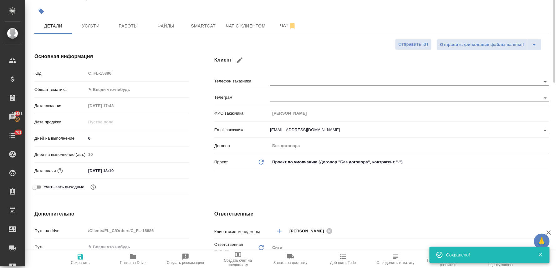
scroll to position [0, 0]
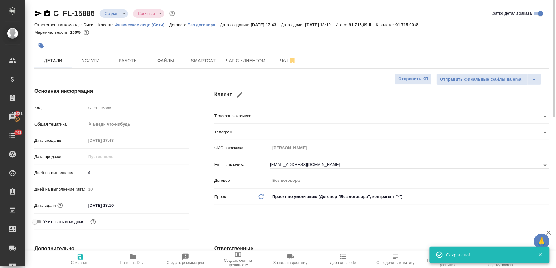
click at [114, 13] on body "🙏 .cls-1 fill:#fff; AWATERA [PERSON_NAME] Спецификации Заказы 16421 Чаты 701 To…" at bounding box center [278, 134] width 556 height 268
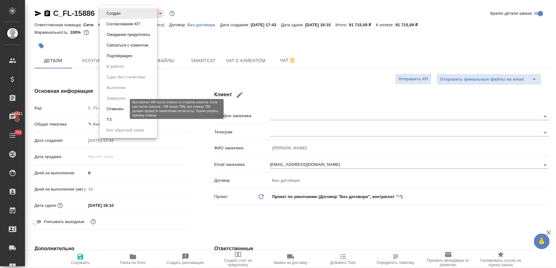
click at [120, 110] on button "Отменен" at bounding box center [115, 109] width 21 height 7
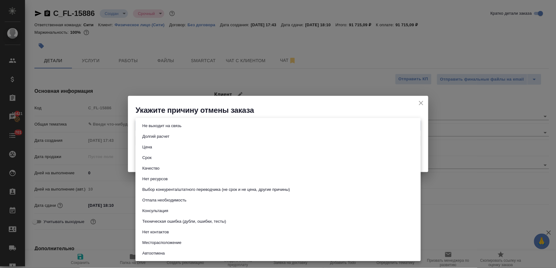
click at [155, 129] on body "🙏 .cls-1 fill:#fff; AWATERA [PERSON_NAME] Спецификации Заказы 16421 Чаты 701 To…" at bounding box center [278, 134] width 556 height 268
click at [190, 220] on button "Техническая ошибка (дубли, ошибки, тесты)" at bounding box center [184, 221] width 88 height 7
type input "technicalError"
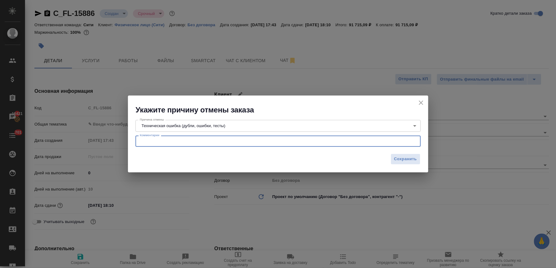
click at [182, 142] on textarea at bounding box center [278, 141] width 276 height 5
paste textarea "C_VTB-441"
type textarea "заказ перенесен сюда C_VTB-441"
click at [404, 157] on span "Сохранить" at bounding box center [405, 159] width 23 height 7
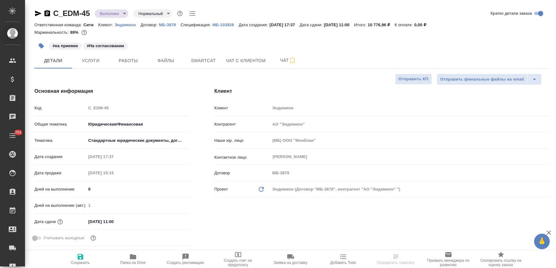
select select "RU"
type textarea "x"
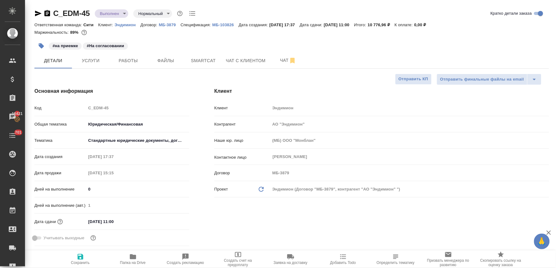
type textarea "x"
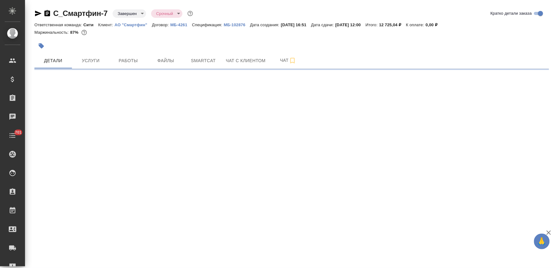
select select "RU"
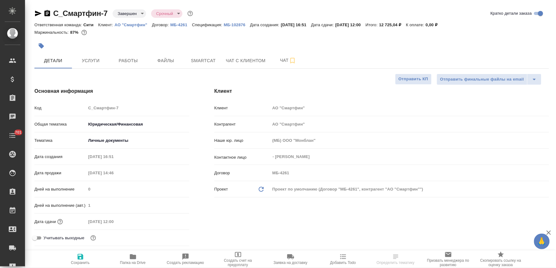
type textarea "x"
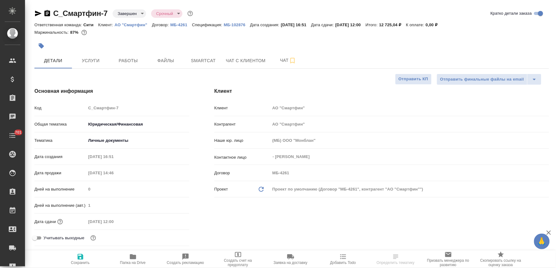
type textarea "x"
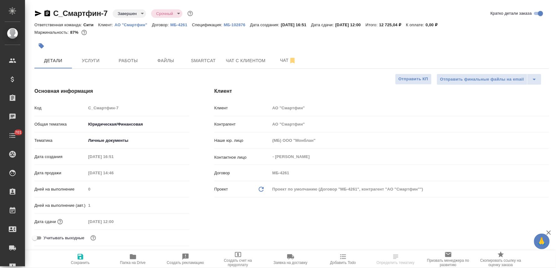
type textarea "x"
select select "RU"
type textarea "x"
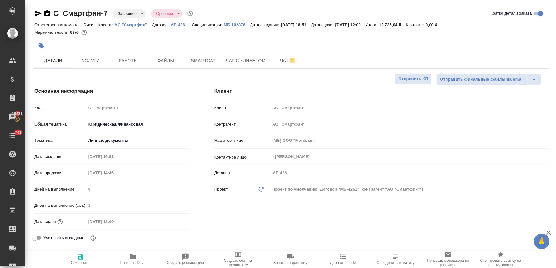
type textarea "x"
click at [240, 58] on span "Чат с клиентом" at bounding box center [246, 61] width 40 height 8
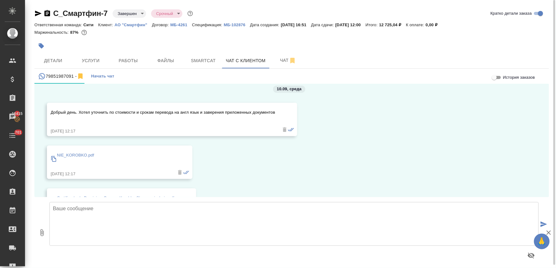
scroll to position [2657, 0]
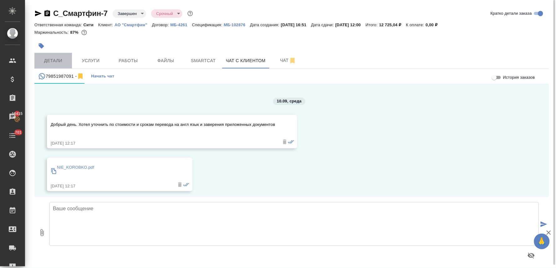
click at [62, 58] on span "Детали" at bounding box center [53, 61] width 30 height 8
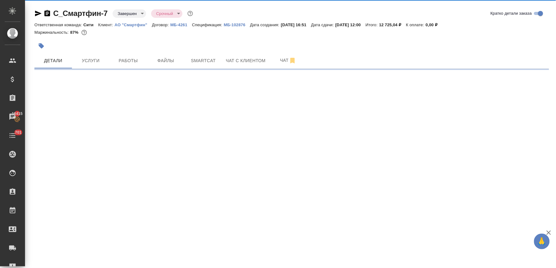
select select "RU"
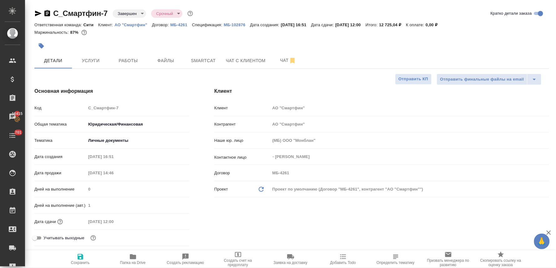
type textarea "x"
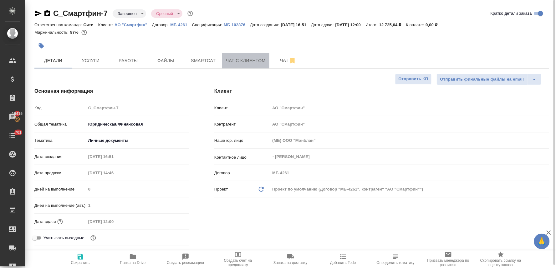
click at [235, 56] on button "Чат с клиентом" at bounding box center [245, 61] width 47 height 16
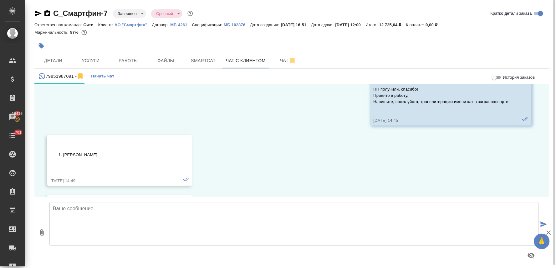
click at [165, 221] on textarea at bounding box center [293, 224] width 489 height 44
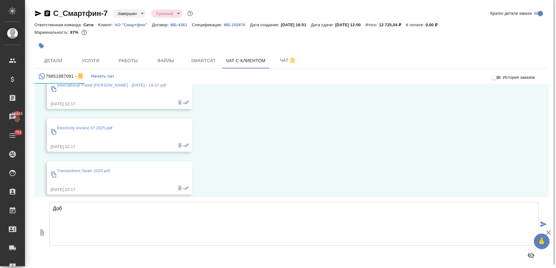
scroll to position [2831, 0]
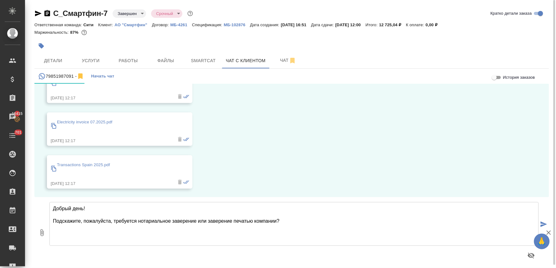
type textarea "Добрый день! Подскажите, пожалуйста, требуется нотариальное заверение или завер…"
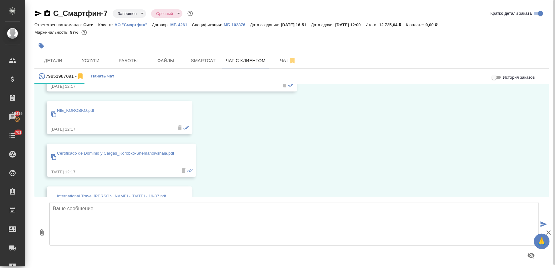
scroll to position [2680, 0]
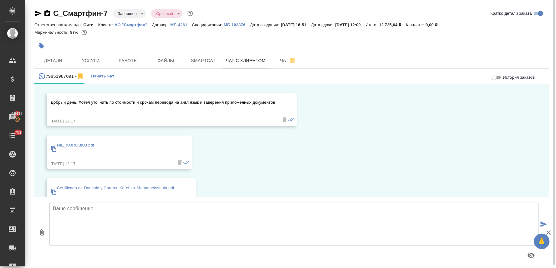
click at [89, 145] on p "NIE_KOROBKO.pdf" at bounding box center [75, 145] width 37 height 6
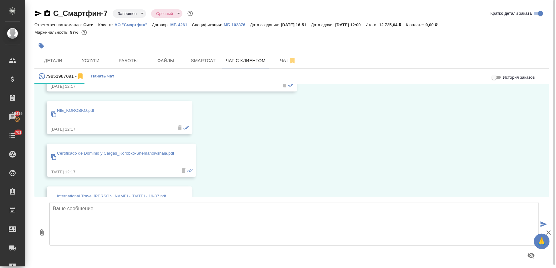
click at [121, 152] on p "Certificado de Dominio y Cargas_Korobko-Shemanoivshaia.pdf" at bounding box center [115, 153] width 117 height 6
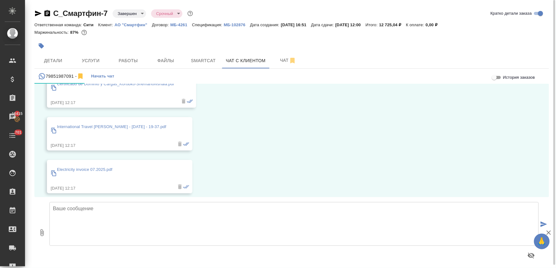
scroll to position [2784, 0]
click at [126, 125] on p "International Travel Doc Andrey - 12 Aug 2022 - 19-37.pdf" at bounding box center [111, 127] width 109 height 6
click at [95, 170] on p "Electricity invoice 07.2025.pdf" at bounding box center [84, 169] width 55 height 6
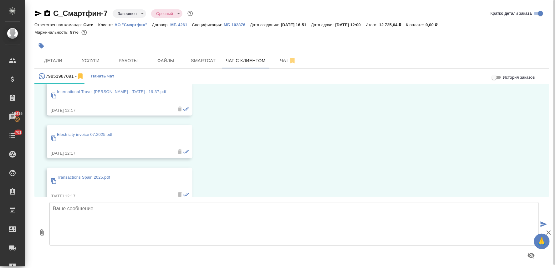
scroll to position [2854, 0]
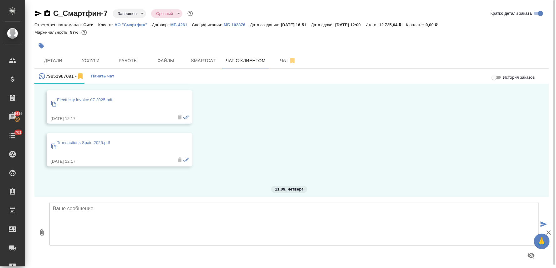
click at [99, 140] on p "Transactions Spain 2025.pdf" at bounding box center [83, 143] width 53 height 6
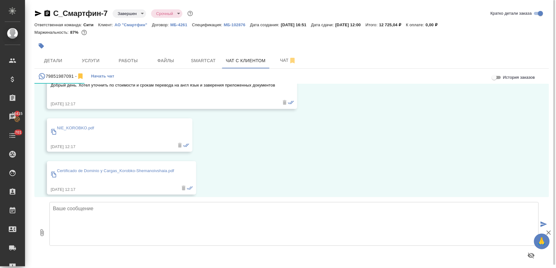
scroll to position [2680, 0]
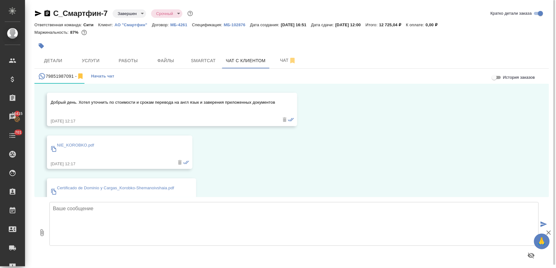
click at [135, 24] on p "АО "Смартфин"" at bounding box center [133, 25] width 38 height 5
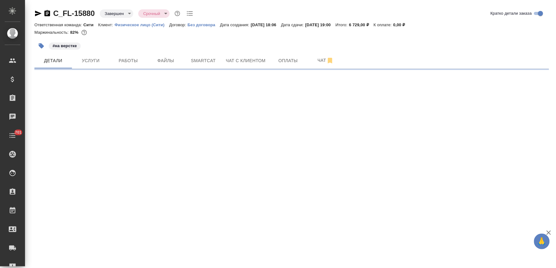
select select "RU"
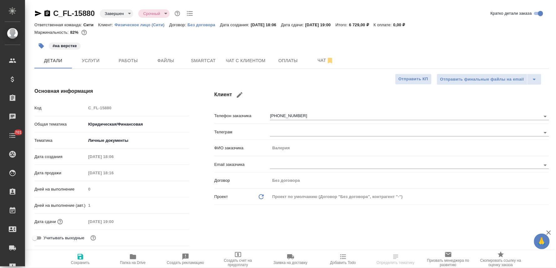
type textarea "x"
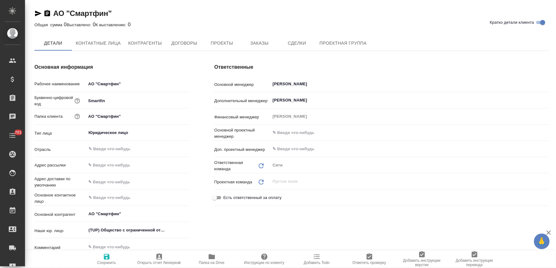
type textarea "x"
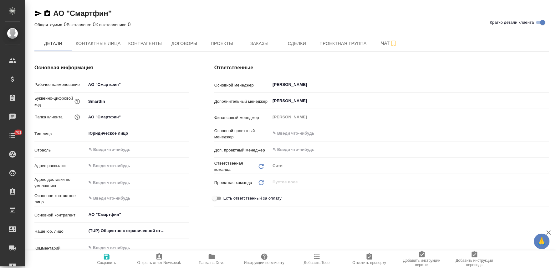
type textarea "x"
click at [261, 44] on span "Заказы" at bounding box center [259, 44] width 30 height 8
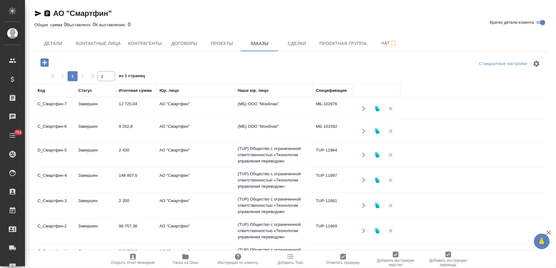
click at [44, 61] on icon "button" at bounding box center [44, 62] width 8 height 8
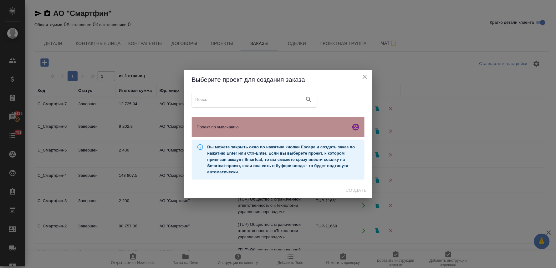
click at [221, 130] on div "Проект по умолчанию" at bounding box center [278, 127] width 173 height 20
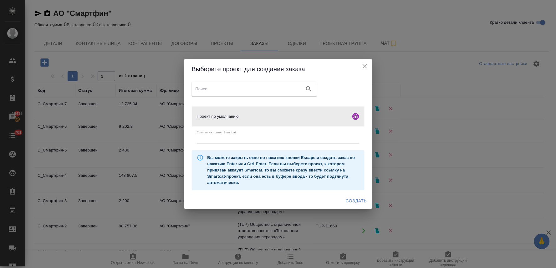
click at [356, 200] on span "Создать" at bounding box center [356, 201] width 21 height 8
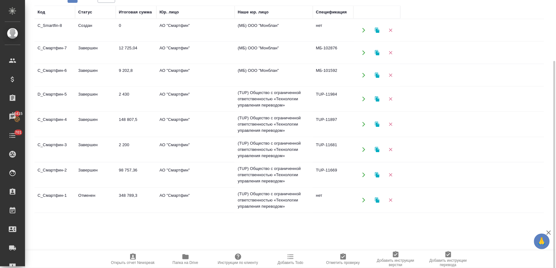
scroll to position [44, 0]
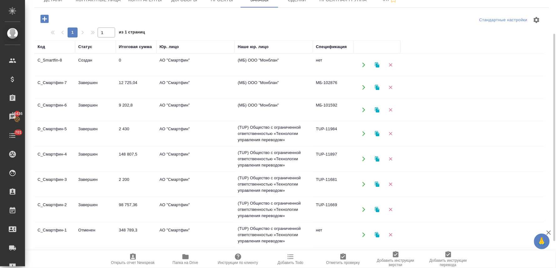
click at [177, 59] on td "АО "Смартфин"" at bounding box center [195, 65] width 78 height 22
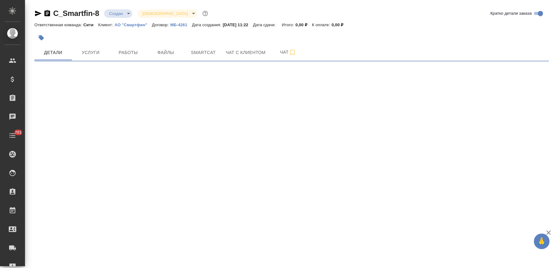
select select "RU"
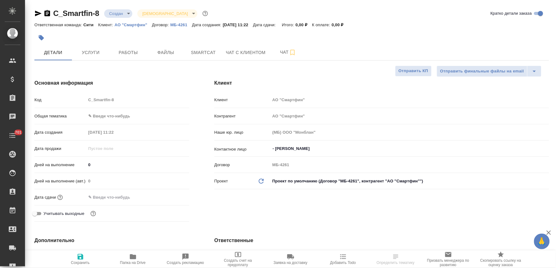
type textarea "x"
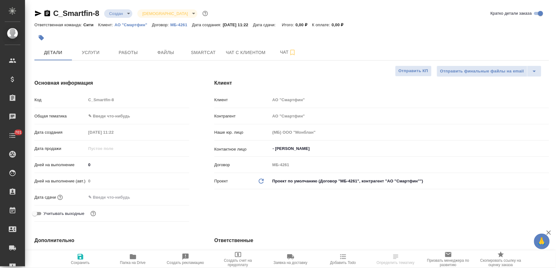
type textarea "x"
select select "RU"
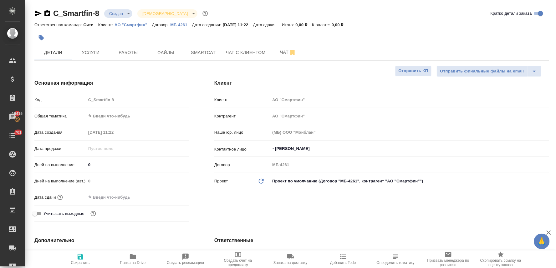
type textarea "x"
click at [99, 198] on input "text" at bounding box center [113, 197] width 55 height 9
click at [170, 194] on icon "button" at bounding box center [171, 197] width 6 height 6
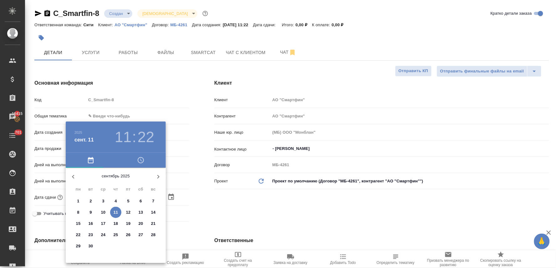
click at [127, 211] on p "12" at bounding box center [128, 213] width 5 height 6
type input "[DATE] 11:22"
type textarea "x"
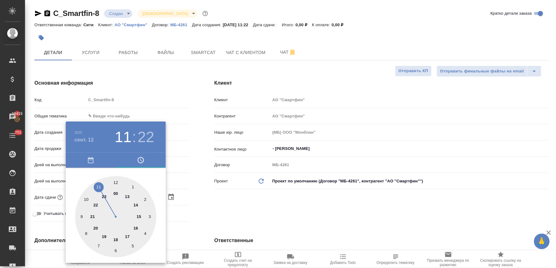
click at [241, 206] on div at bounding box center [278, 134] width 556 height 268
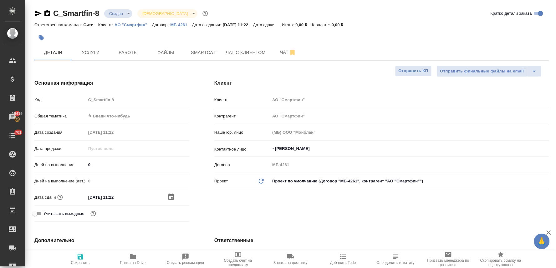
click at [80, 258] on icon "button" at bounding box center [81, 257] width 8 height 8
type textarea "x"
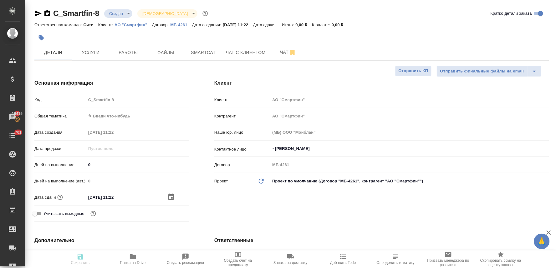
type textarea "x"
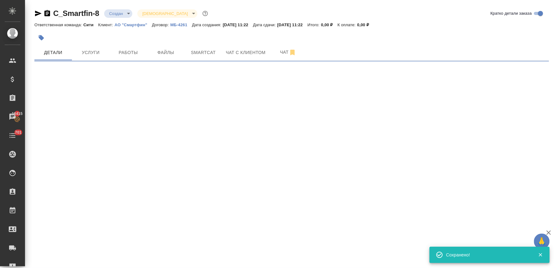
select select "RU"
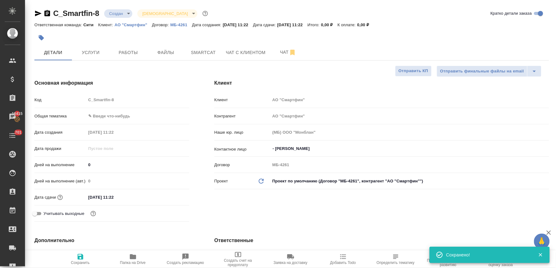
type textarea "x"
click at [78, 100] on div "Код C_Smartfin-8" at bounding box center [111, 99] width 155 height 11
type textarea "x"
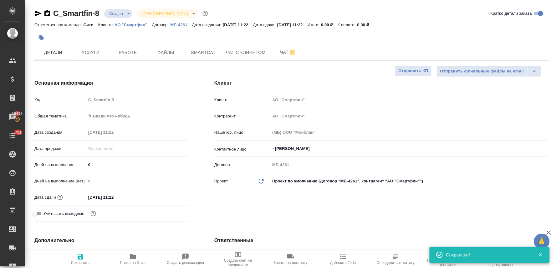
type textarea "x"
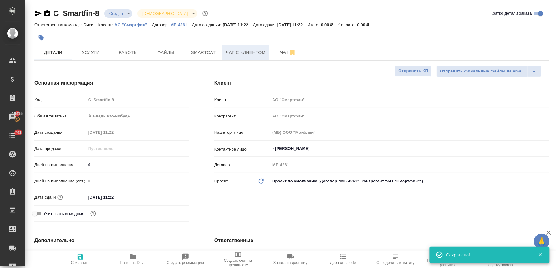
click at [236, 52] on span "Чат с клиентом" at bounding box center [246, 53] width 40 height 8
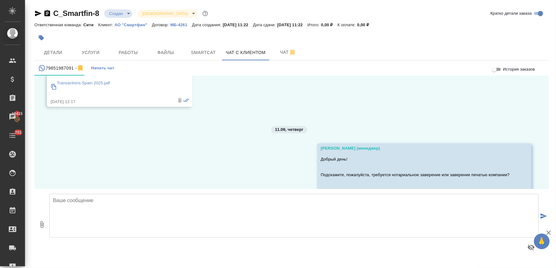
scroll to position [2923, 0]
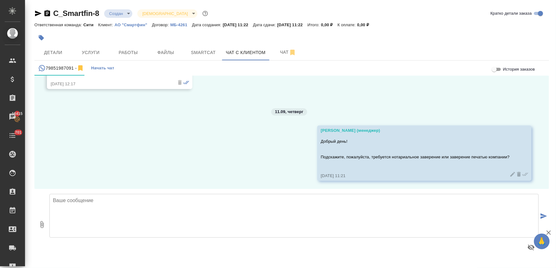
click at [415, 11] on div "C_Smartfin-8 Создан new Святая троица holyTrinity Кратко детали заказа" at bounding box center [291, 13] width 515 height 10
click at [164, 51] on span "Файлы" at bounding box center [166, 53] width 30 height 8
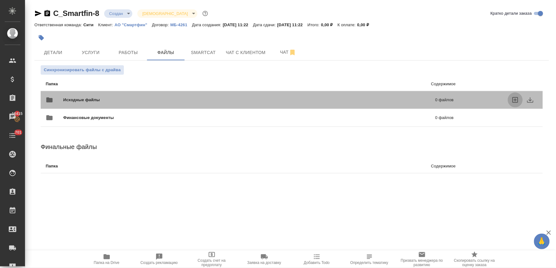
click at [515, 98] on icon "uploadFiles" at bounding box center [515, 100] width 8 height 8
click at [0, 0] on input "uploadFiles" at bounding box center [0, 0] width 0 height 0
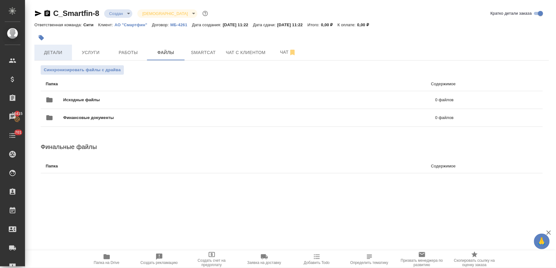
click at [57, 49] on span "Детали" at bounding box center [53, 53] width 30 height 8
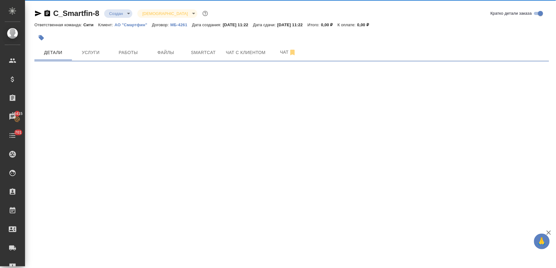
select select "RU"
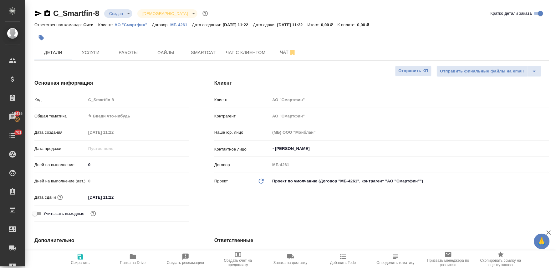
type textarea "x"
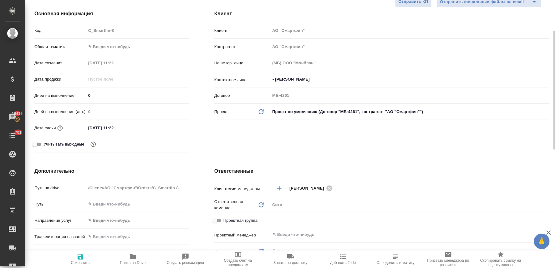
scroll to position [174, 0]
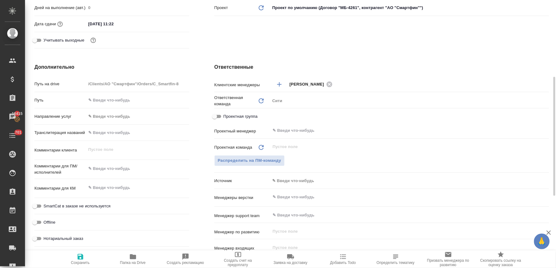
type textarea "x"
click at [119, 168] on textarea at bounding box center [137, 169] width 103 height 11
type textarea "x"
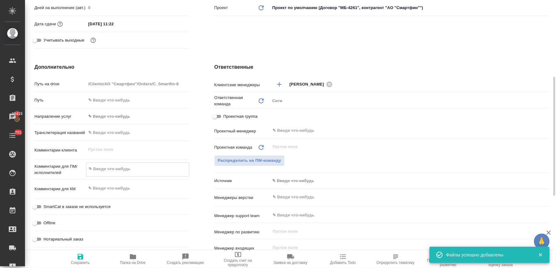
type textarea "п"
type textarea "x"
type textarea "по"
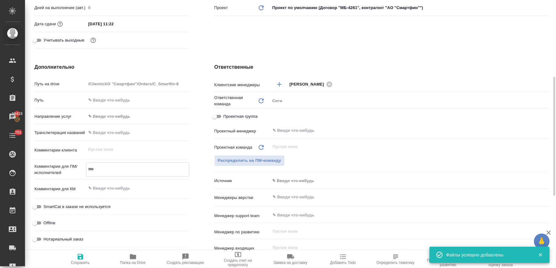
type textarea "x"
type textarea "пос"
type textarea "x"
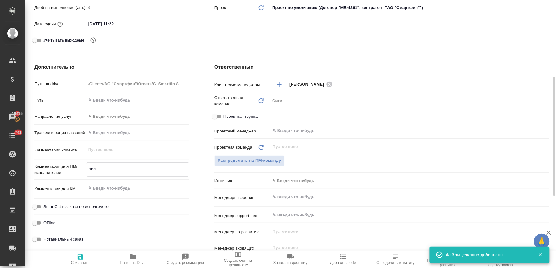
type textarea "x"
type textarea "посч"
type textarea "x"
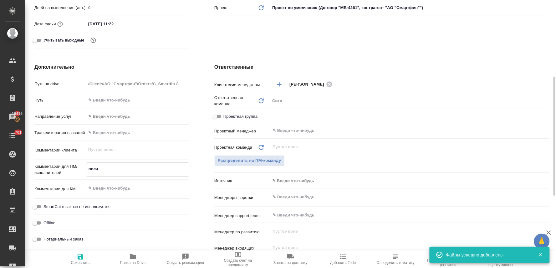
type textarea "x"
type textarea "посчи"
type textarea "x"
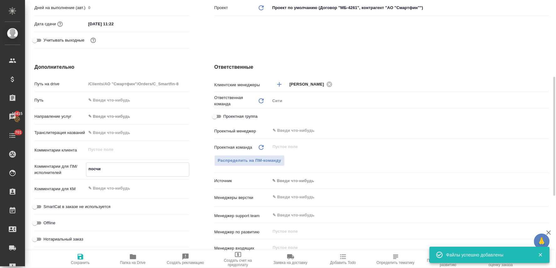
type textarea "посчит"
type textarea "x"
type textarea "посчита"
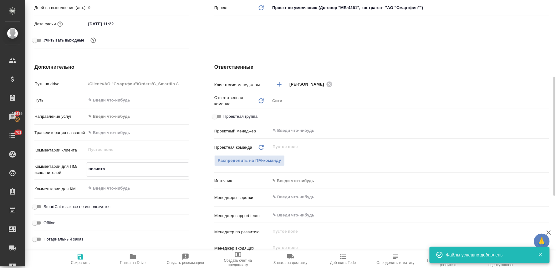
type textarea "x"
type textarea "посчитай"
type textarea "x"
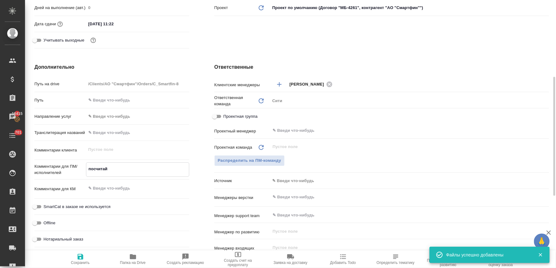
type textarea "x"
type textarea "посчитайте"
type textarea "x"
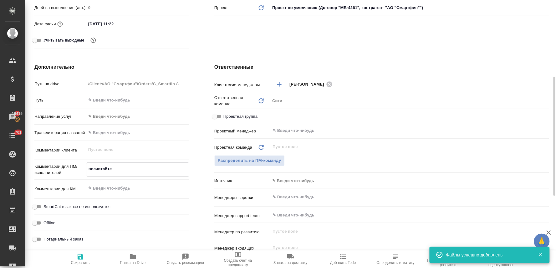
type textarea "x"
type textarea "посчитайте в"
type textarea "x"
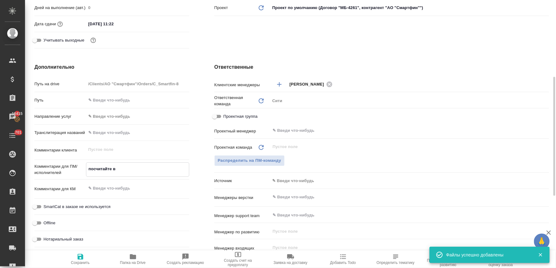
type textarea "посчитайте ве"
type textarea "x"
type textarea "посчитайте верс"
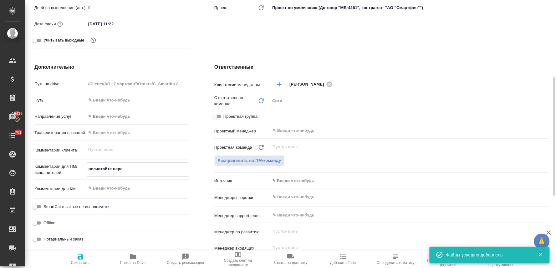
type textarea "x"
type textarea "посчитайте верстк"
type textarea "x"
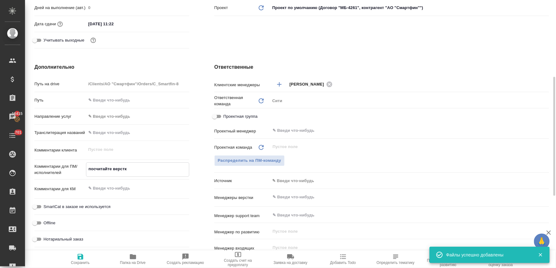
type textarea "x"
type textarea "посчитайте верстку"
type textarea "x"
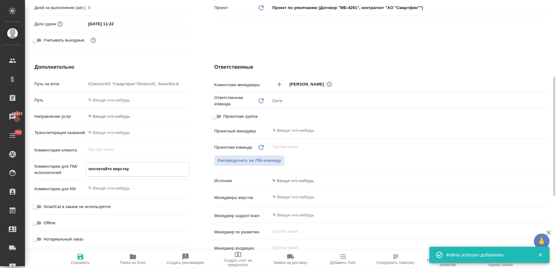
type textarea "x"
type textarea "посчитайте верстку,"
type textarea "x"
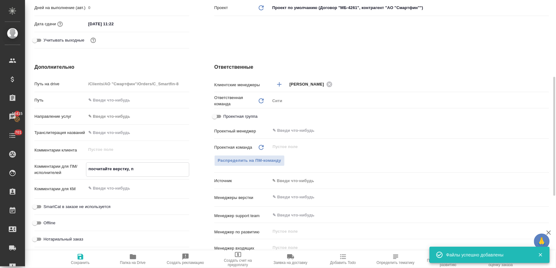
type textarea "посчитайте верстку, по"
type textarea "x"
type textarea "посчитайте верстку, пож"
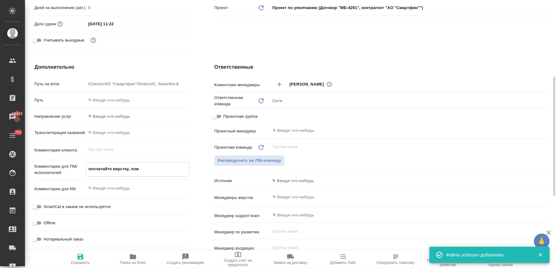
type textarea "x"
type textarea "посчитайте верстку, пожа"
type textarea "x"
type textarea "посчитайте верстку, пожалу"
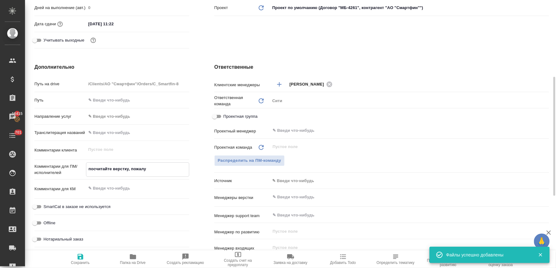
type textarea "x"
type textarea "посчитайте верстку, пожалуй"
type textarea "x"
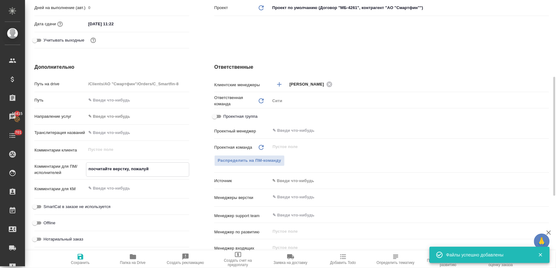
type textarea "x"
type textarea "посчитайте верстку, пожалуйста"
type textarea "x"
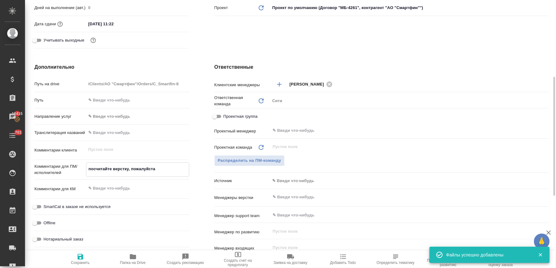
type textarea "x"
type textarea "посчитайте верстку, пожалуйста"
type textarea "x"
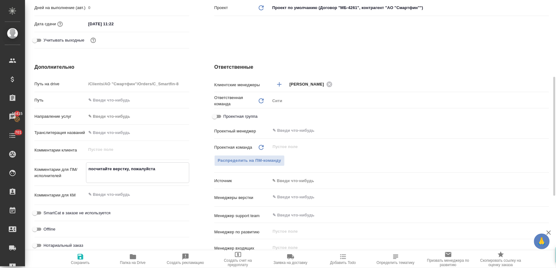
type textarea "посчитайте верстку, пожалуйста"
type textarea "x"
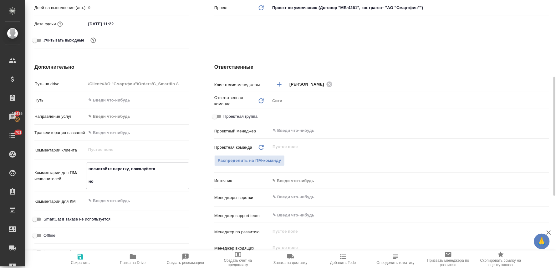
type textarea "посчитайте верстку, пожалуйста нот"
type textarea "x"
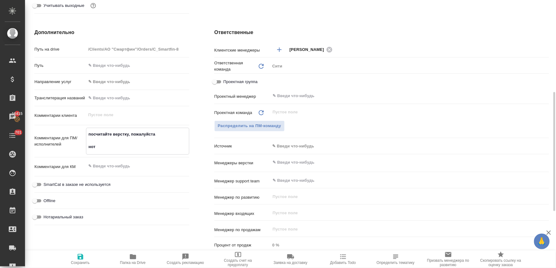
type textarea "посчитайте верстку, пожалуйста нот"
type textarea "x"
click at [66, 219] on span "Нотариальный заказ" at bounding box center [63, 217] width 40 height 6
click at [46, 219] on input "Нотариальный заказ" at bounding box center [34, 217] width 23 height 8
checkbox input "true"
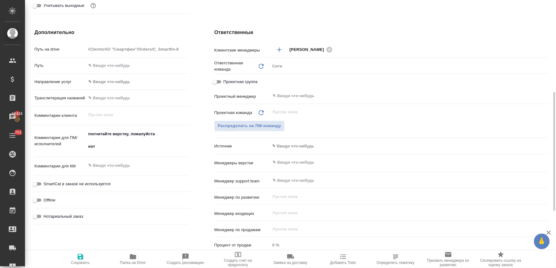
type textarea "x"
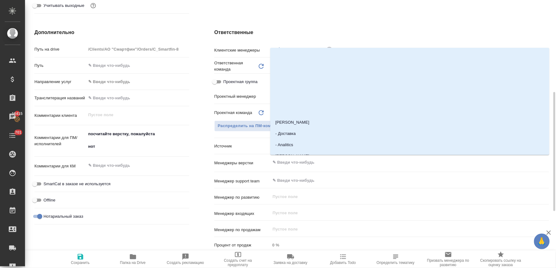
click at [305, 159] on input "text" at bounding box center [399, 163] width 254 height 8
type input "отд"
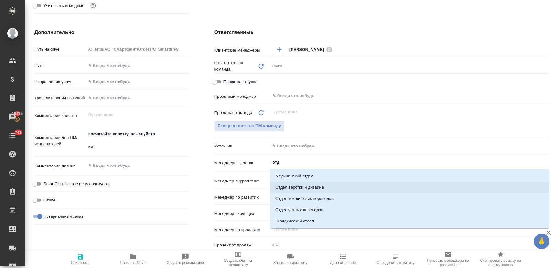
click at [310, 190] on li "Отдел верстки и дизайна" at bounding box center [409, 187] width 279 height 11
type textarea "x"
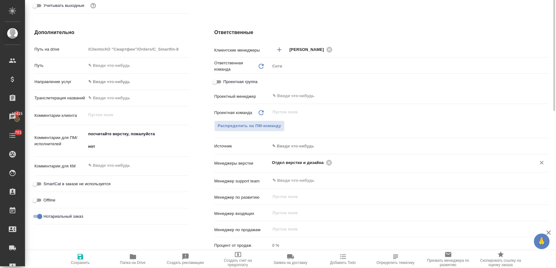
scroll to position [139, 0]
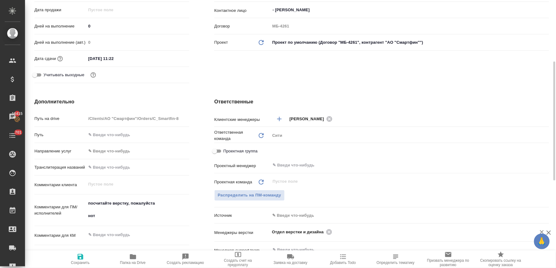
click at [128, 58] on input "12.09.2025 11:22" at bounding box center [113, 58] width 55 height 9
click at [171, 57] on icon "button" at bounding box center [171, 59] width 8 height 8
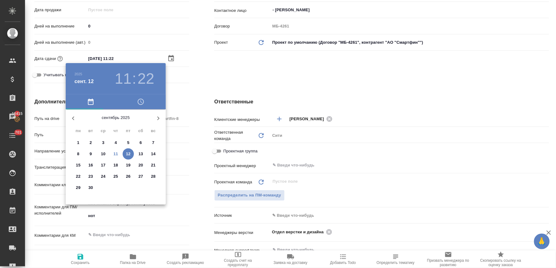
click at [117, 155] on p "11" at bounding box center [116, 154] width 5 height 6
type input "11.09.2025 11:22"
type textarea "x"
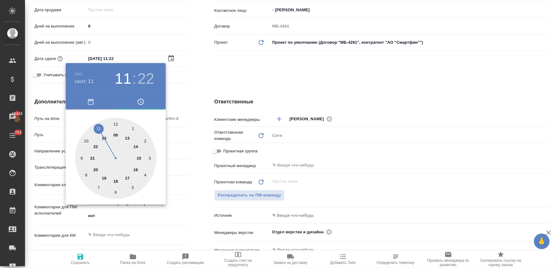
click at [96, 129] on div at bounding box center [115, 158] width 81 height 81
type textarea "x"
click at [97, 187] on div at bounding box center [115, 158] width 81 height 81
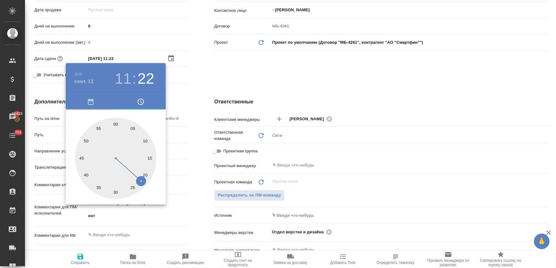
type input "11.09.2025 11:36"
type textarea "x"
drag, startPoint x: 197, startPoint y: 143, endPoint x: 191, endPoint y: 152, distance: 10.8
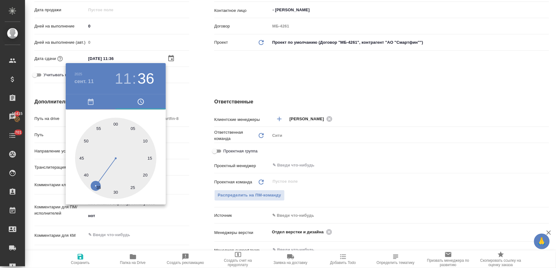
click at [197, 143] on div at bounding box center [278, 134] width 556 height 268
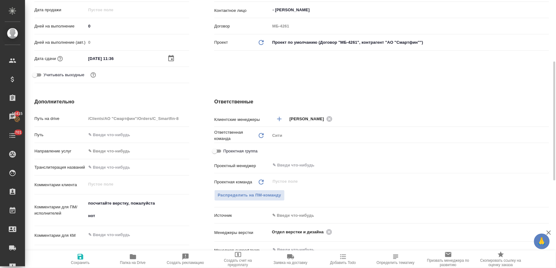
click at [131, 58] on input "11.09.2025 11:36" at bounding box center [113, 58] width 55 height 9
type input "11.09.2025 11:3_"
type textarea "x"
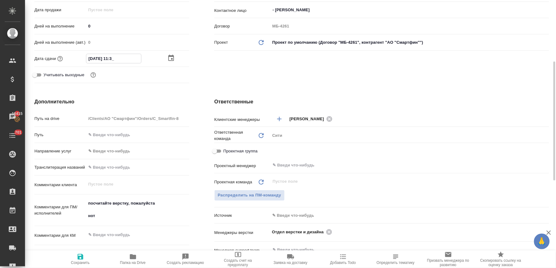
type input "11.09.2025 11:__"
type textarea "x"
type input "[DATE] 11:40"
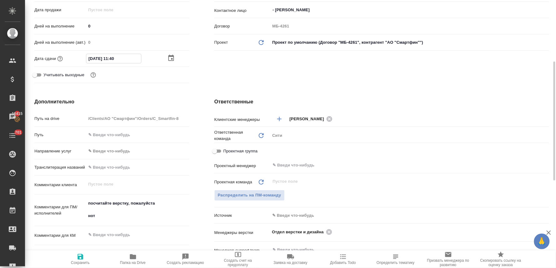
type textarea "x"
type input "[DATE] 11:40"
click at [80, 259] on icon "button" at bounding box center [81, 257] width 8 height 8
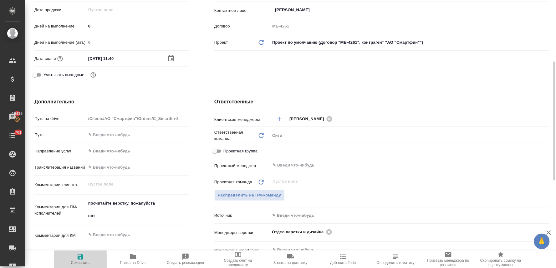
type textarea "x"
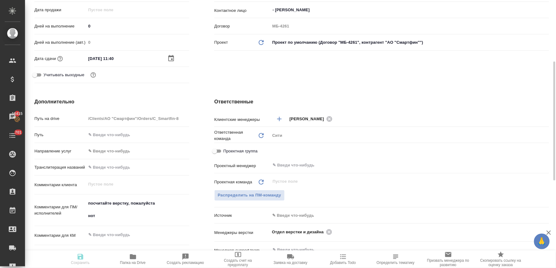
type textarea "x"
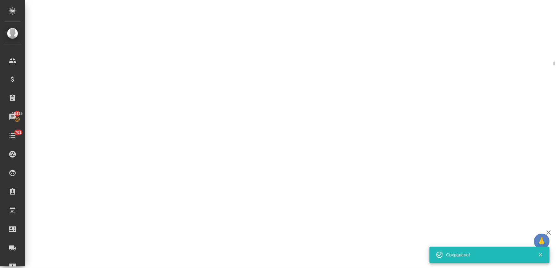
select select "RU"
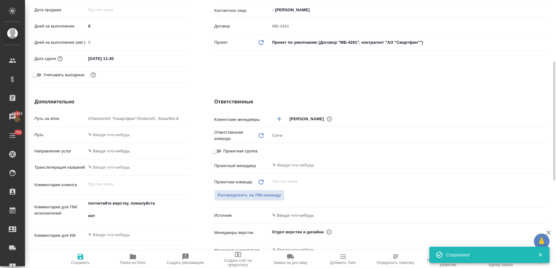
type textarea "x"
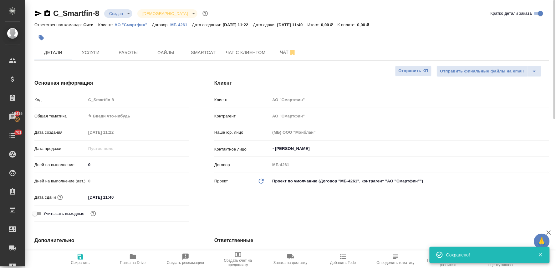
click at [121, 11] on body "🙏 .cls-1 fill:#fff; AWATERA Lyamina Nadezhda Клиенты Спецификации Заказы 16415 …" at bounding box center [278, 134] width 556 height 268
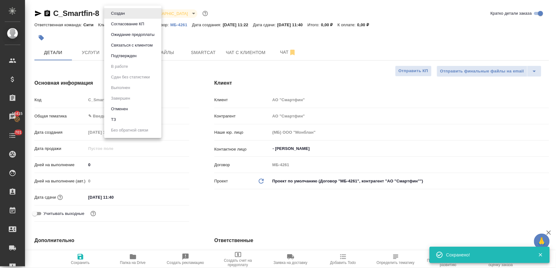
click at [136, 122] on li "ТЗ" at bounding box center [132, 119] width 57 height 11
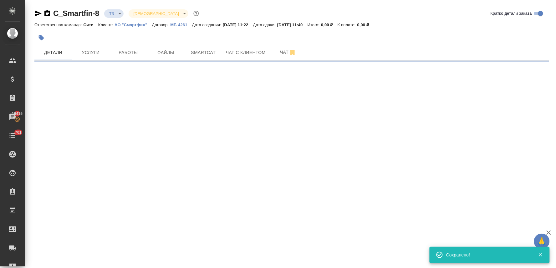
select select "RU"
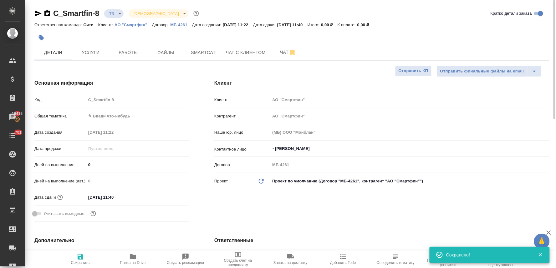
type textarea "x"
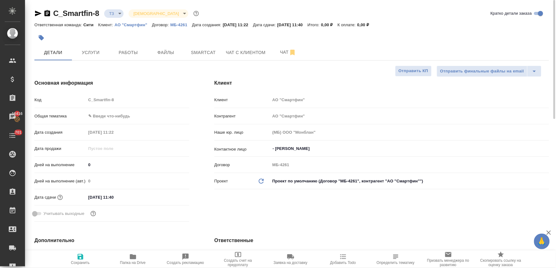
click at [274, 212] on div "Клиент Клиент АО "Смартфин" Контрагент АО "Смартфин" Наше юр. лицо (МБ) ООО "Мо…" at bounding box center [382, 152] width 360 height 170
type textarea "x"
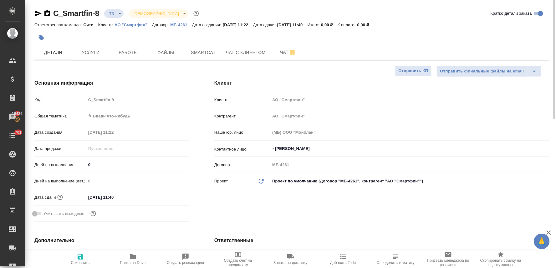
type textarea "x"
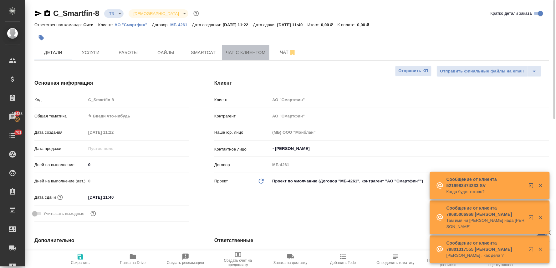
click at [245, 53] on span "Чат с клиентом" at bounding box center [246, 53] width 40 height 8
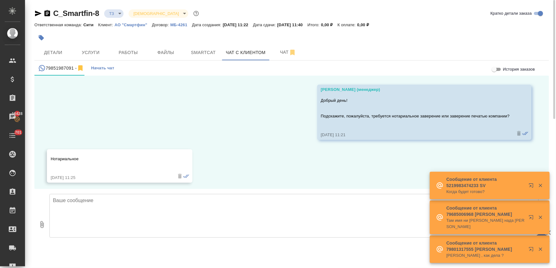
scroll to position [2966, 0]
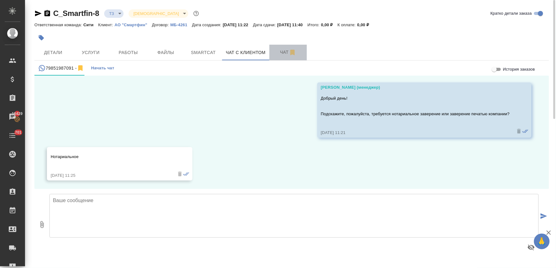
click at [277, 49] on span "Чат" at bounding box center [288, 52] width 30 height 8
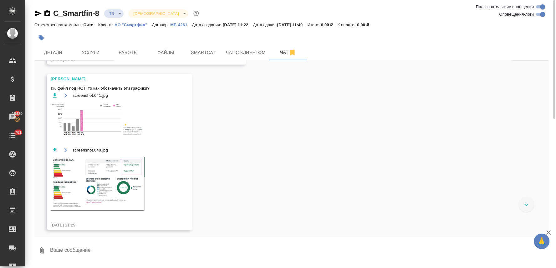
scroll to position [158, 0]
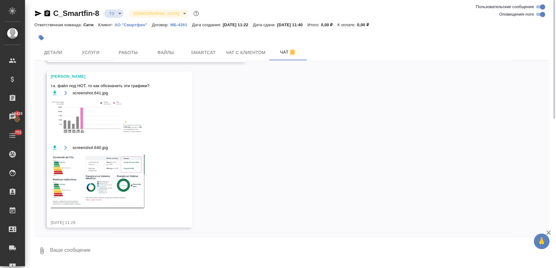
click at [109, 172] on img at bounding box center [98, 182] width 94 height 54
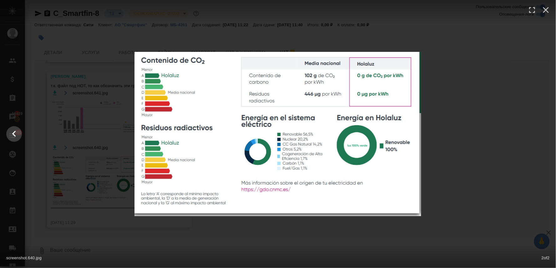
click at [148, 237] on div "screenshot.640.jpg 2 of 2" at bounding box center [278, 134] width 556 height 268
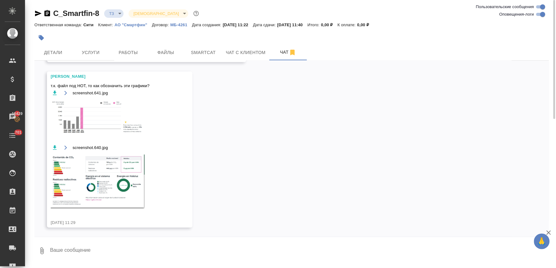
click at [120, 250] on textarea at bounding box center [299, 251] width 500 height 21
type textarea "привет! как обычно - как гррафики"
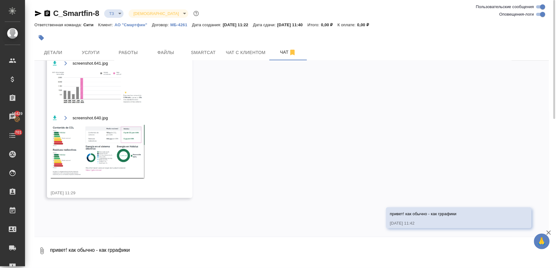
scroll to position [188, 0]
type textarea "то есть макет сохраняем"
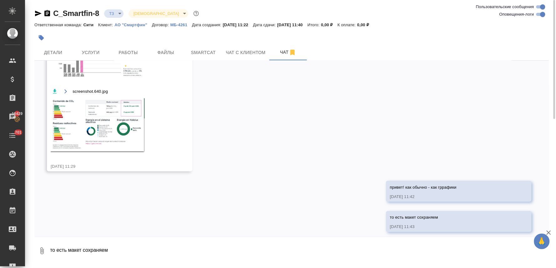
scroll to position [218, 0]
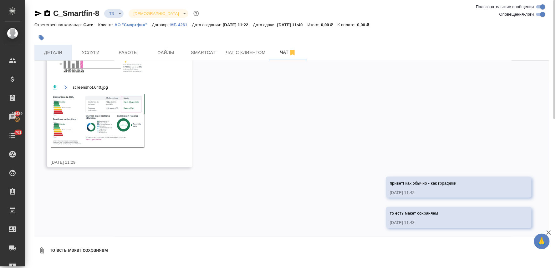
click at [46, 45] on button "Детали" at bounding box center [53, 53] width 38 height 16
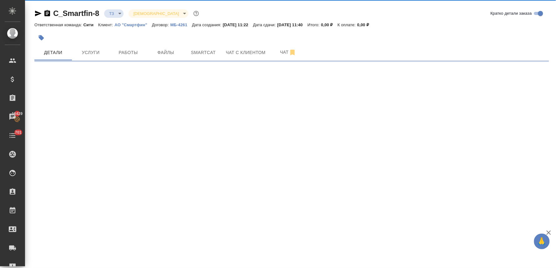
select select "RU"
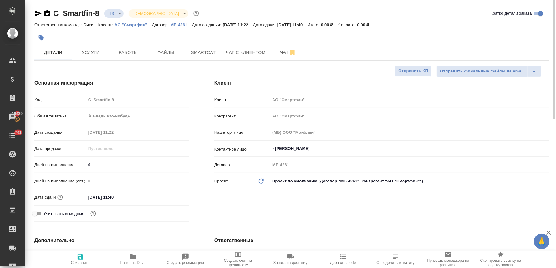
type textarea "x"
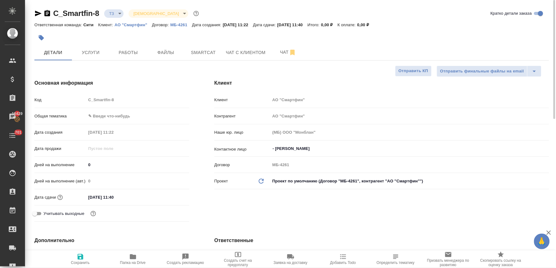
type textarea "x"
click at [94, 56] on span "Услуги" at bounding box center [91, 53] width 30 height 8
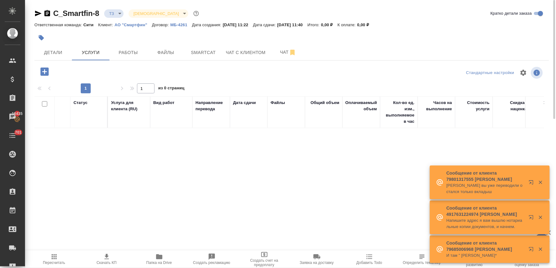
drag, startPoint x: 343, startPoint y: 9, endPoint x: 338, endPoint y: 12, distance: 5.5
click at [343, 9] on div "C_Smartfin-8 ТЗ tz Святая троица holyTrinity Кратко детали заказа" at bounding box center [291, 13] width 515 height 10
click at [49, 175] on div "Статус Услуга для клиента (RU) Вид работ Направление перевода Дата сдачи Файлы …" at bounding box center [289, 163] width 510 height 134
click at [43, 70] on icon "button" at bounding box center [44, 72] width 8 height 8
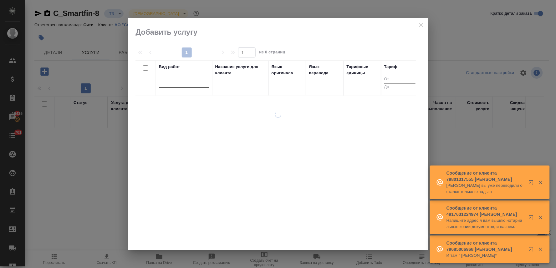
click at [172, 83] on div at bounding box center [184, 81] width 50 height 9
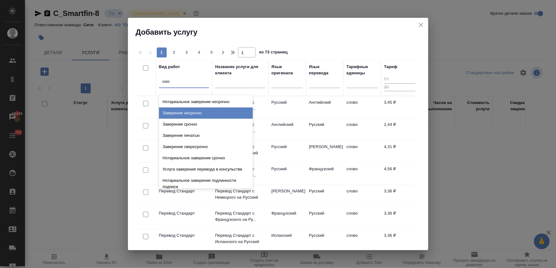
click at [185, 113] on div "Заверение несрочно" at bounding box center [206, 113] width 94 height 11
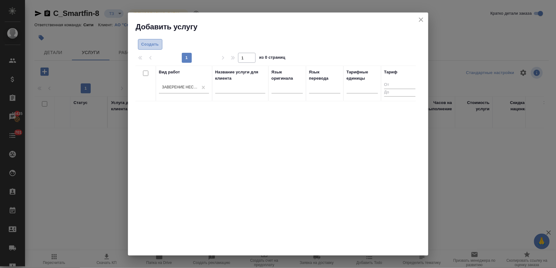
click at [145, 44] on span "Создать" at bounding box center [150, 44] width 18 height 7
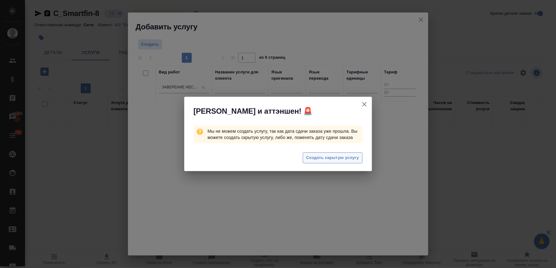
click at [333, 161] on span "Создать скрытую услугу" at bounding box center [332, 158] width 53 height 7
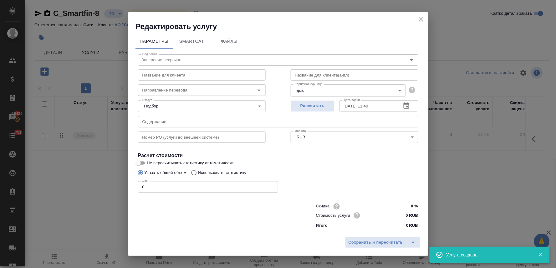
drag, startPoint x: 195, startPoint y: 248, endPoint x: 185, endPoint y: 185, distance: 64.5
click at [195, 246] on div "Сохранить и пересчитать" at bounding box center [278, 245] width 300 height 22
click at [180, 119] on input "text" at bounding box center [278, 121] width 280 height 11
paste input "Certificado de Dominio y Cargas_Korobko-Shemanoivshaia"
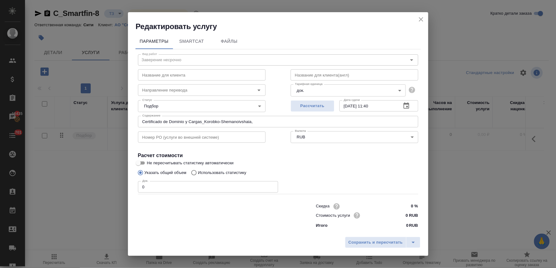
click at [213, 231] on div "Скидка 0 % Стоимость услуги 0 RUB Итого 0 RUB" at bounding box center [277, 216] width 305 height 52
click at [270, 120] on input "Certificado de Dominio y Cargas_Korobko-Shemanoivshaia," at bounding box center [278, 121] width 280 height 11
paste input "Electricity invoice 07.2025"
drag, startPoint x: 198, startPoint y: 245, endPoint x: 257, endPoint y: 177, distance: 90.0
click at [200, 244] on div "Сохранить и пересчитать" at bounding box center [278, 245] width 300 height 22
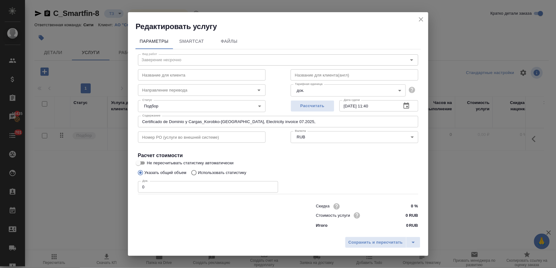
click at [319, 124] on input "Certificado de Dominio y Cargas_Korobko-Shemanoivshaia, Electricity invoice 07.…" at bounding box center [278, 121] width 280 height 11
paste input "International Travel Doc Andrey - 12 Aug 2022 - 19-37"
drag, startPoint x: 202, startPoint y: 233, endPoint x: 244, endPoint y: 206, distance: 50.3
click at [205, 231] on div "Параметры SmartCat Файлы Вид работ Заверение несрочно Вид работ Название для кл…" at bounding box center [278, 133] width 300 height 203
click at [408, 120] on input "Certificado de Dominio y Cargas_Korobko-Shemanoivshaia, Electricity invoice 07.…" at bounding box center [278, 121] width 280 height 11
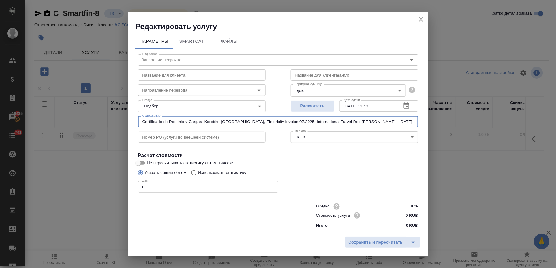
paste input "NIE_KOROBKO"
click at [241, 230] on div "Скидка 0 % Стоимость услуги 0 RUB Итого 0 RUB" at bounding box center [277, 216] width 305 height 52
drag, startPoint x: 411, startPoint y: 119, endPoint x: 426, endPoint y: 119, distance: 15.3
click at [426, 119] on div "Параметры SmartCat Файлы Вид работ Заверение несрочно Вид работ Название для кл…" at bounding box center [278, 133] width 300 height 203
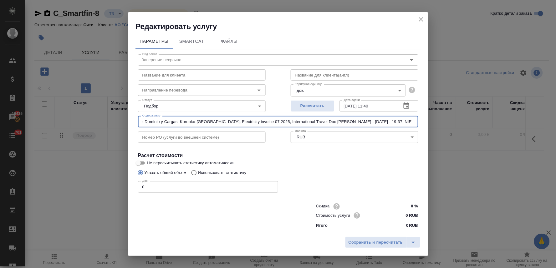
paste input "Transactions Spain 2025"
drag, startPoint x: 417, startPoint y: 121, endPoint x: 83, endPoint y: 117, distance: 334.4
click at [83, 117] on div "Редактировать услугу Параметры SmartCat Файлы Вид работ Заверение несрочно Вид …" at bounding box center [278, 134] width 556 height 268
drag, startPoint x: 155, startPoint y: 188, endPoint x: 113, endPoint y: 185, distance: 42.4
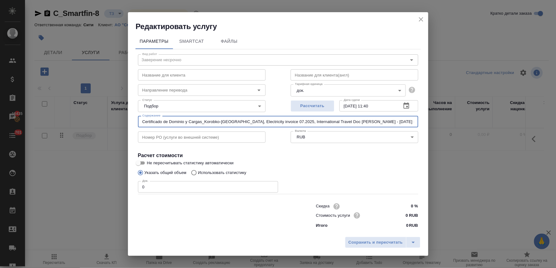
click at [114, 185] on div "Редактировать услугу Параметры SmartCat Файлы Вид работ Заверение несрочно Вид …" at bounding box center [278, 134] width 556 height 268
click at [403, 216] on input "0 RUB" at bounding box center [405, 215] width 23 height 9
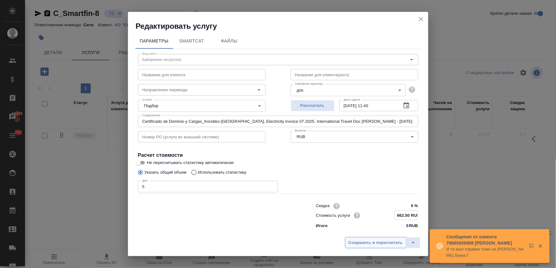
click at [376, 247] on button "Сохранить и пересчитать" at bounding box center [375, 242] width 61 height 11
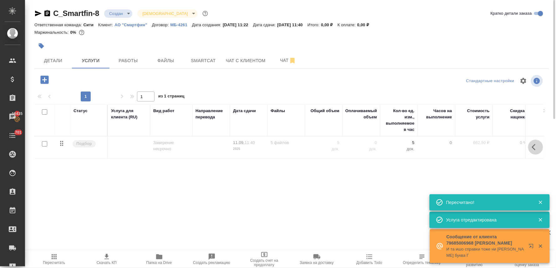
click at [537, 146] on icon "button" at bounding box center [536, 148] width 8 height 8
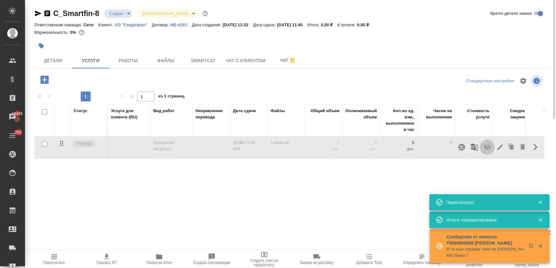
click at [489, 147] on icon "button" at bounding box center [488, 148] width 8 height 8
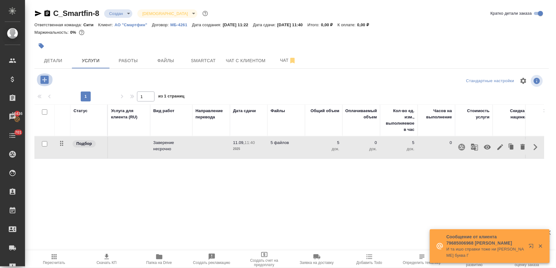
click at [43, 77] on icon "button" at bounding box center [44, 80] width 8 height 8
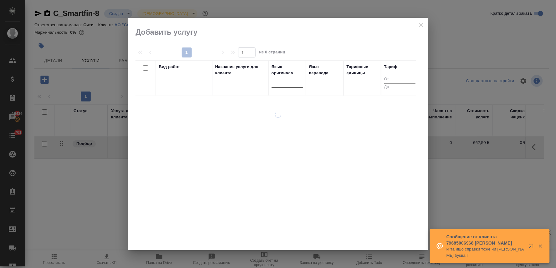
click at [278, 83] on div at bounding box center [286, 81] width 31 height 9
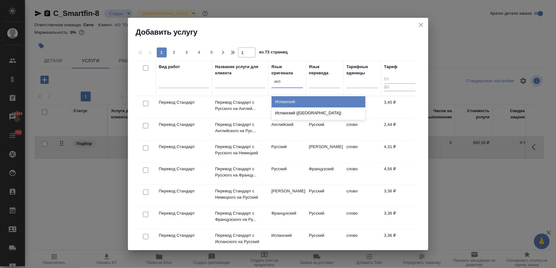
click at [281, 101] on div "Испанский" at bounding box center [318, 101] width 94 height 11
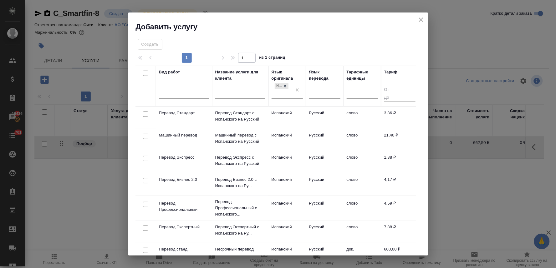
click at [143, 114] on input "checkbox" at bounding box center [145, 114] width 5 height 5
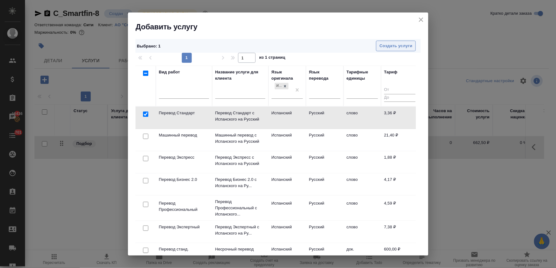
click at [405, 45] on span "Создать услуги" at bounding box center [395, 46] width 33 height 7
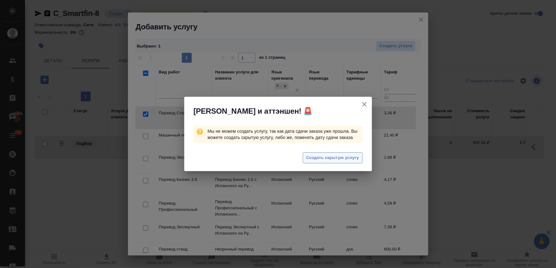
click at [322, 160] on span "Создать скрытую услугу" at bounding box center [332, 158] width 53 height 7
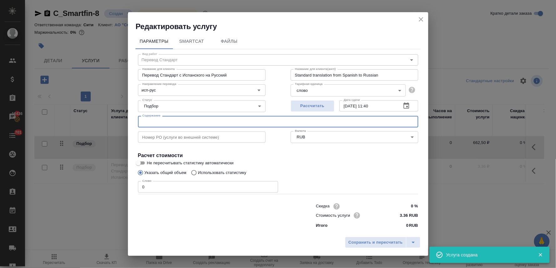
click at [177, 118] on input "text" at bounding box center [278, 121] width 280 height 11
paste input "Certificado de Dominio y Cargas_Korobko-Shemanoivshaia, Electricity invoice 07.…"
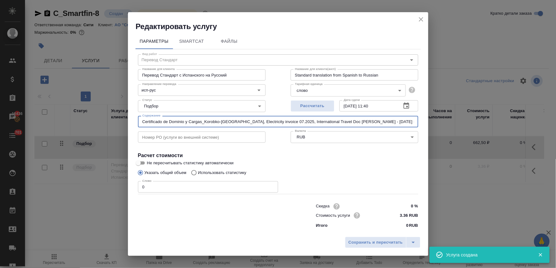
scroll to position [0, 70]
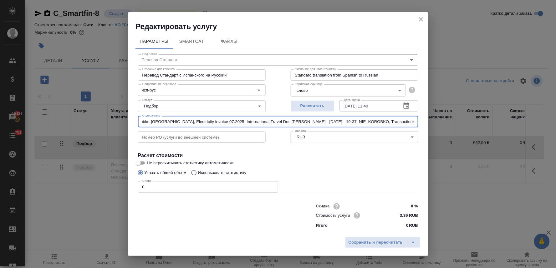
drag, startPoint x: 335, startPoint y: 121, endPoint x: 234, endPoint y: 120, distance: 101.0
click at [234, 120] on input "Certificado de Dominio y Cargas_Korobko-Shemanoivshaia, Electricity invoice 07.…" at bounding box center [278, 121] width 280 height 11
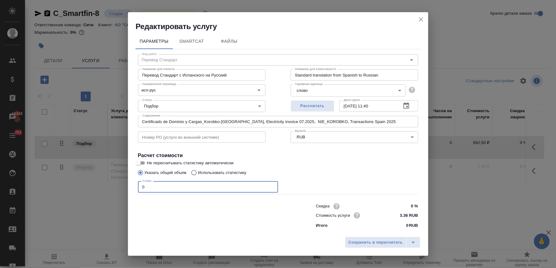
drag, startPoint x: 162, startPoint y: 188, endPoint x: 119, endPoint y: 185, distance: 42.3
click at [121, 185] on div "Редактировать услугу Параметры SmartCat Файлы Вид работ Перевод Стандарт Вид ра…" at bounding box center [278, 134] width 556 height 268
click at [383, 241] on span "Сохранить и пересчитать" at bounding box center [375, 242] width 54 height 7
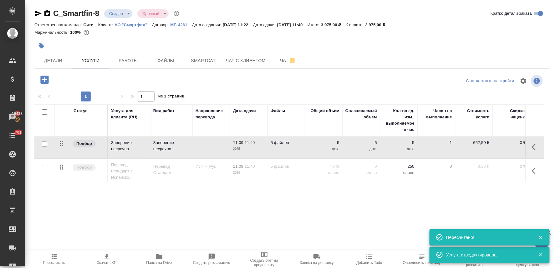
click at [538, 174] on icon "button" at bounding box center [536, 171] width 8 height 8
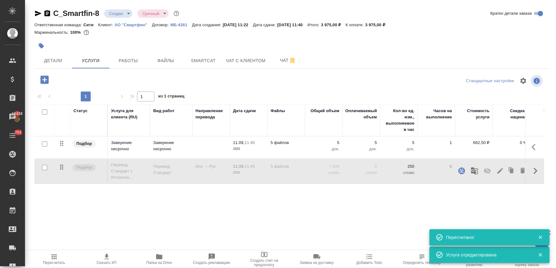
drag, startPoint x: 489, startPoint y: 173, endPoint x: 445, endPoint y: 170, distance: 44.5
click at [489, 173] on icon "button" at bounding box center [488, 171] width 8 height 8
click at [41, 82] on icon "button" at bounding box center [44, 80] width 8 height 8
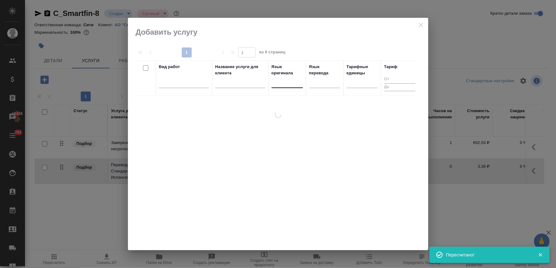
click at [277, 86] on div at bounding box center [286, 81] width 31 height 9
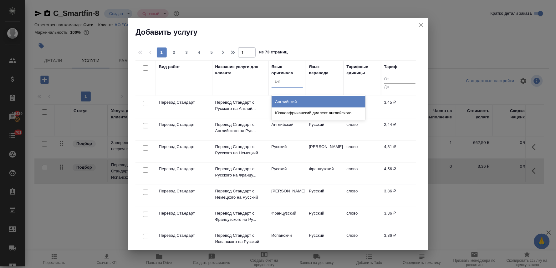
click at [279, 104] on div "Английский" at bounding box center [318, 101] width 94 height 11
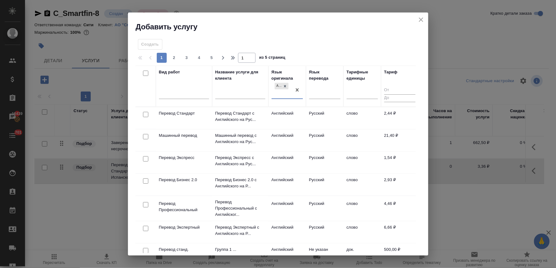
click at [144, 116] on input "checkbox" at bounding box center [145, 114] width 5 height 5
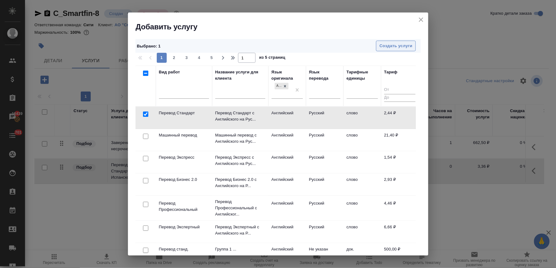
click at [406, 48] on span "Создать услуги" at bounding box center [395, 46] width 33 height 7
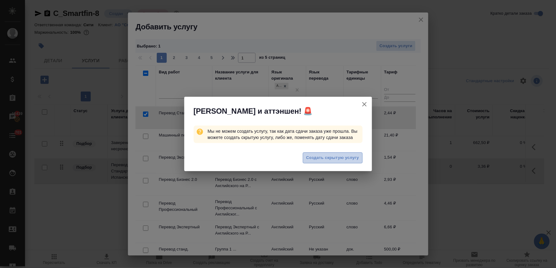
click at [321, 157] on span "Создать скрытую услугу" at bounding box center [332, 158] width 53 height 7
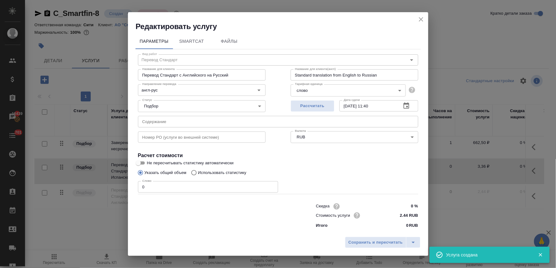
click at [189, 237] on div "Сохранить и пересчитать" at bounding box center [278, 245] width 300 height 22
click at [172, 124] on input "text" at bounding box center [278, 121] width 280 height 11
paste input "Transactions Spain 2025"
drag, startPoint x: 138, startPoint y: 189, endPoint x: 84, endPoint y: 179, distance: 55.6
click at [86, 185] on div "Редактировать услугу Параметры SmartCat Файлы Вид работ Перевод Стандарт Вид ра…" at bounding box center [278, 134] width 556 height 268
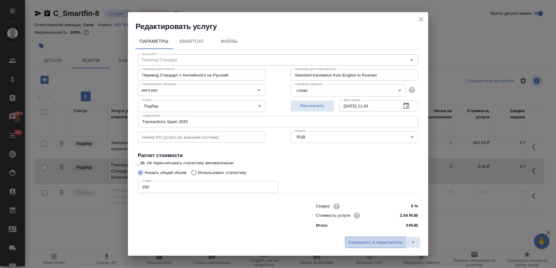
click at [371, 239] on span "Сохранить и пересчитать" at bounding box center [375, 242] width 54 height 7
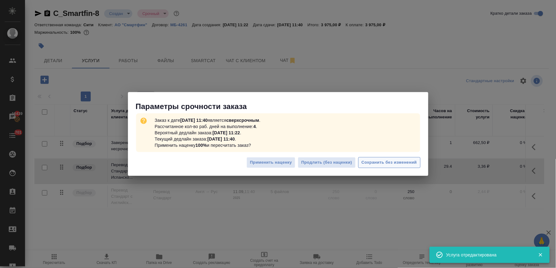
click at [403, 164] on span "Сохранить без изменений" at bounding box center [389, 162] width 55 height 7
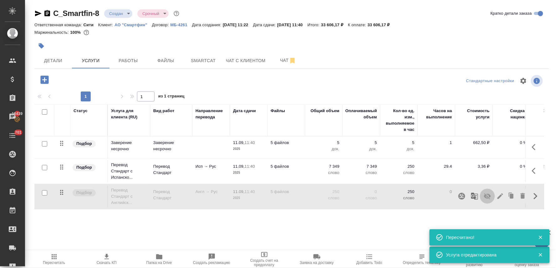
click at [488, 197] on icon "button" at bounding box center [488, 197] width 8 height 8
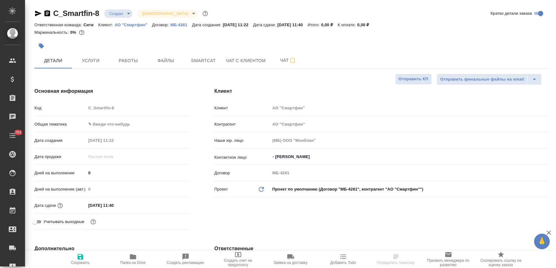
select select "RU"
click at [83, 109] on div "Код C_Smartfin-8" at bounding box center [111, 108] width 155 height 11
select select "RU"
type textarea "x"
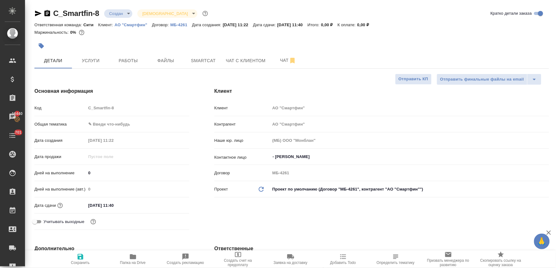
type textarea "x"
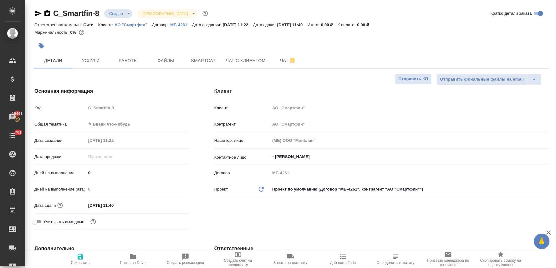
type textarea "x"
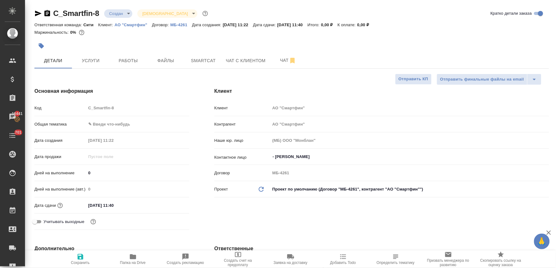
type textarea "x"
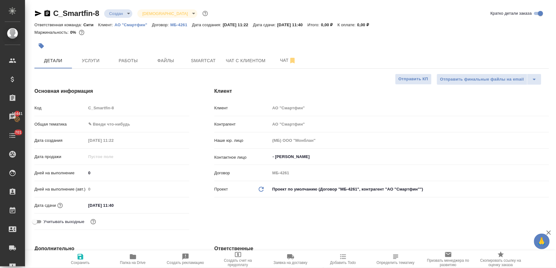
type textarea "x"
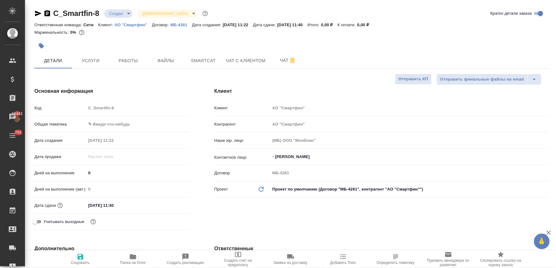
type textarea "x"
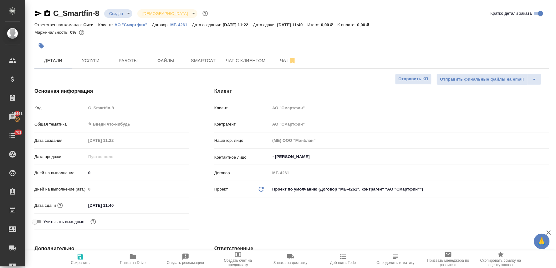
type textarea "x"
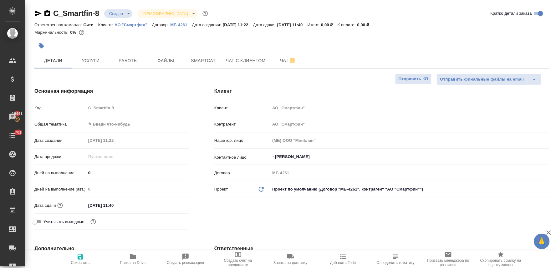
type textarea "x"
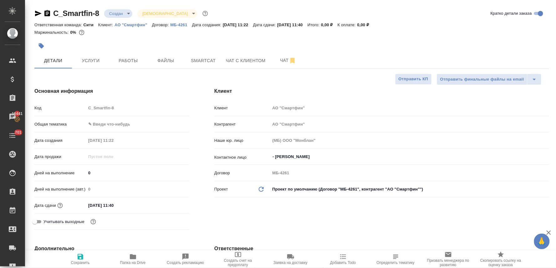
type textarea "x"
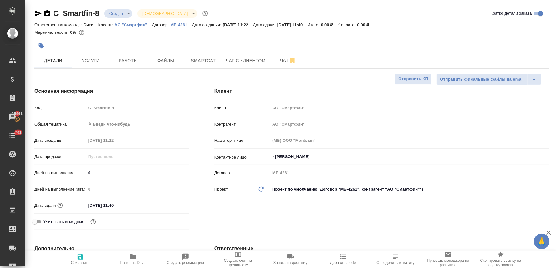
type textarea "x"
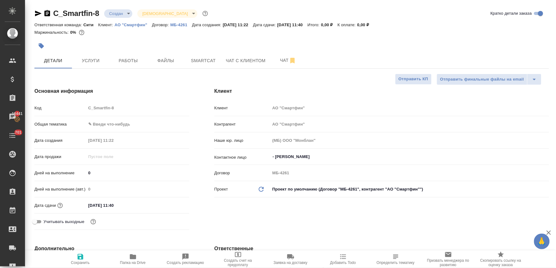
type textarea "x"
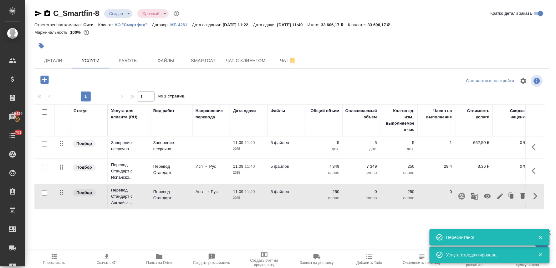
click at [43, 79] on icon "button" at bounding box center [44, 80] width 8 height 8
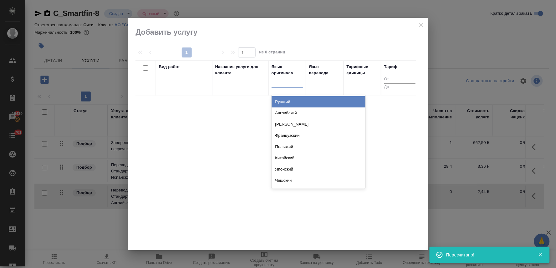
click at [284, 83] on div at bounding box center [286, 81] width 31 height 9
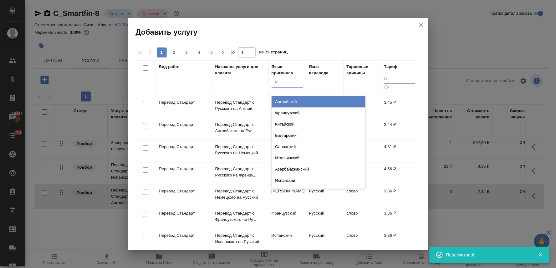
type input "анг"
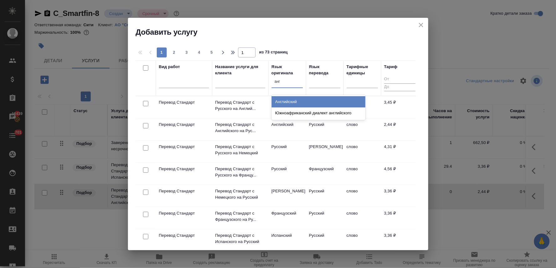
click at [285, 101] on div "Английский" at bounding box center [318, 101] width 94 height 11
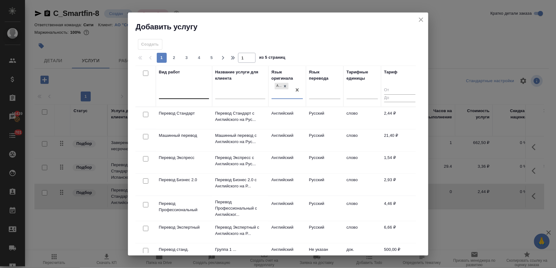
click at [190, 94] on div at bounding box center [184, 93] width 50 height 9
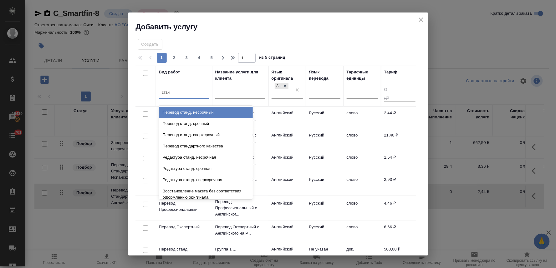
type input "станд"
click at [190, 109] on div "Перевод станд. несрочный" at bounding box center [206, 112] width 94 height 11
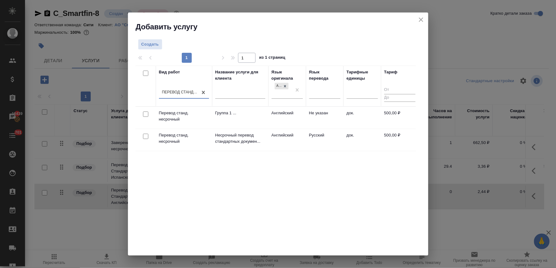
click at [145, 136] on input "checkbox" at bounding box center [145, 136] width 5 height 5
checkbox input "true"
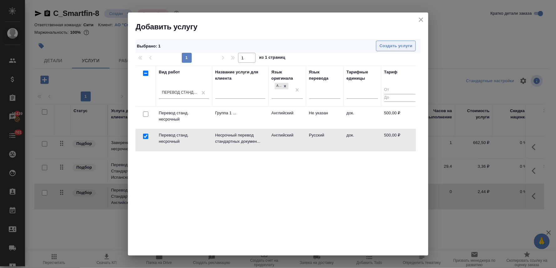
click at [402, 45] on span "Создать услуги" at bounding box center [395, 46] width 33 height 7
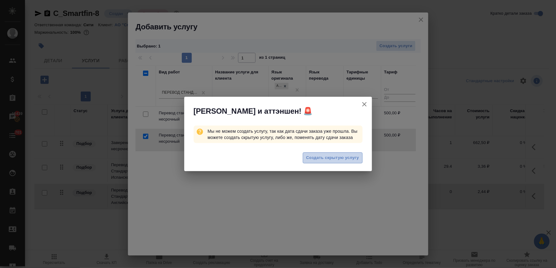
click at [321, 157] on span "Создать скрытую услугу" at bounding box center [332, 158] width 53 height 7
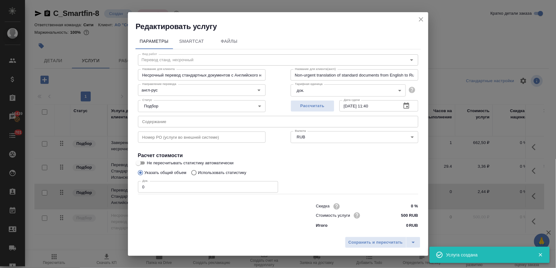
click at [191, 231] on div "Скидка 0 % Стоимость услуги 500 RUB Итого 0 RUB" at bounding box center [277, 216] width 305 height 52
click at [184, 124] on input "text" at bounding box center [278, 121] width 280 height 11
paste input "International Travel [PERSON_NAME] - [DATE] - 19-37"
type input "International Travel [PERSON_NAME] - [DATE] - 19-37"
drag, startPoint x: 122, startPoint y: 188, endPoint x: 119, endPoint y: 188, distance: 3.5
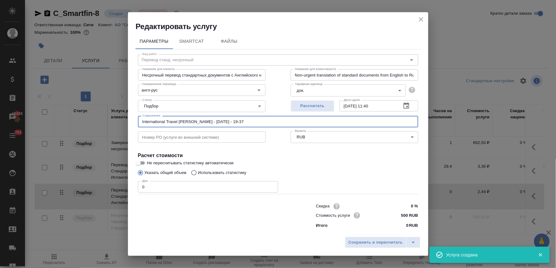
click at [119, 188] on div "Редактировать услугу Параметры SmartCat Файлы Вид работ Перевод станд. несрочны…" at bounding box center [278, 134] width 556 height 268
type input "1"
click at [374, 240] on span "Сохранить и пересчитать" at bounding box center [375, 242] width 54 height 7
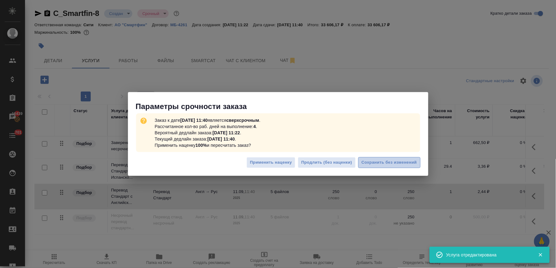
click at [399, 160] on span "Сохранить без изменений" at bounding box center [389, 162] width 55 height 7
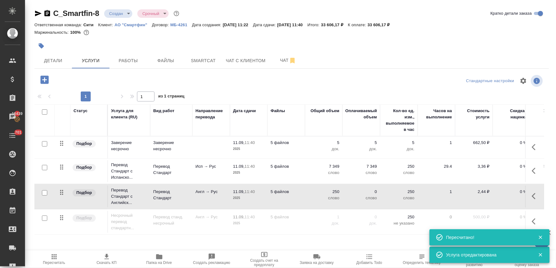
click at [528, 221] on button "button" at bounding box center [535, 221] width 15 height 15
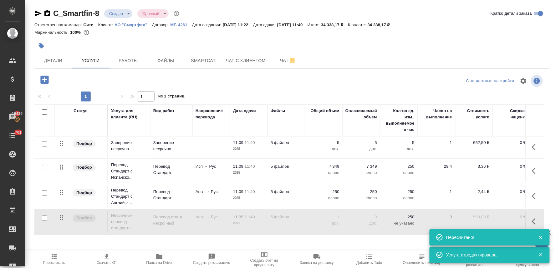
click at [532, 221] on icon "button" at bounding box center [536, 222] width 8 height 8
click at [484, 221] on icon "button" at bounding box center [487, 222] width 7 height 6
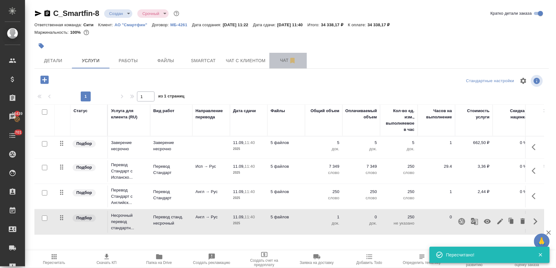
click at [282, 59] on span "Чат" at bounding box center [288, 61] width 30 height 8
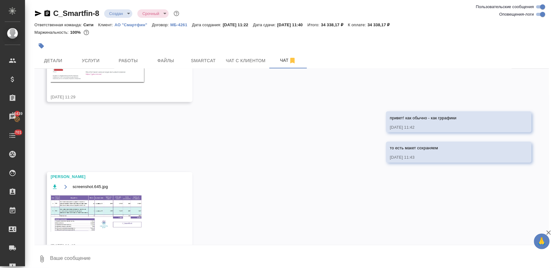
scroll to position [299, 0]
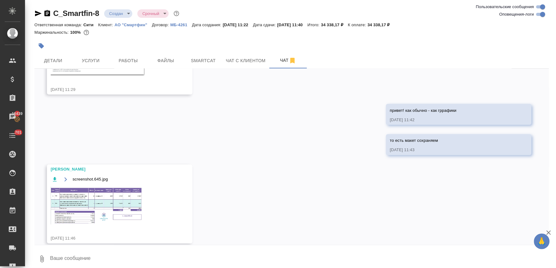
click at [114, 201] on img at bounding box center [98, 206] width 94 height 38
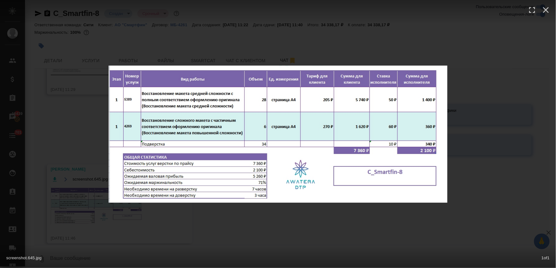
click at [217, 235] on div "screenshot.645.jpg 1 of 1" at bounding box center [278, 134] width 556 height 268
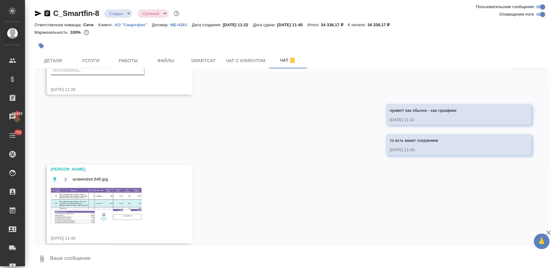
click at [157, 258] on textarea at bounding box center [299, 259] width 500 height 21
type textarea "спасибо!"
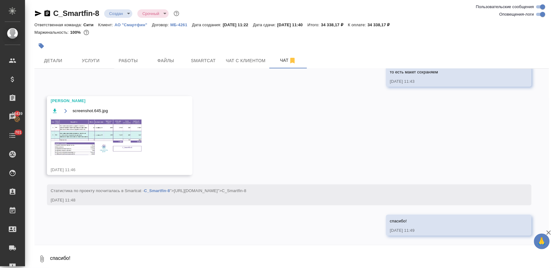
click at [121, 135] on img at bounding box center [98, 138] width 94 height 38
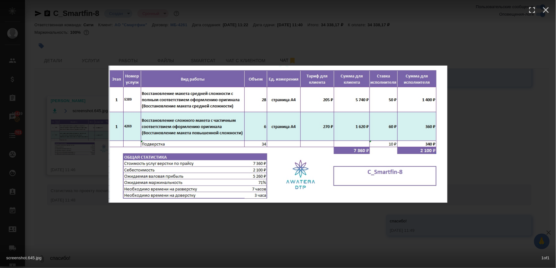
click at [147, 239] on div "screenshot.645.jpg 1 of 1" at bounding box center [278, 134] width 556 height 268
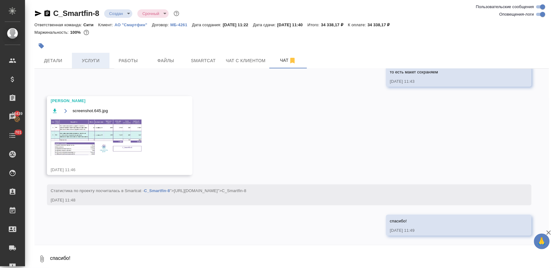
click at [87, 61] on span "Услуги" at bounding box center [91, 61] width 30 height 8
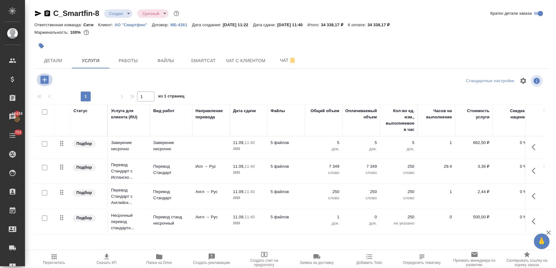
click at [42, 79] on icon "button" at bounding box center [44, 80] width 8 height 8
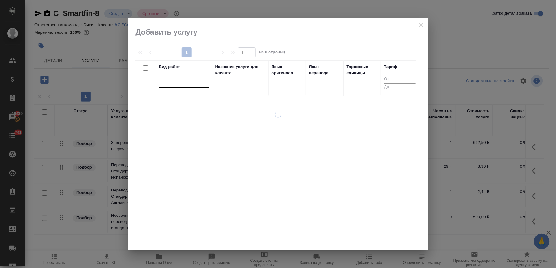
click at [180, 80] on div at bounding box center [184, 81] width 50 height 9
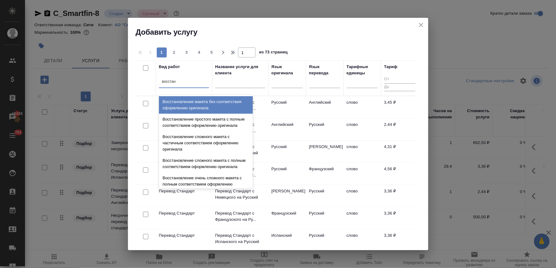
type input "восстано"
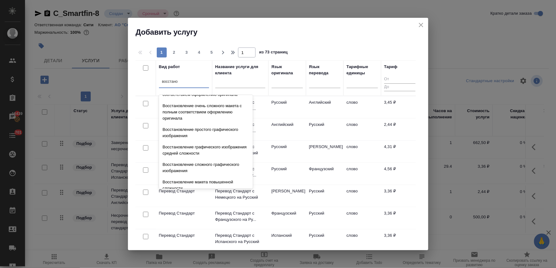
scroll to position [115, 0]
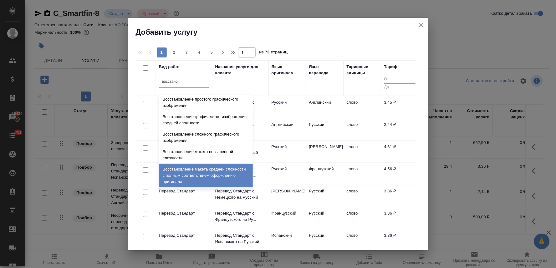
click at [195, 167] on div "Восстановление макета средней сложности с полным соответствием оформлению ориги…" at bounding box center [206, 176] width 94 height 24
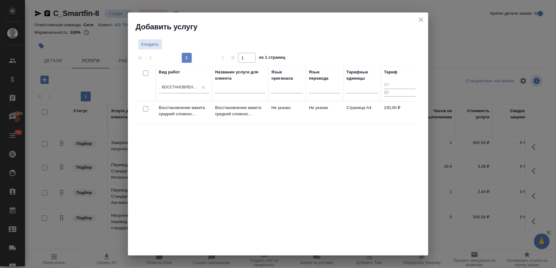
drag, startPoint x: 146, startPoint y: 110, endPoint x: 150, endPoint y: 108, distance: 4.4
click at [146, 110] on input "checkbox" at bounding box center [145, 108] width 5 height 5
checkbox input "true"
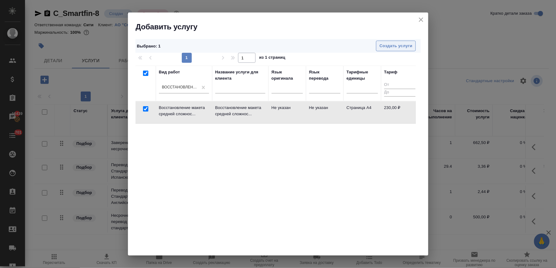
click at [399, 45] on span "Создать услуги" at bounding box center [395, 46] width 33 height 7
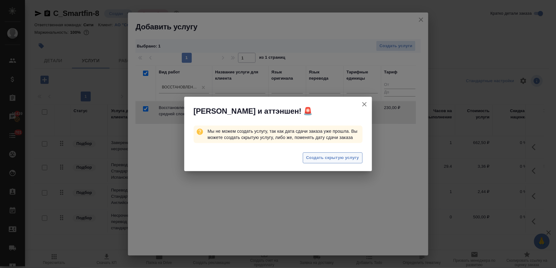
click at [313, 156] on span "Создать скрытую услугу" at bounding box center [332, 158] width 53 height 7
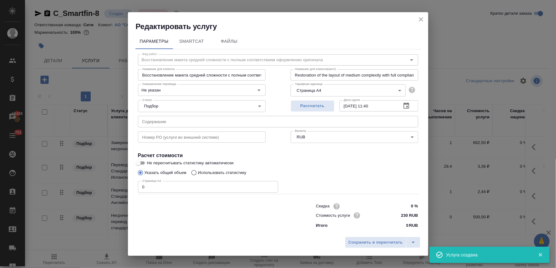
drag, startPoint x: 321, startPoint y: 176, endPoint x: 210, endPoint y: 194, distance: 112.9
click at [318, 176] on div "Указать общий объем Использовать статистику" at bounding box center [278, 173] width 280 height 12
drag, startPoint x: 142, startPoint y: 189, endPoint x: 105, endPoint y: 181, distance: 37.1
click at [108, 185] on div "Редактировать услугу Параметры SmartCat Файлы Вид работ Восстановление макета с…" at bounding box center [278, 134] width 556 height 268
type input "28"
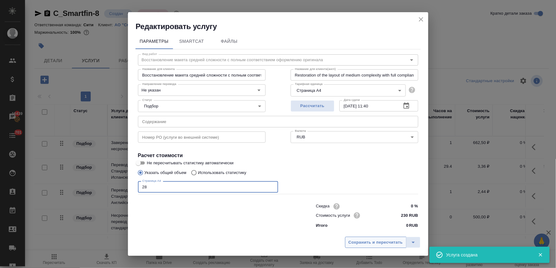
click at [364, 240] on span "Сохранить и пересчитать" at bounding box center [375, 242] width 54 height 7
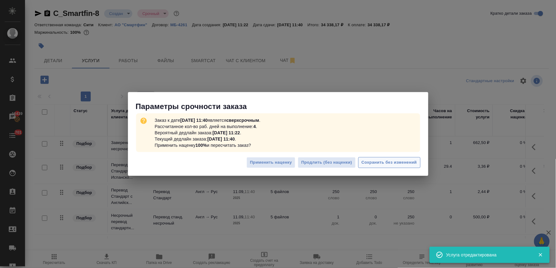
click at [383, 161] on span "Сохранить без изменений" at bounding box center [389, 162] width 55 height 7
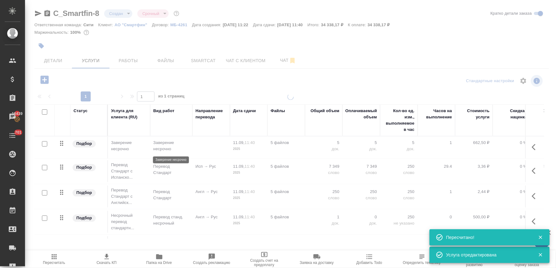
click at [169, 143] on div at bounding box center [290, 174] width 531 height 161
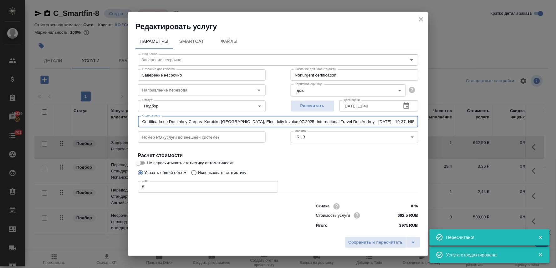
click at [225, 124] on input "Certificado de Dominio y Cargas_Korobko-[GEOGRAPHIC_DATA], Electricity invoice …" at bounding box center [278, 121] width 280 height 11
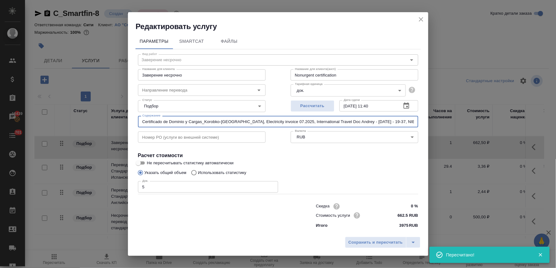
click at [420, 19] on icon "close" at bounding box center [421, 20] width 8 height 8
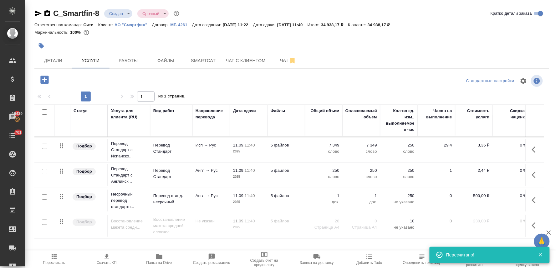
scroll to position [27, 0]
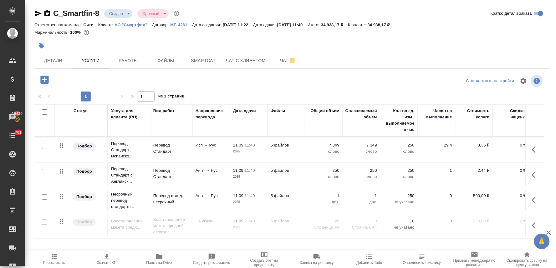
click at [261, 225] on p "2025" at bounding box center [248, 228] width 31 height 6
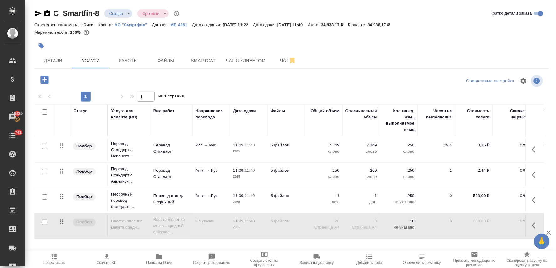
click at [261, 225] on p "2025" at bounding box center [248, 228] width 31 height 6
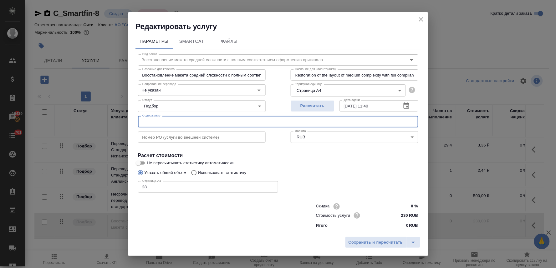
click at [193, 120] on input "text" at bounding box center [278, 121] width 280 height 11
paste input "Certificado de Dominio y Cargas_Korobko-[GEOGRAPHIC_DATA], Electricity invoice …"
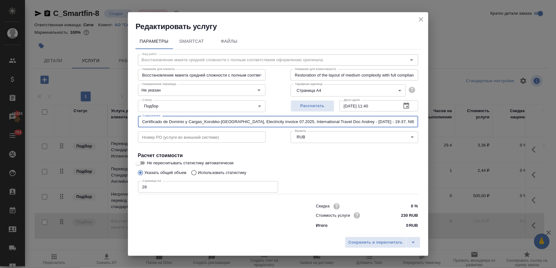
scroll to position [0, 70]
drag, startPoint x: 233, startPoint y: 121, endPoint x: 335, endPoint y: 121, distance: 101.3
click at [335, 121] on input "Certificado de Dominio y Cargas_Korobko-[GEOGRAPHIC_DATA], Electricity invoice …" at bounding box center [278, 121] width 280 height 11
type input "Certificado de Dominio y Cargas_Korobko-[GEOGRAPHIC_DATA], Electricity invoice …"
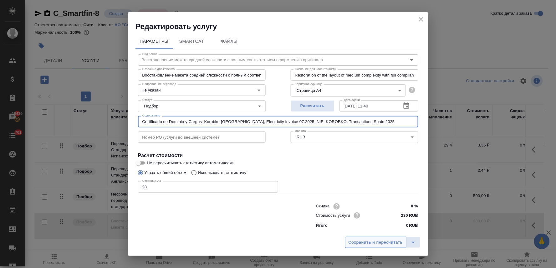
click at [377, 241] on span "Сохранить и пересчитать" at bounding box center [375, 242] width 54 height 7
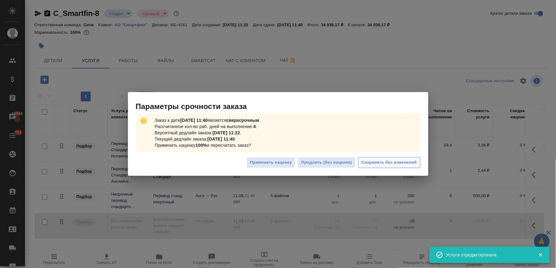
click at [398, 163] on span "Сохранить без изменений" at bounding box center [389, 162] width 55 height 7
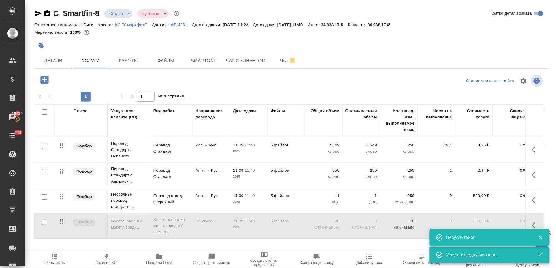
click at [532, 222] on icon "button" at bounding box center [536, 226] width 8 height 8
click at [484, 223] on icon "button" at bounding box center [487, 226] width 7 height 6
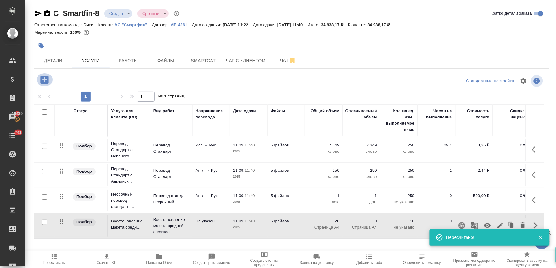
click at [48, 79] on icon "button" at bounding box center [44, 80] width 8 height 8
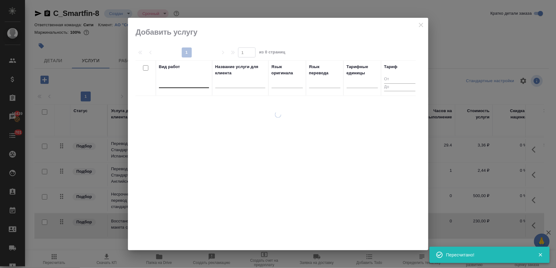
click at [167, 85] on div at bounding box center [184, 81] width 50 height 9
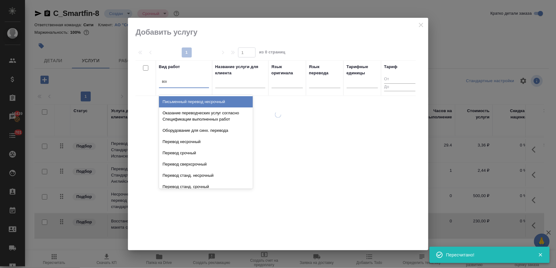
type input "восст"
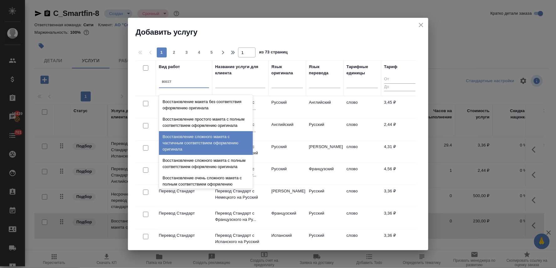
click at [194, 147] on div "Восстановление сложного макета с частичным соответствием оформлению оригинала" at bounding box center [206, 143] width 94 height 24
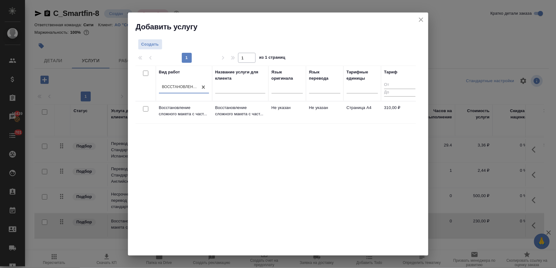
click at [146, 107] on input "checkbox" at bounding box center [145, 108] width 5 height 5
checkbox input "true"
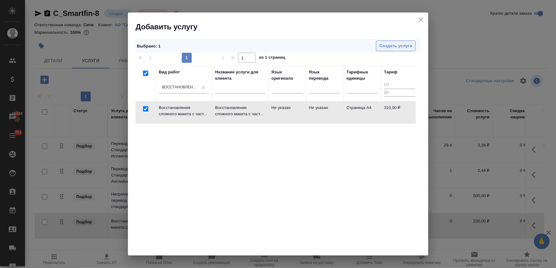
click at [388, 45] on span "Создать услуги" at bounding box center [395, 46] width 33 height 7
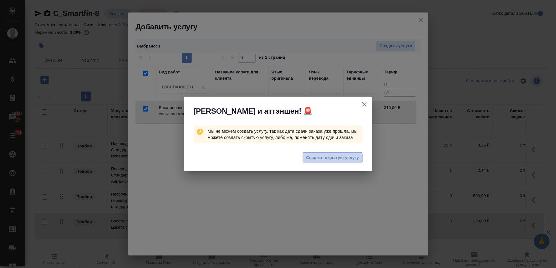
click at [313, 158] on span "Создать скрытую услугу" at bounding box center [332, 158] width 53 height 7
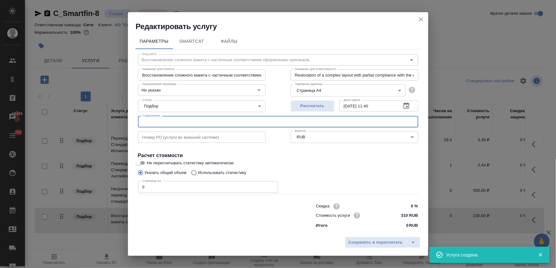
click at [168, 123] on input "text" at bounding box center [278, 121] width 280 height 11
paste input "Certificado de Dominio y Cargas_Korobko-[GEOGRAPHIC_DATA], Electricity invoice …"
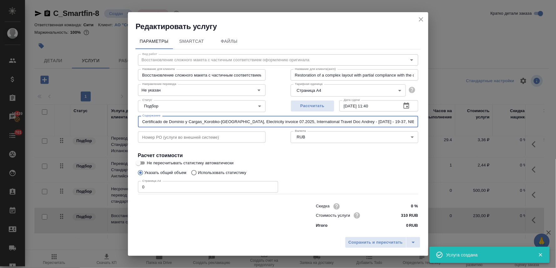
scroll to position [0, 70]
type input "Certificado de Dominio y Cargas_Korobko-[GEOGRAPHIC_DATA], Electricity invoice …"
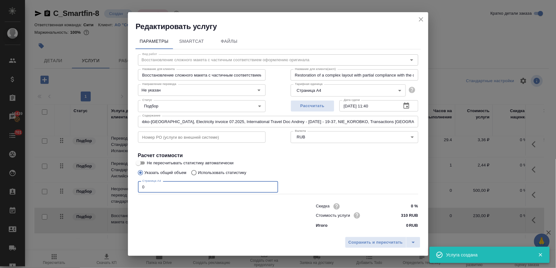
scroll to position [0, 0]
drag, startPoint x: 159, startPoint y: 187, endPoint x: 104, endPoint y: 180, distance: 55.2
click at [107, 182] on div "Редактировать услугу Параметры SmartCat Файлы Вид работ Восстановление сложного…" at bounding box center [278, 134] width 556 height 268
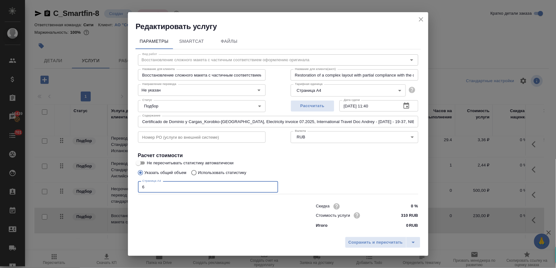
type input "6"
drag, startPoint x: 304, startPoint y: 121, endPoint x: 403, endPoint y: 120, distance: 99.5
click at [403, 120] on input "Certificado de Dominio y Cargas_Korobko-[GEOGRAPHIC_DATA], Electricity invoice …" at bounding box center [278, 121] width 280 height 11
type input "Certificado de Dominio y Cargas_Korobko-[GEOGRAPHIC_DATA], Electricity invoice …"
click at [379, 243] on span "Сохранить и пересчитать" at bounding box center [375, 242] width 54 height 7
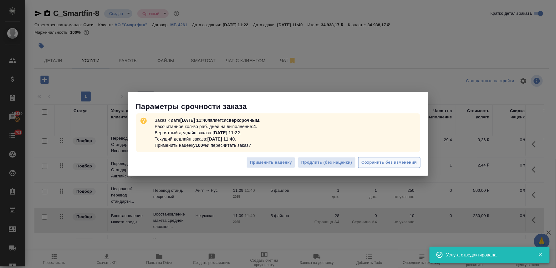
click at [382, 160] on span "Сохранить без изменений" at bounding box center [389, 162] width 55 height 7
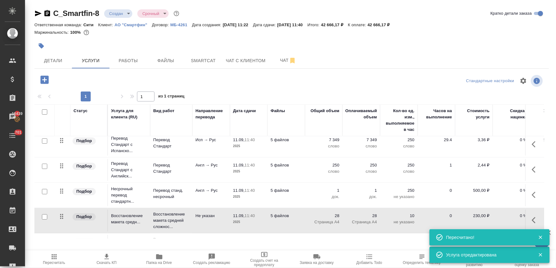
scroll to position [52, 0]
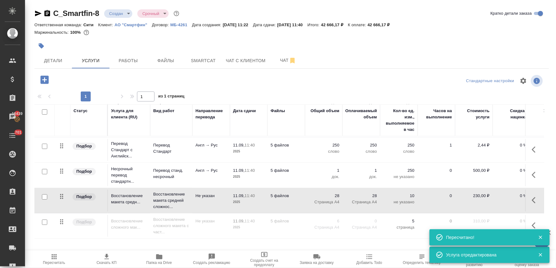
click at [532, 222] on icon "button" at bounding box center [536, 226] width 8 height 8
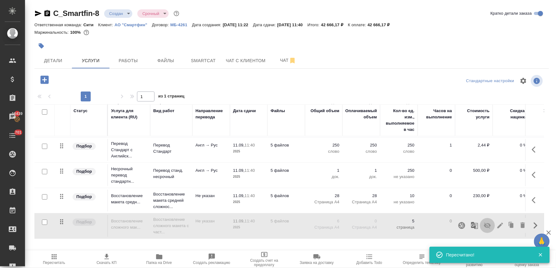
click at [480, 221] on button "button" at bounding box center [487, 225] width 15 height 15
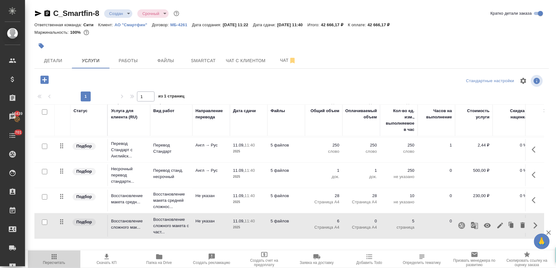
click at [52, 260] on icon "button" at bounding box center [54, 257] width 5 height 5
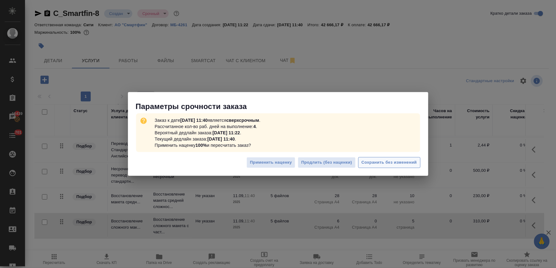
click at [386, 160] on span "Сохранить без изменений" at bounding box center [389, 162] width 55 height 7
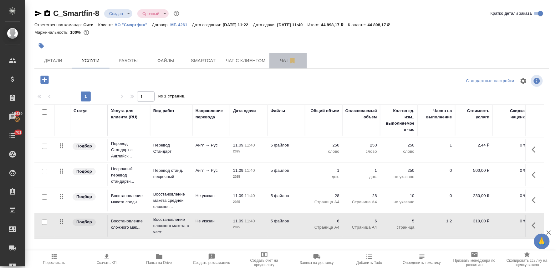
click at [280, 63] on span "Чат" at bounding box center [288, 61] width 30 height 8
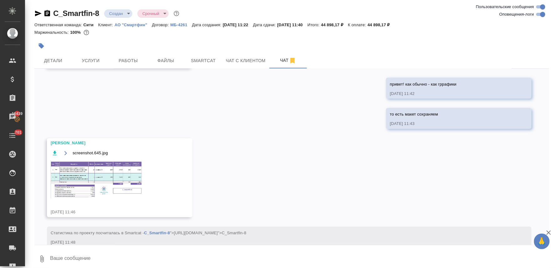
scroll to position [330, 0]
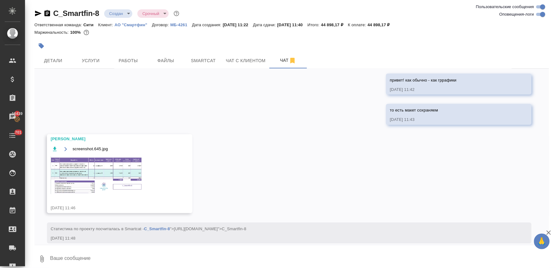
click at [107, 174] on img at bounding box center [98, 176] width 94 height 38
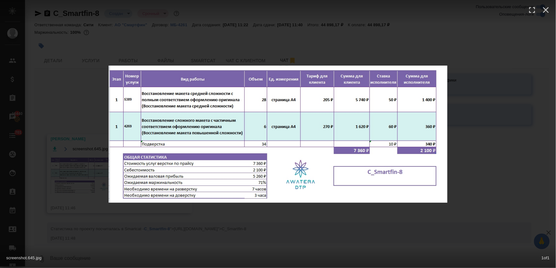
click at [514, 104] on div "screenshot.645.jpg 1 of 1" at bounding box center [278, 134] width 556 height 268
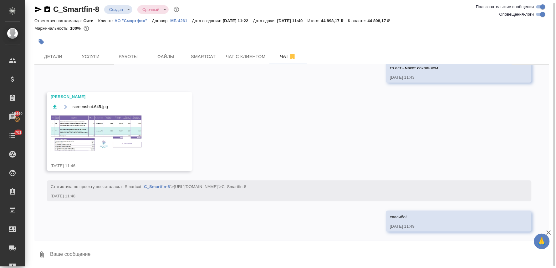
scroll to position [5, 0]
click at [244, 53] on span "Чат с клиентом" at bounding box center [246, 56] width 40 height 8
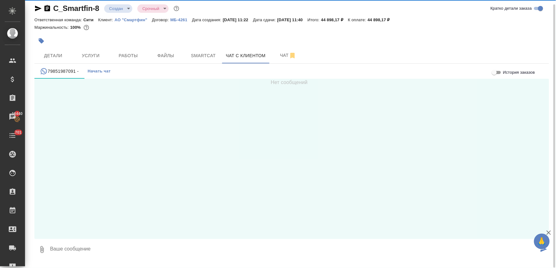
scroll to position [5, 0]
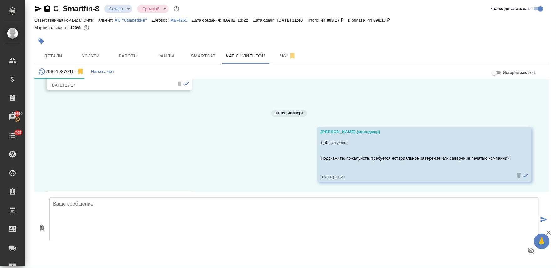
click at [105, 210] on textarea at bounding box center [293, 220] width 489 height 44
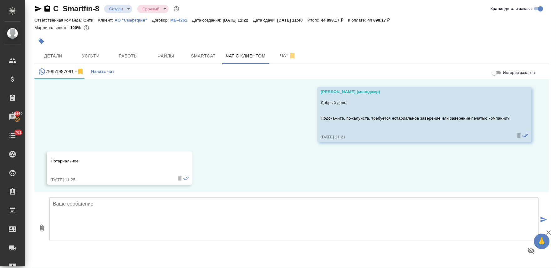
scroll to position [2966, 0]
drag, startPoint x: 337, startPoint y: 21, endPoint x: 355, endPoint y: 19, distance: 17.6
click at [348, 19] on p "44 898,17 ₽" at bounding box center [334, 20] width 27 height 5
copy p "44 898,17"
click at [177, 202] on textarea "Стоимость перевода и заверения составит" at bounding box center [293, 220] width 489 height 44
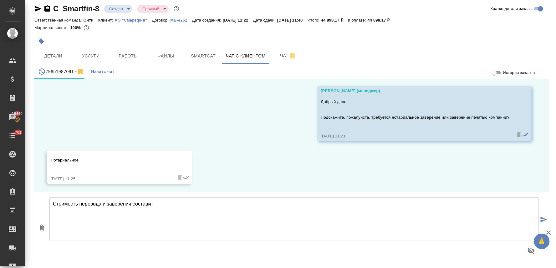
paste textarea "44 898,17"
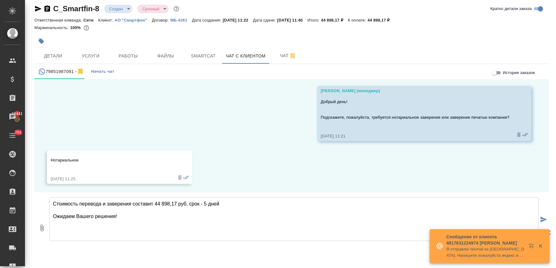
type textarea "Стоимость перевода и заверения составит 44 898,17 руб, срок - 5 дней Ожидаем Ва…"
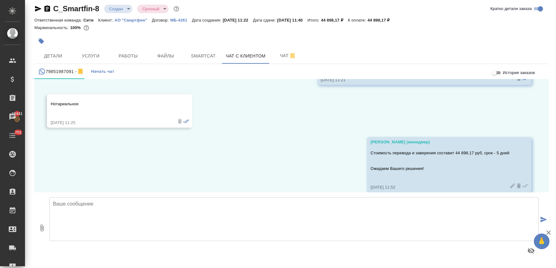
scroll to position [3031, 0]
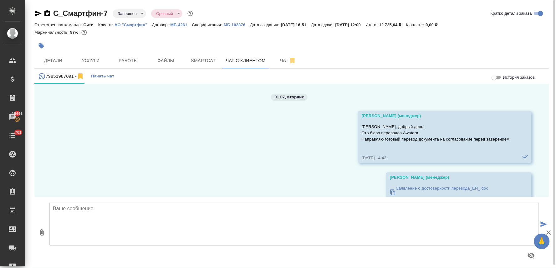
scroll to position [3031, 0]
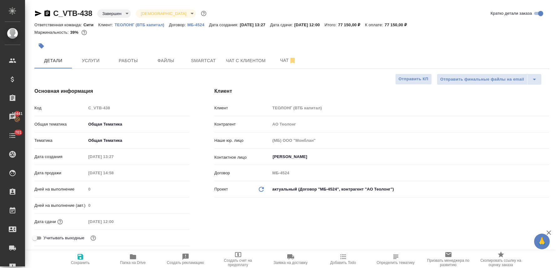
select select "RU"
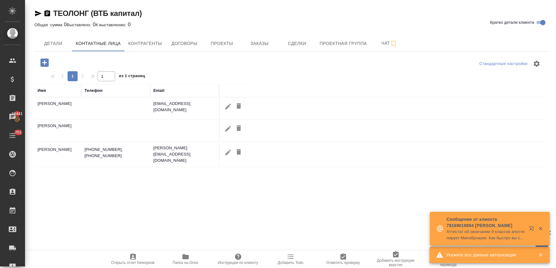
select select "RU"
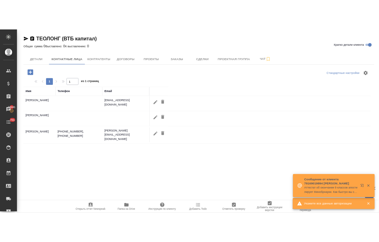
scroll to position [48, 0]
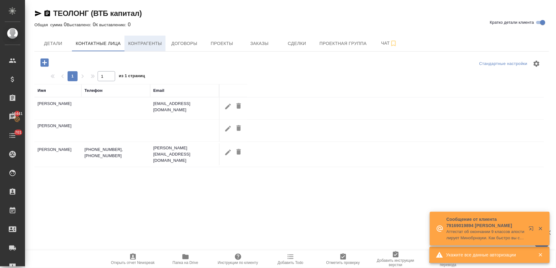
click at [148, 46] on span "Контрагенты" at bounding box center [145, 44] width 34 height 8
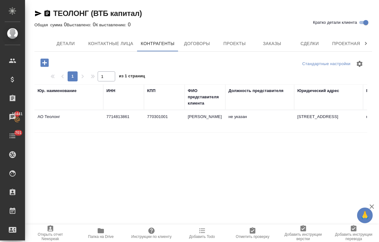
drag, startPoint x: 221, startPoint y: 157, endPoint x: 200, endPoint y: 122, distance: 40.4
click at [221, 156] on div "Стандартные настройки 1 1 из 1 страниц Юр. наименование ИНН КПП ФИО представите…" at bounding box center [202, 173] width 337 height 242
click at [195, 113] on td "[PERSON_NAME]" at bounding box center [205, 121] width 41 height 22
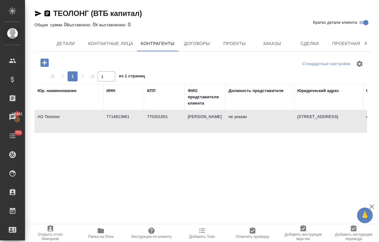
click at [195, 113] on td "[PERSON_NAME]" at bounding box center [205, 121] width 41 height 22
type textarea "АО Теолонг"
type input "7714813861"
type input "770301001"
type input "[PERSON_NAME]"
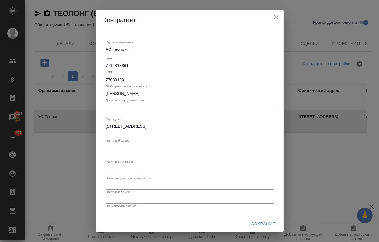
drag, startPoint x: 163, startPoint y: 130, endPoint x: 169, endPoint y: 130, distance: 6.6
click at [163, 130] on div "Юр. наименование АО Теолонг x ИНН 7714813861 КПП 770301001 ФИО представителя [P…" at bounding box center [190, 147] width 168 height 224
drag, startPoint x: 188, startPoint y: 129, endPoint x: 94, endPoint y: 123, distance: 93.4
click at [94, 123] on div "[PERSON_NAME]. наименование АО Теолонг x ИНН 7714813861 КПП 770301001 ФИО предс…" at bounding box center [189, 121] width 379 height 242
paste textarea "[STREET_ADDRESS], БЛОК/ЭТАЖ С/17, МЕСТО 17.125"
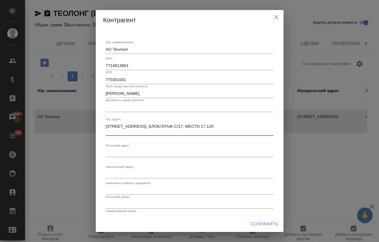
type textarea "[STREET_ADDRESS], БЛОК/ЭТАЖ С/17, МЕСТО 17.125"
click at [152, 152] on textarea "Юр. наименование" at bounding box center [190, 152] width 168 height 5
paste textarea "[STREET_ADDRESS]"
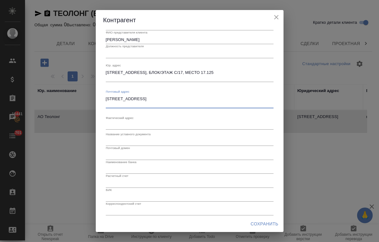
scroll to position [58, 0]
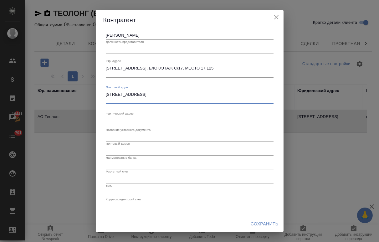
type textarea "[STREET_ADDRESS]"
click at [121, 178] on input "text" at bounding box center [190, 178] width 168 height 9
paste input "40702810400030004685"
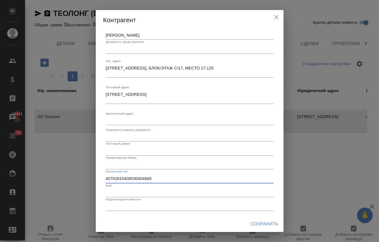
type input "40702810400030004685"
click at [119, 204] on input "text" at bounding box center [190, 206] width 168 height 9
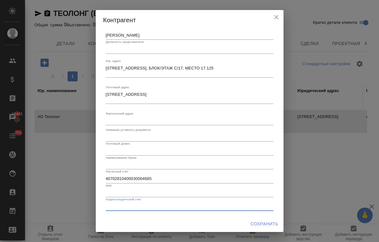
paste input "30101810145250000411"
type input "30101810145250000411"
click at [124, 189] on input "text" at bounding box center [190, 192] width 168 height 9
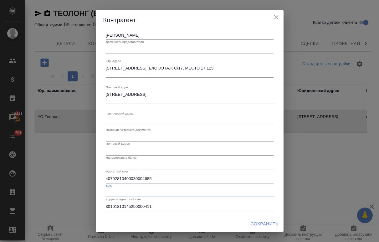
paste input "044525411"
type input "044525411"
click at [117, 164] on input "text" at bounding box center [190, 164] width 168 height 9
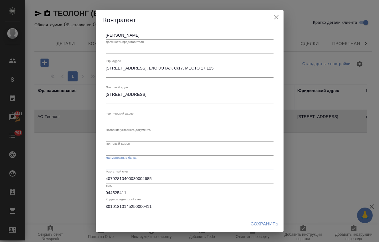
paste input "VTB Bank (PJSC) (TSENTRALNYI BRANCH, [GEOGRAPHIC_DATA])"
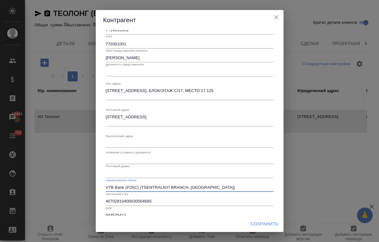
scroll to position [23, 0]
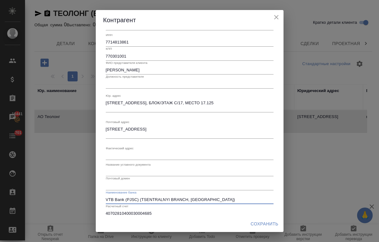
type input "VTB Bank (PJSC) (TSENTRALNYI BRANCH, [GEOGRAPHIC_DATA])"
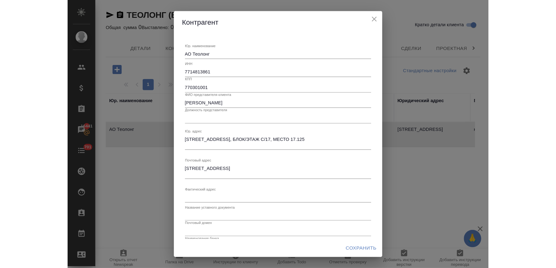
scroll to position [0, 0]
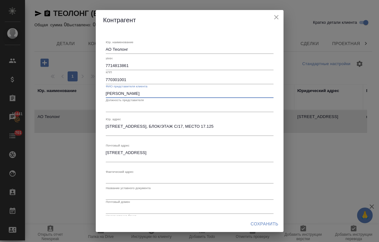
drag, startPoint x: 111, startPoint y: 89, endPoint x: 77, endPoint y: 85, distance: 34.0
click at [78, 85] on div "[PERSON_NAME]. наименование АО Теолонг x ИНН 7714813861 КПП 770301001 ФИО предс…" at bounding box center [189, 121] width 379 height 242
paste input "езник [PERSON_NAME].В"
type input "[PERSON_NAME]"
click at [150, 107] on input "text" at bounding box center [190, 107] width 168 height 9
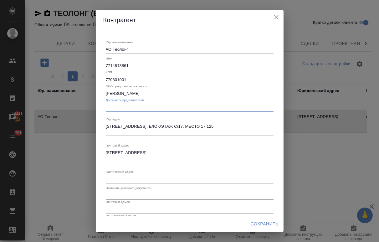
paste input "Генеральный директор"
type input "Генеральный директор"
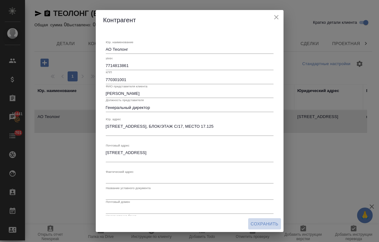
click at [268, 225] on span "Сохранить" at bounding box center [265, 224] width 28 height 8
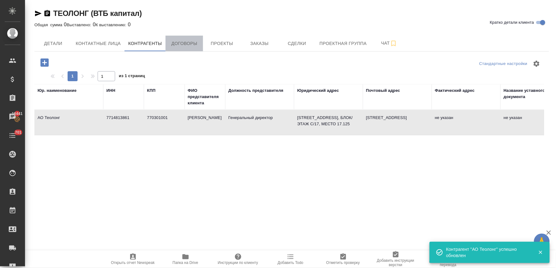
click at [191, 41] on span "Договоры" at bounding box center [184, 44] width 30 height 8
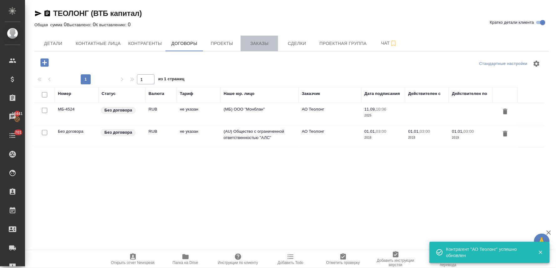
click at [260, 44] on span "Заказы" at bounding box center [259, 44] width 30 height 8
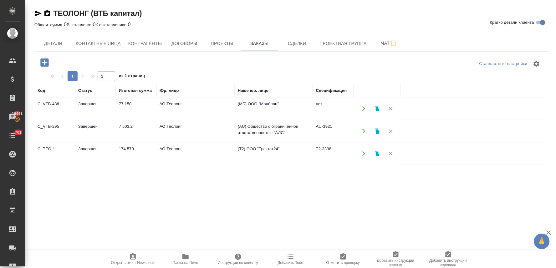
click at [170, 104] on td "АО Теолонг" at bounding box center [195, 109] width 78 height 22
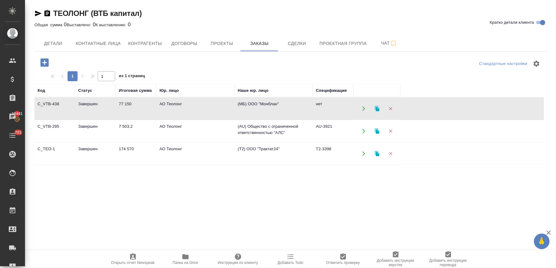
click at [170, 104] on td "АО Теолонг" at bounding box center [195, 109] width 78 height 22
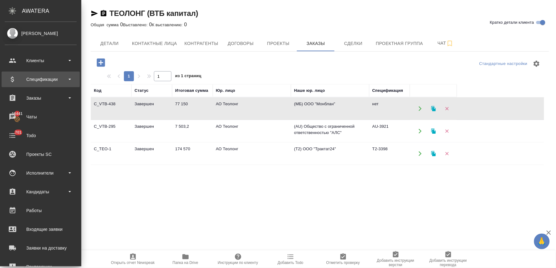
click at [42, 80] on div "Спецификации" at bounding box center [41, 79] width 72 height 9
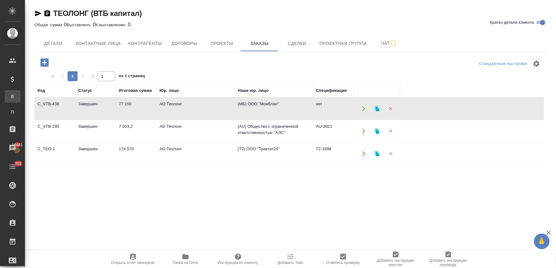
click at [9, 94] on div "Все спецификации" at bounding box center [4, 97] width 9 height 6
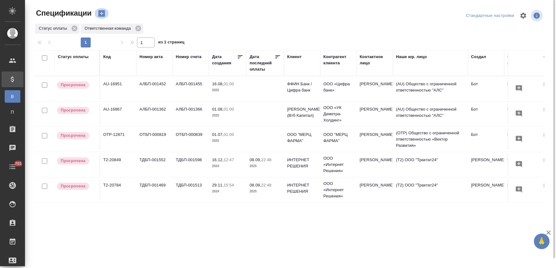
click at [102, 14] on icon "button" at bounding box center [101, 13] width 7 height 7
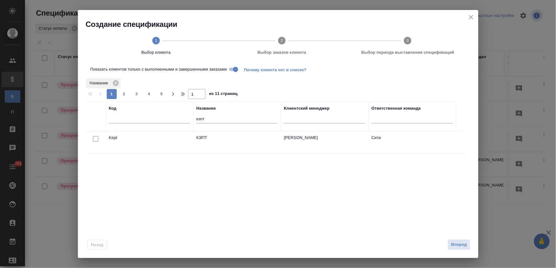
drag, startPoint x: 208, startPoint y: 119, endPoint x: 188, endPoint y: 120, distance: 19.7
click at [188, 120] on tr "Код Название кэпт Клиентский менеджер Ответственная команда" at bounding box center [270, 116] width 371 height 29
type input "теолонг"
click at [93, 140] on input "checkbox" at bounding box center [95, 138] width 5 height 5
checkbox input "true"
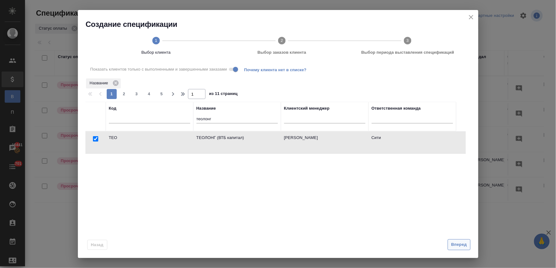
click at [457, 246] on span "Вперед" at bounding box center [459, 244] width 16 height 7
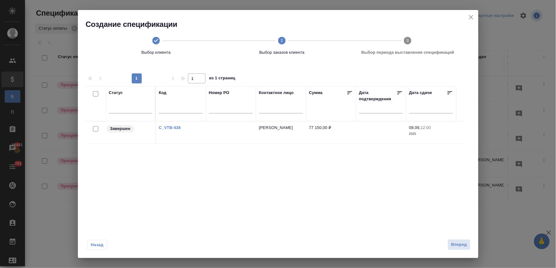
click at [95, 127] on input "checkbox" at bounding box center [95, 128] width 5 height 5
checkbox input "true"
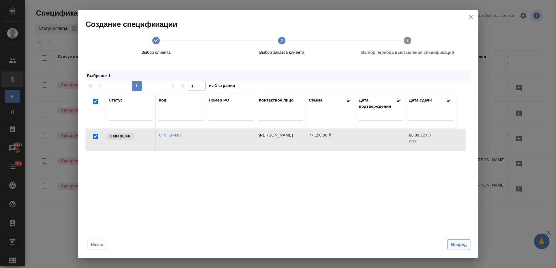
click at [460, 242] on span "Вперед" at bounding box center [459, 244] width 16 height 7
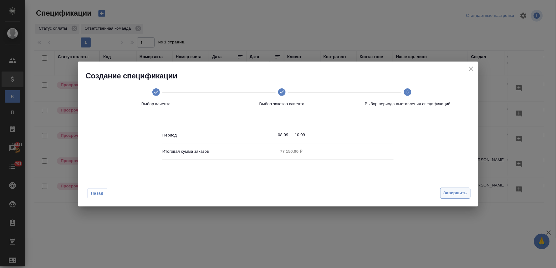
click at [450, 190] on span "Завершить" at bounding box center [455, 193] width 23 height 7
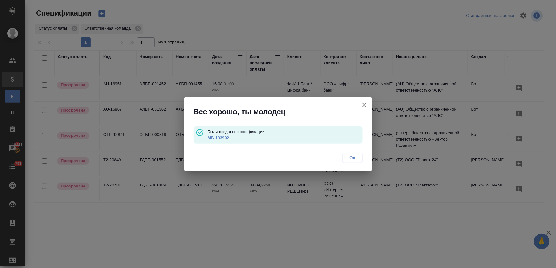
click at [218, 136] on link "МБ-103992" at bounding box center [218, 138] width 22 height 5
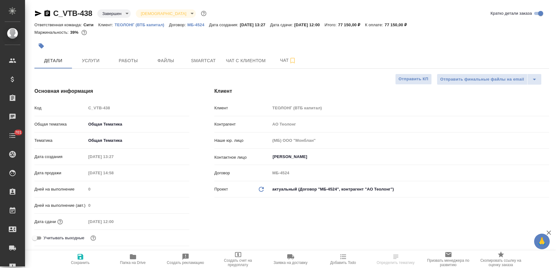
select select "RU"
click at [320, 190] on body "🙏 .cls-1 fill:#fff; AWATERA Lyamina Nadezhda Клиенты Спецификации Заказы 16441 …" at bounding box center [278, 134] width 556 height 268
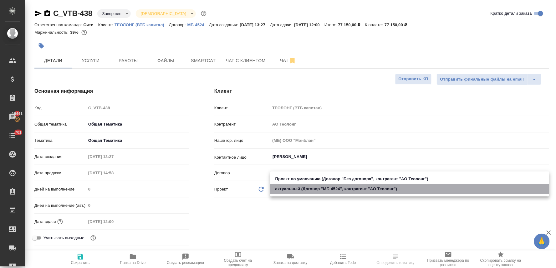
click at [320, 190] on li "актуальный (Договор "МБ-4524", контрагент "АО Теолонг")" at bounding box center [409, 189] width 279 height 10
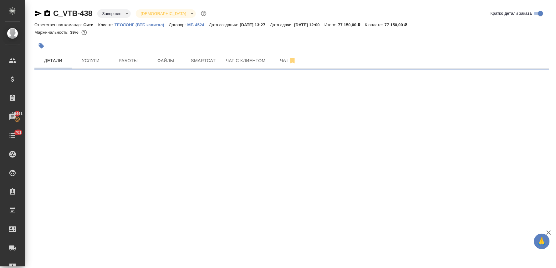
select select "RU"
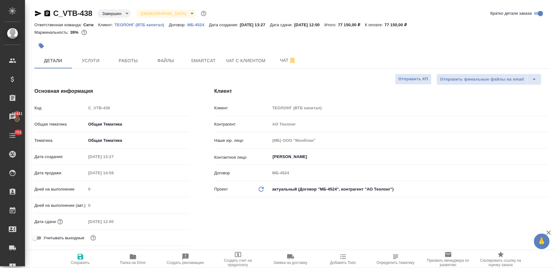
type textarea "x"
click at [94, 65] on button "Услуги" at bounding box center [91, 61] width 38 height 16
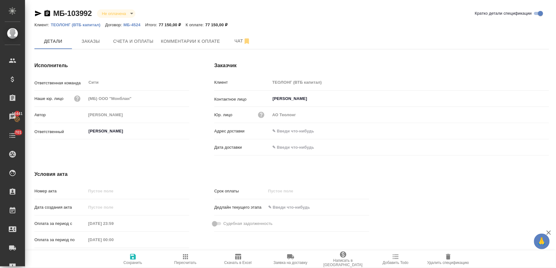
click at [290, 131] on input "text" at bounding box center [409, 131] width 279 height 9
click at [264, 191] on p "Срок оплаты" at bounding box center [240, 191] width 52 height 6
click at [124, 43] on span "Счета и оплаты" at bounding box center [133, 42] width 40 height 8
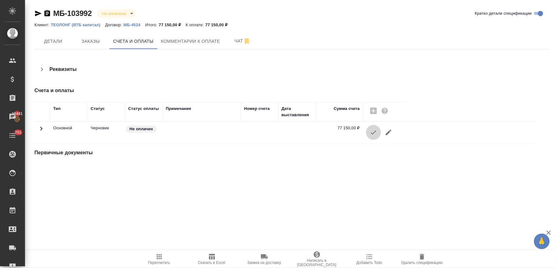
click at [377, 133] on icon "button" at bounding box center [374, 133] width 8 height 8
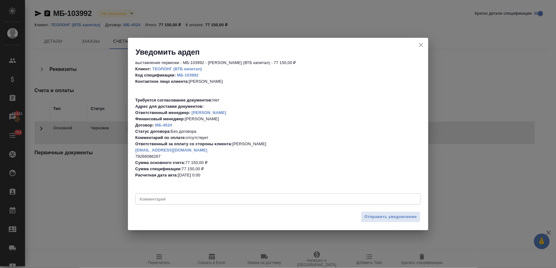
click at [227, 199] on textarea at bounding box center [278, 199] width 276 height 5
type textarea "просят 30 дней для согласования счета"
click at [367, 216] on span "Отправить уведомление" at bounding box center [390, 217] width 53 height 7
